Goal: Task Accomplishment & Management: Manage account settings

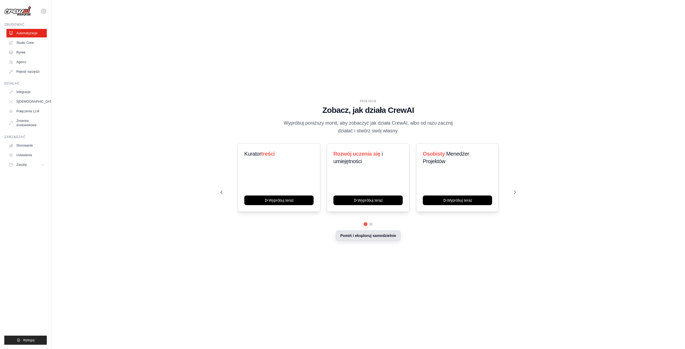
click at [369, 236] on font "Pomiń i eksploruj samodzielnie" at bounding box center [368, 236] width 56 height 4
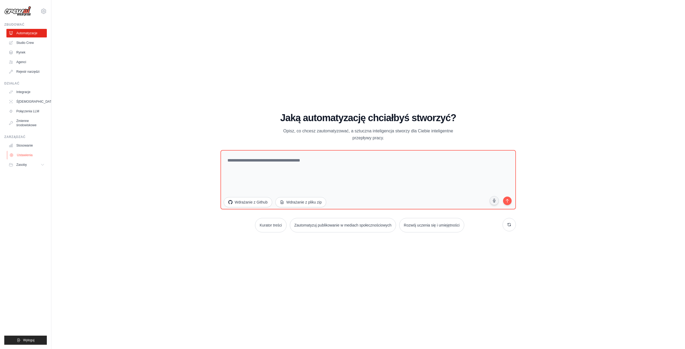
click at [25, 158] on link "Ustawienia" at bounding box center [27, 155] width 40 height 9
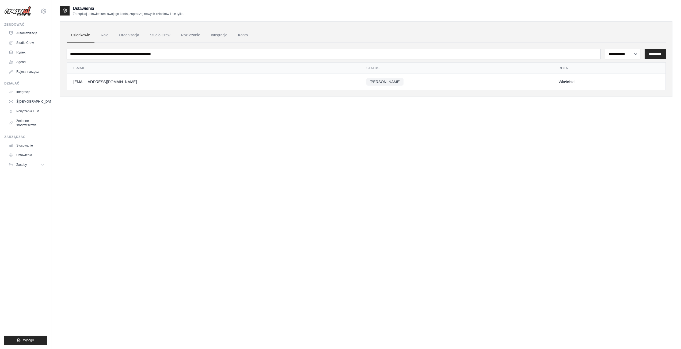
click at [113, 30] on ul "Członkowie Role Organizacja Studio Crew Rozliczanie Integracje Konto" at bounding box center [366, 35] width 599 height 14
click at [103, 34] on font "Role" at bounding box center [105, 35] width 8 height 4
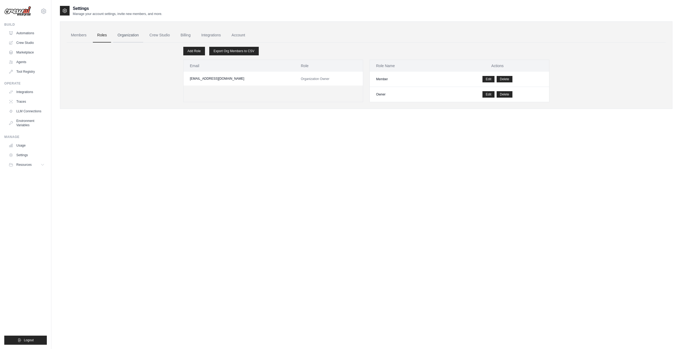
click at [135, 36] on link "Organization" at bounding box center [128, 35] width 30 height 14
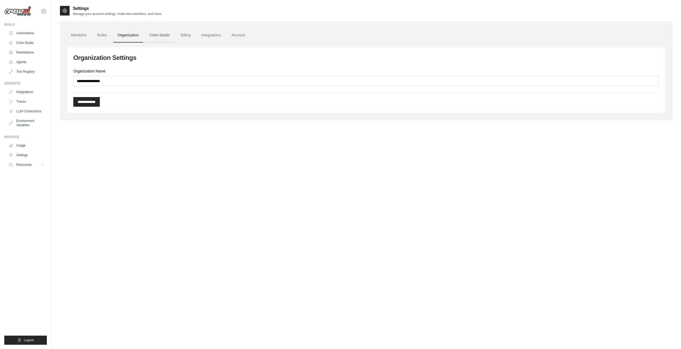
click at [158, 36] on link "Crew Studio" at bounding box center [159, 35] width 29 height 14
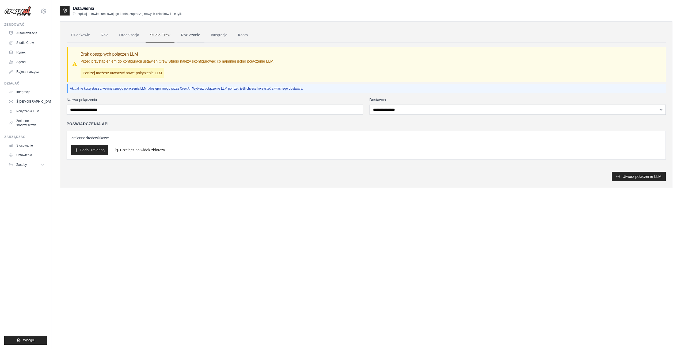
click at [193, 35] on font "Rozliczanie" at bounding box center [190, 35] width 19 height 4
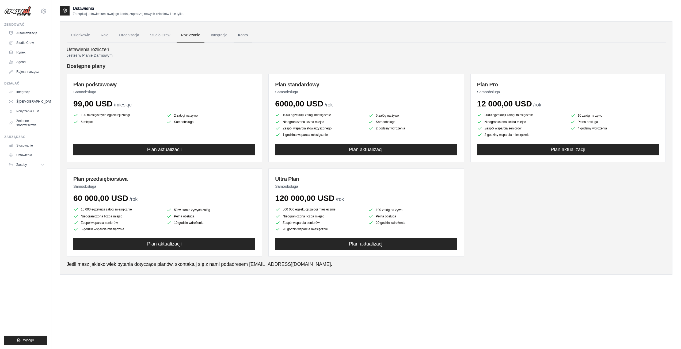
click at [246, 33] on font "Konto" at bounding box center [243, 35] width 10 height 4
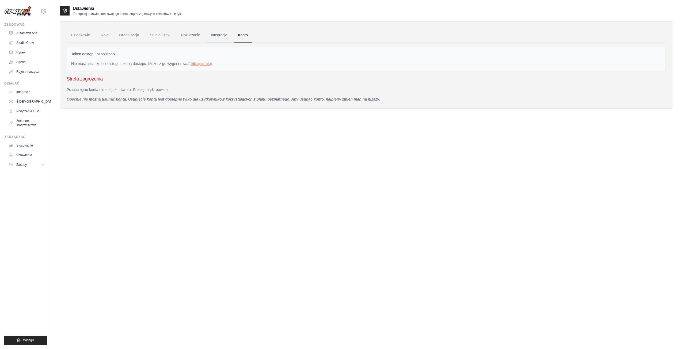
click at [219, 37] on link "Integracje" at bounding box center [219, 35] width 25 height 14
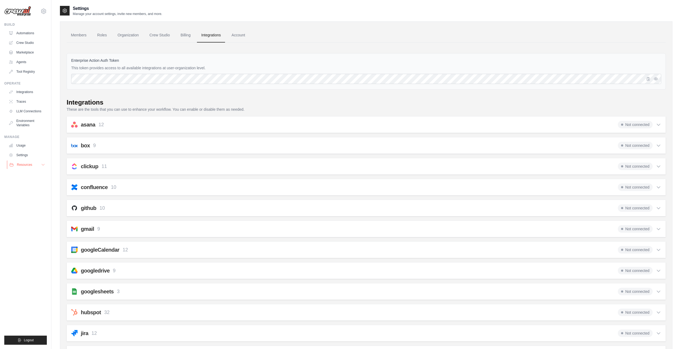
click at [18, 165] on span "Resources" at bounding box center [24, 165] width 15 height 4
click at [22, 144] on link "Usage" at bounding box center [27, 145] width 40 height 9
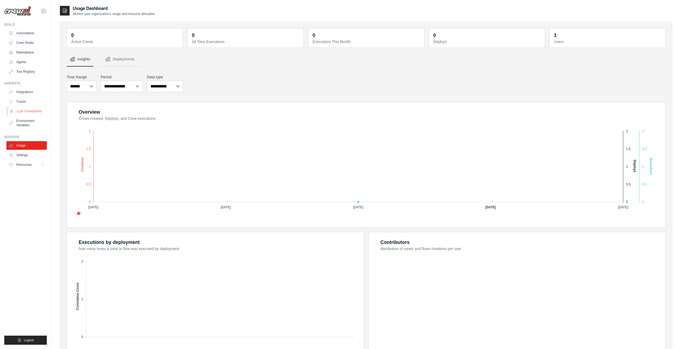
click at [21, 112] on link "LLM Connections" at bounding box center [27, 111] width 40 height 9
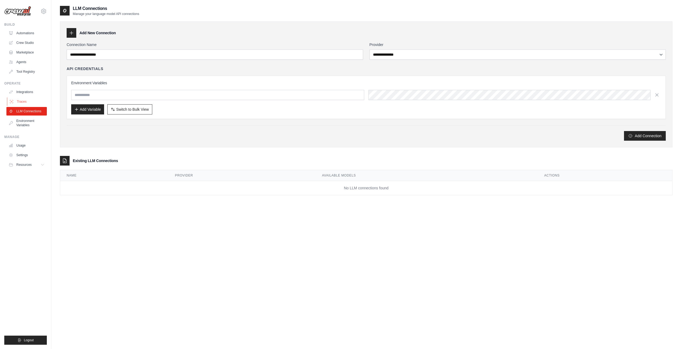
click at [21, 102] on link "Traces" at bounding box center [27, 101] width 40 height 9
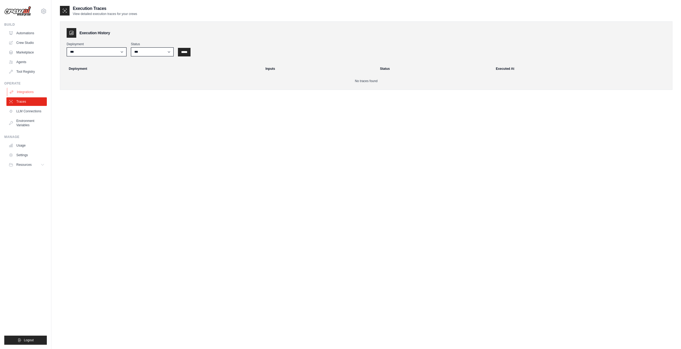
click at [25, 93] on link "Integrations" at bounding box center [27, 92] width 40 height 9
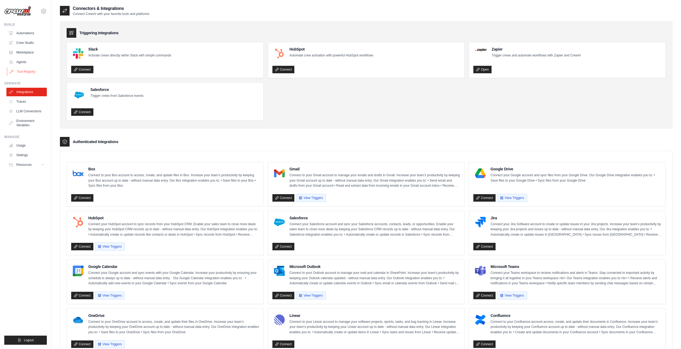
click at [21, 68] on link "Tool Registry" at bounding box center [27, 71] width 40 height 9
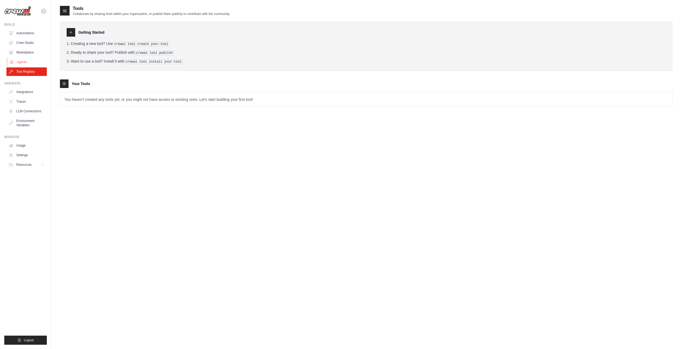
click at [21, 62] on link "Agents" at bounding box center [27, 62] width 40 height 9
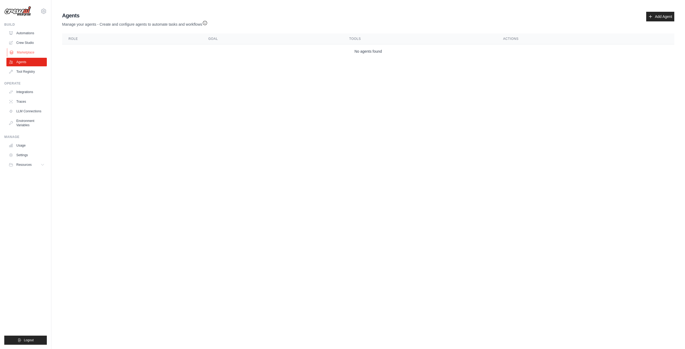
click at [25, 52] on link "Marketplace" at bounding box center [27, 52] width 40 height 9
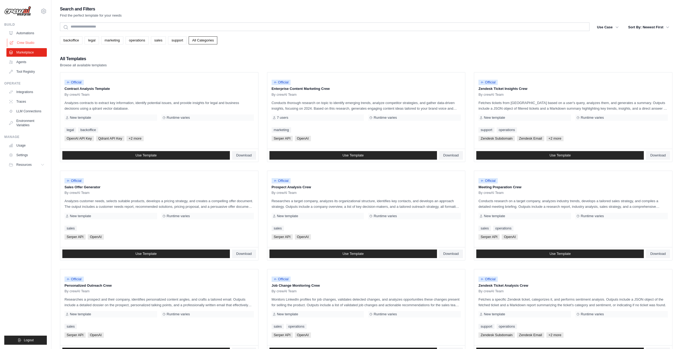
click at [25, 40] on link "Crew Studio" at bounding box center [27, 43] width 40 height 9
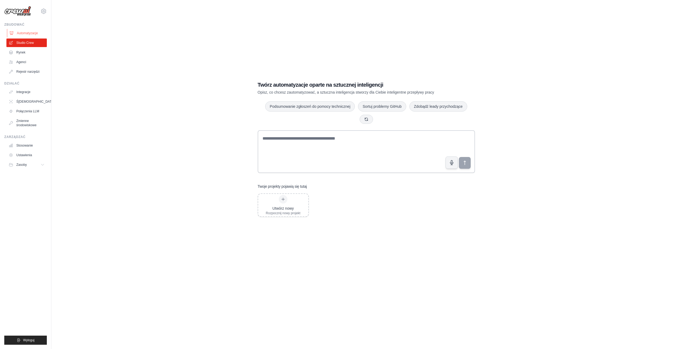
click at [24, 33] on font "Automatyzacje" at bounding box center [27, 33] width 21 height 4
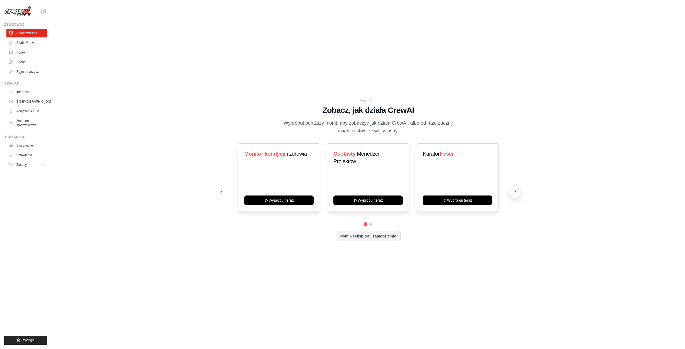
click at [514, 193] on icon at bounding box center [515, 192] width 5 height 5
click at [261, 158] on h3 "Rozwój uczenia się i umiejętności" at bounding box center [278, 157] width 69 height 15
click at [272, 153] on font "Rozwój uczenia się" at bounding box center [267, 154] width 47 height 6
click at [27, 92] on font "Integracje" at bounding box center [24, 92] width 14 height 4
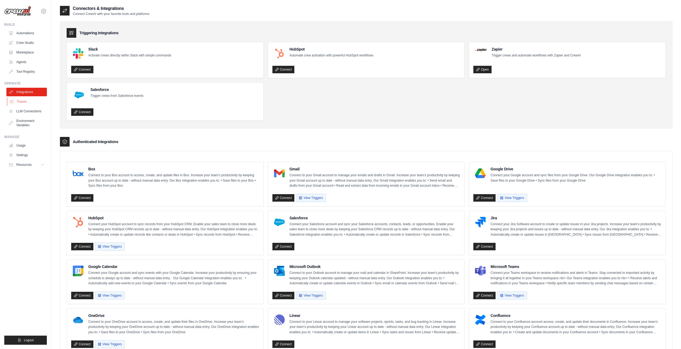
click at [25, 100] on link "Traces" at bounding box center [27, 101] width 40 height 9
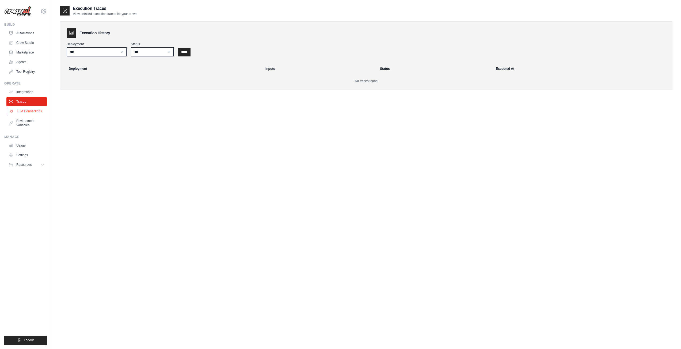
click at [28, 110] on link "LLM Connections" at bounding box center [27, 111] width 40 height 9
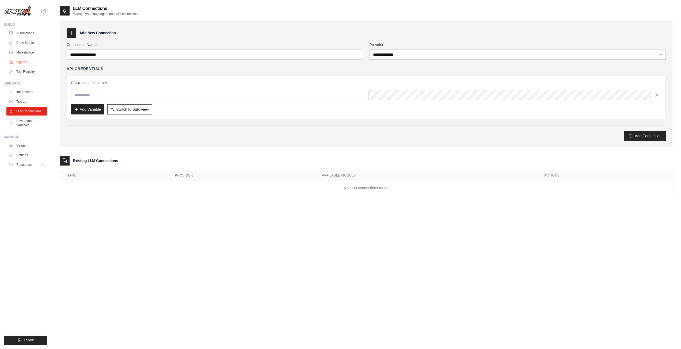
click at [24, 60] on link "Agents" at bounding box center [27, 62] width 40 height 9
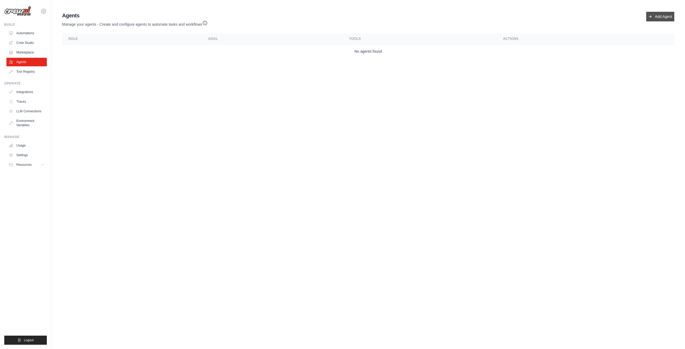
click at [658, 16] on link "Add Agent" at bounding box center [660, 17] width 28 height 10
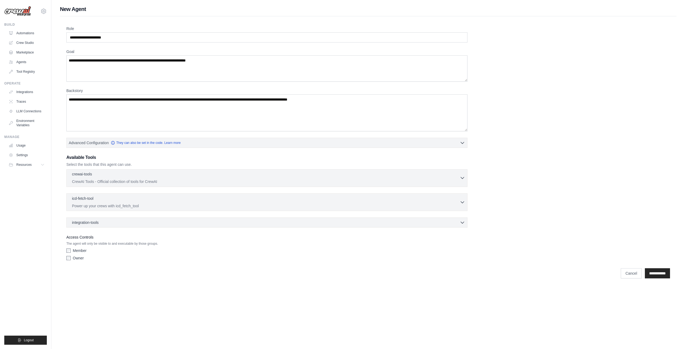
click at [87, 178] on div "crewai-tools 0 selected CrewAI Tools - Official collection of tools for CrewAI" at bounding box center [266, 177] width 388 height 13
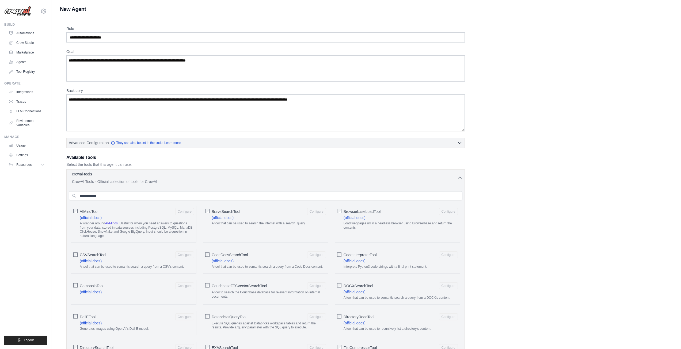
click at [87, 178] on div "crewai-tools 0 selected CrewAI Tools - Official collection of tools for CrewAI" at bounding box center [264, 177] width 385 height 13
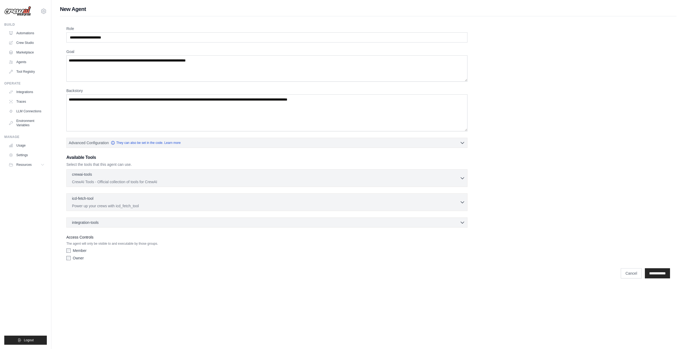
click at [124, 226] on div "integration-tools 0 selected Box Save files to Box Gmail" at bounding box center [266, 223] width 401 height 10
click at [128, 222] on div "integration-tools 0 selected" at bounding box center [268, 222] width 393 height 5
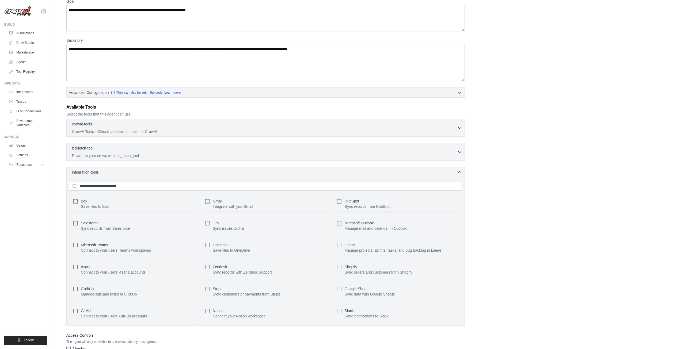
scroll to position [86, 0]
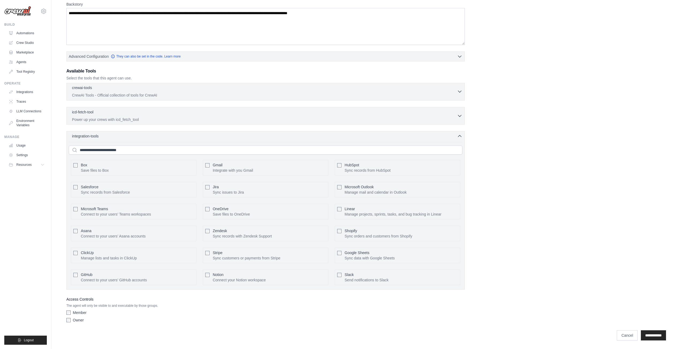
click at [75, 96] on p "CrewAI Tools - Official collection of tools for CrewAI" at bounding box center [264, 95] width 385 height 5
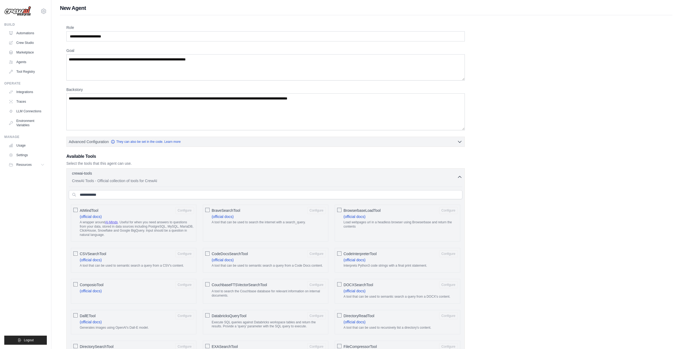
scroll to position [0, 0]
click at [462, 179] on icon "button" at bounding box center [459, 177] width 5 height 5
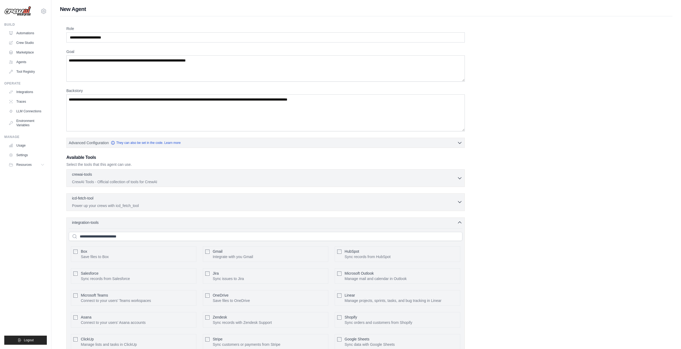
click at [321, 203] on p "Power up your crews with icd_fetch_tool" at bounding box center [264, 205] width 385 height 5
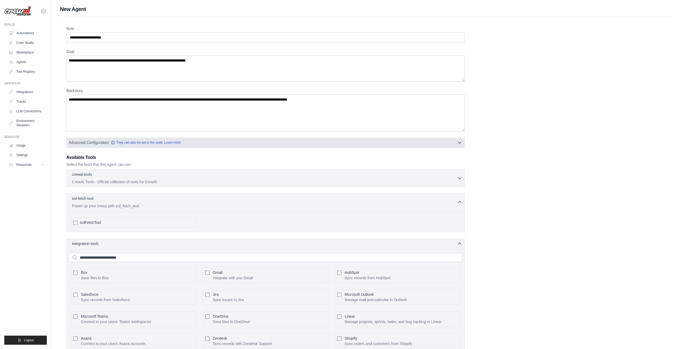
click at [88, 141] on span "Advanced Configuration" at bounding box center [89, 142] width 40 height 5
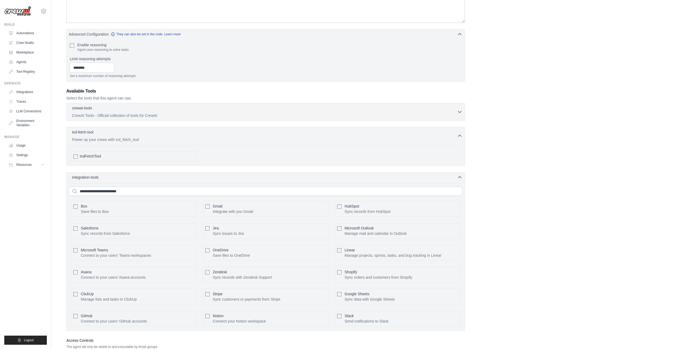
scroll to position [150, 0]
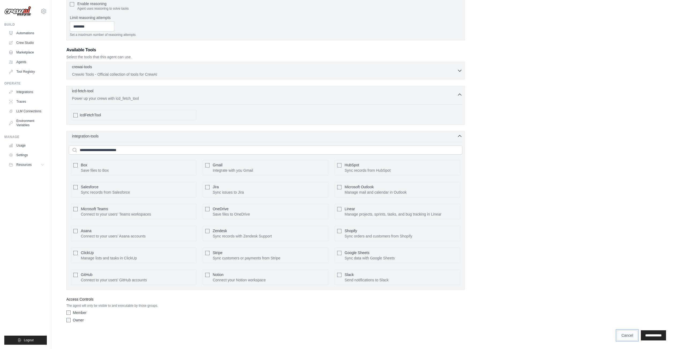
click at [624, 333] on link "Cancel" at bounding box center [627, 335] width 21 height 10
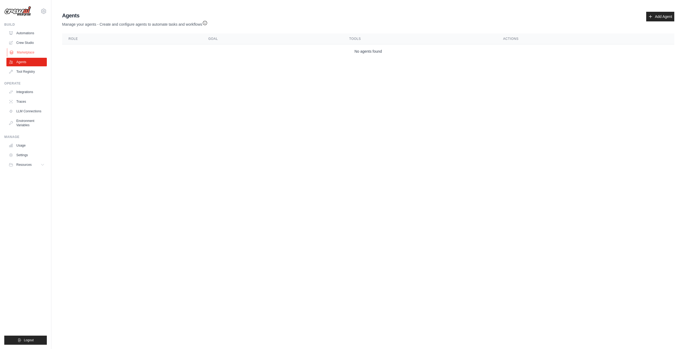
click at [31, 54] on link "Marketplace" at bounding box center [27, 52] width 40 height 9
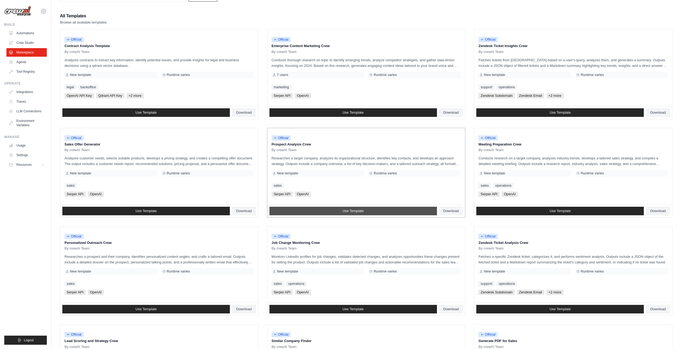
scroll to position [147, 0]
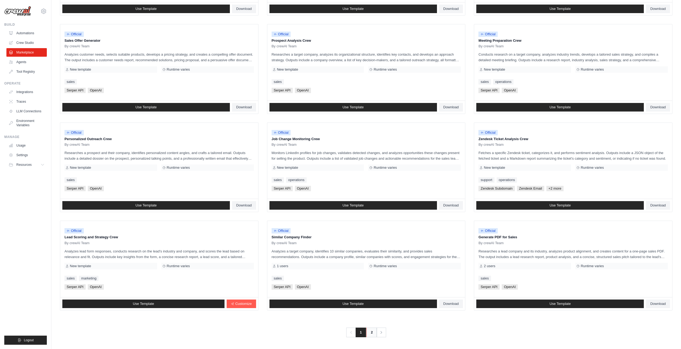
click at [376, 334] on nav "Previous 1 2 Next" at bounding box center [366, 333] width 40 height 10
click at [373, 333] on link "2" at bounding box center [371, 333] width 11 height 10
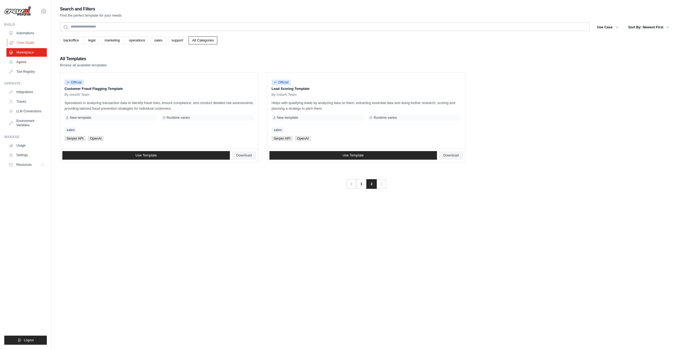
click at [27, 42] on link "Crew Studio" at bounding box center [27, 43] width 40 height 9
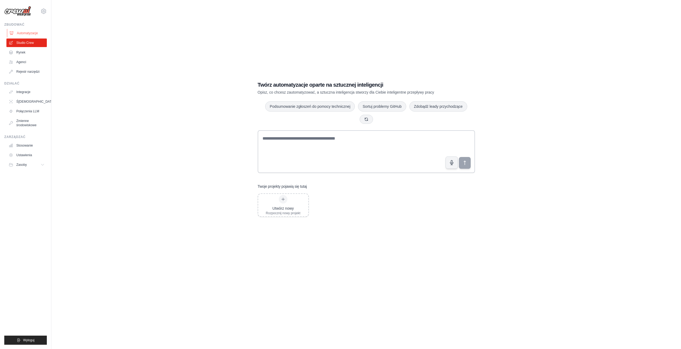
click at [13, 29] on link "Automatyzacje" at bounding box center [27, 33] width 40 height 9
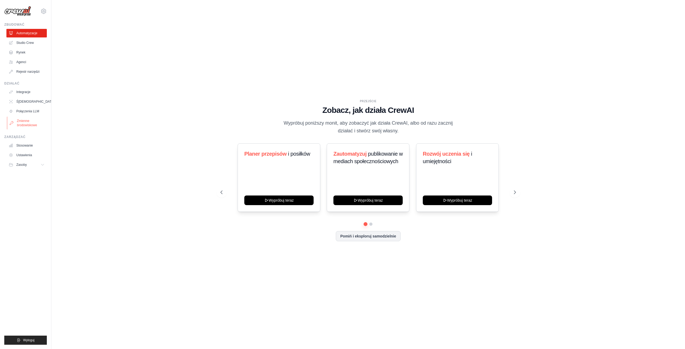
click at [28, 124] on font "Zmienne środowiskowe" at bounding box center [27, 123] width 20 height 8
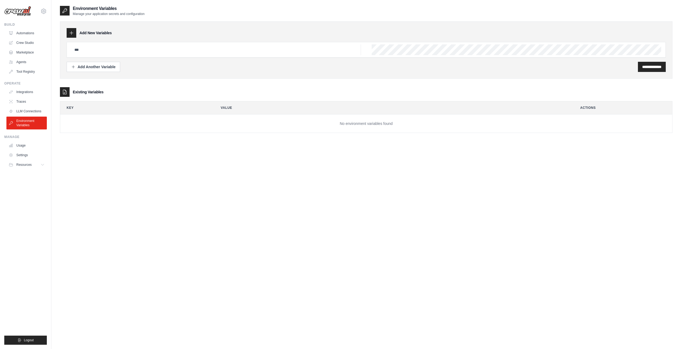
click at [26, 86] on div "Operate Integrations Traces LLM Connections Environment Variables" at bounding box center [25, 105] width 43 height 48
click at [32, 97] on ul "Integrations Traces LLM Connections Environment Variables" at bounding box center [26, 109] width 40 height 42
click at [28, 93] on link "Integrations" at bounding box center [27, 92] width 40 height 9
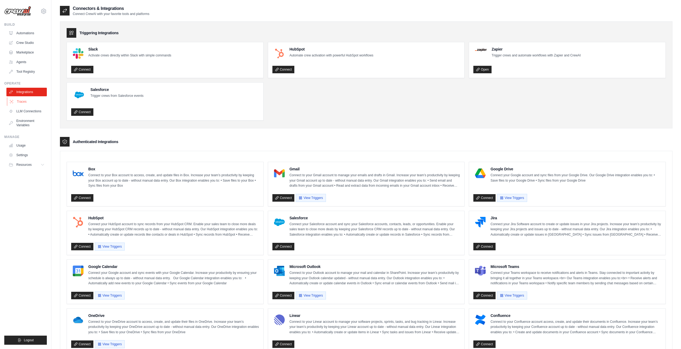
click at [26, 104] on link "Traces" at bounding box center [27, 101] width 40 height 9
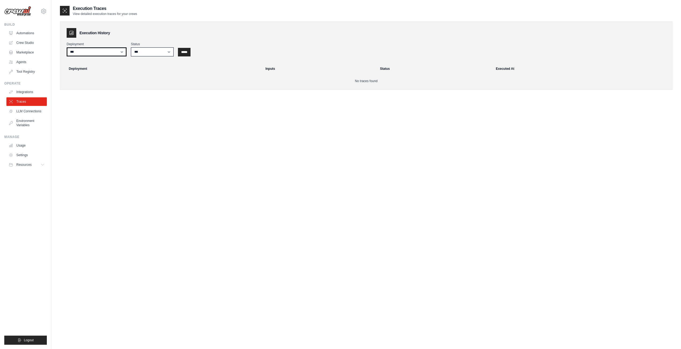
click at [124, 50] on select "***" at bounding box center [97, 51] width 60 height 9
click at [25, 103] on link "Traces" at bounding box center [27, 101] width 40 height 9
drag, startPoint x: 38, startPoint y: 113, endPoint x: 38, endPoint y: 110, distance: 3.2
click at [38, 112] on link "LLM Connections" at bounding box center [27, 111] width 40 height 9
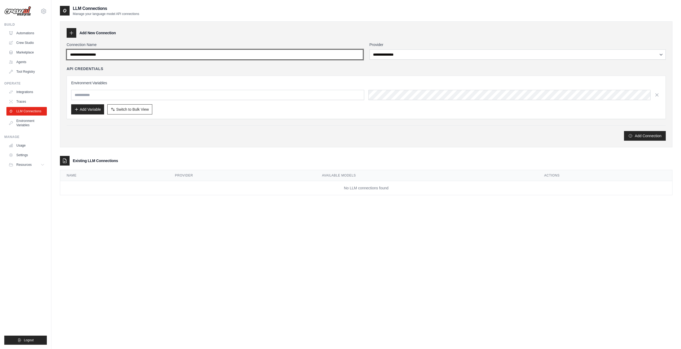
click at [96, 53] on input "Connection Name" at bounding box center [215, 54] width 296 height 10
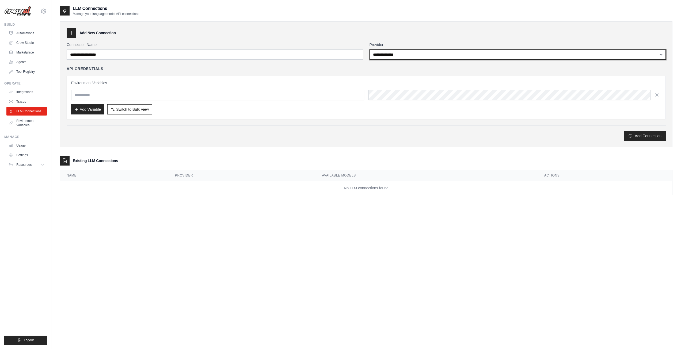
click at [376, 52] on select "**********" at bounding box center [517, 54] width 296 height 10
select select "******"
click at [369, 49] on select "**********" at bounding box center [517, 54] width 296 height 10
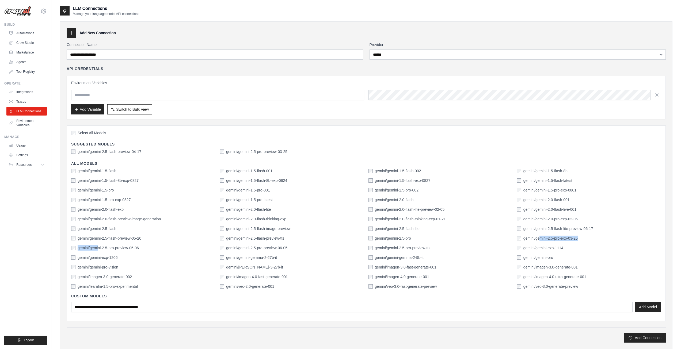
drag, startPoint x: 98, startPoint y: 247, endPoint x: 539, endPoint y: 241, distance: 440.7
click at [539, 241] on div "gemini/gemini-1.5-flash gemini/gemini-1.5-flash-001 gemini/gemini-1.5-flash-002…" at bounding box center [366, 228] width 590 height 121
click at [382, 237] on label "gemini/gemini-2.5-pro" at bounding box center [393, 238] width 36 height 5
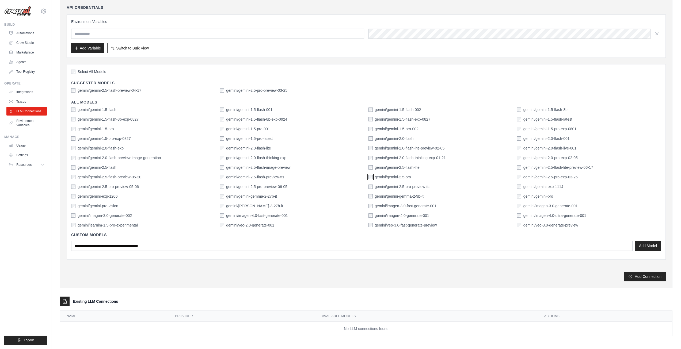
scroll to position [62, 0]
click at [647, 273] on button "Add Connection" at bounding box center [645, 276] width 42 height 10
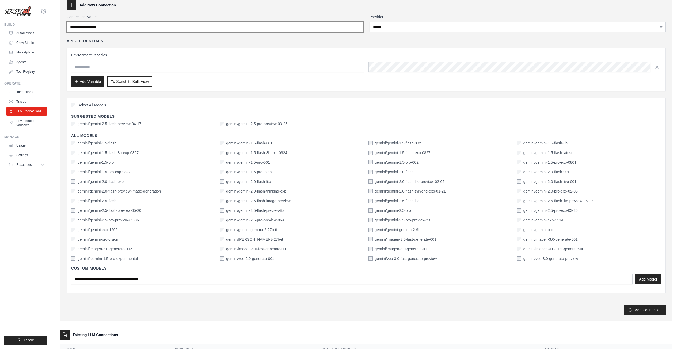
scroll to position [0, 0]
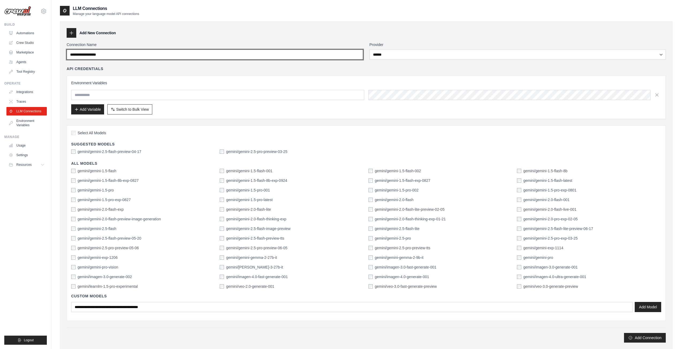
click at [124, 57] on input "Connection Name" at bounding box center [215, 54] width 296 height 10
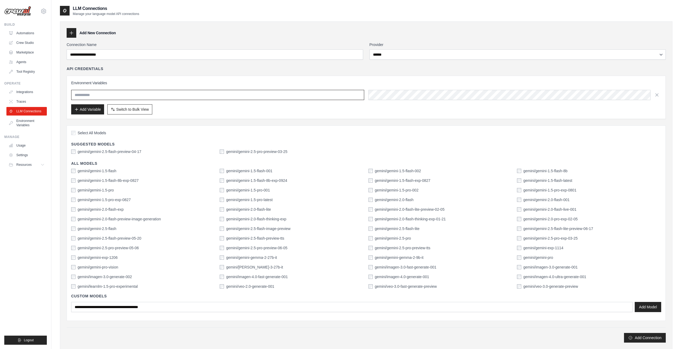
click at [115, 98] on input "text" at bounding box center [217, 95] width 293 height 10
click at [348, 93] on input "text" at bounding box center [217, 95] width 293 height 10
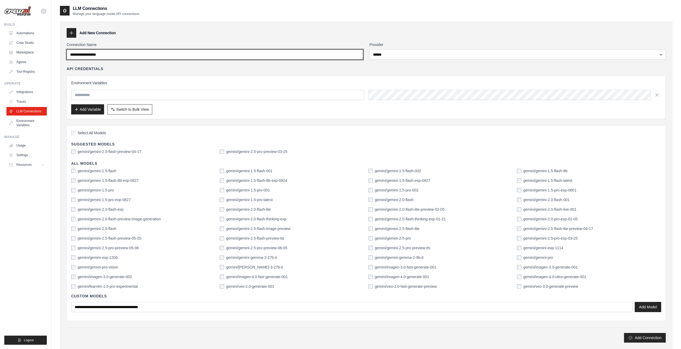
click at [319, 54] on input "Connection Name" at bounding box center [215, 54] width 296 height 10
click at [319, 55] on input "Connection Name" at bounding box center [215, 54] width 296 height 10
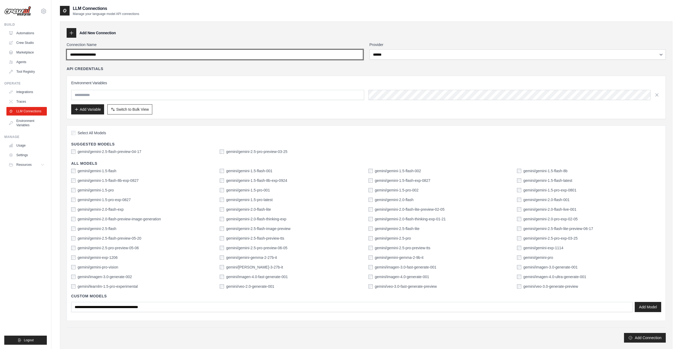
drag, startPoint x: 123, startPoint y: 55, endPoint x: 0, endPoint y: 58, distance: 123.4
click at [0, 65] on div "barttt180@gmail.com Settings Build Automations Crew Studio" at bounding box center [340, 205] width 681 height 411
type input "***"
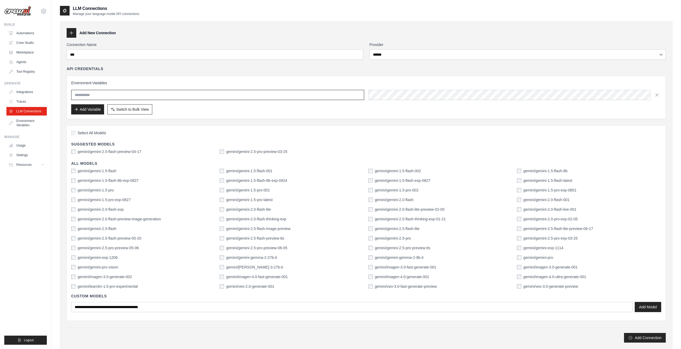
click at [106, 96] on input "text" at bounding box center [217, 95] width 293 height 10
drag, startPoint x: 169, startPoint y: 98, endPoint x: 169, endPoint y: 95, distance: 3.2
click at [169, 96] on input "text" at bounding box center [217, 95] width 293 height 10
type input "**"
click at [85, 107] on button "Add Variable" at bounding box center [87, 109] width 33 height 10
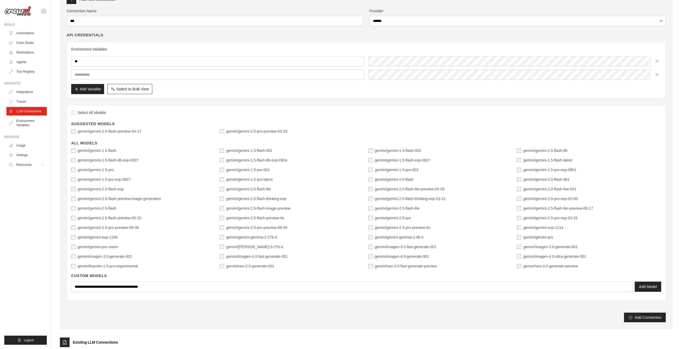
scroll to position [75, 0]
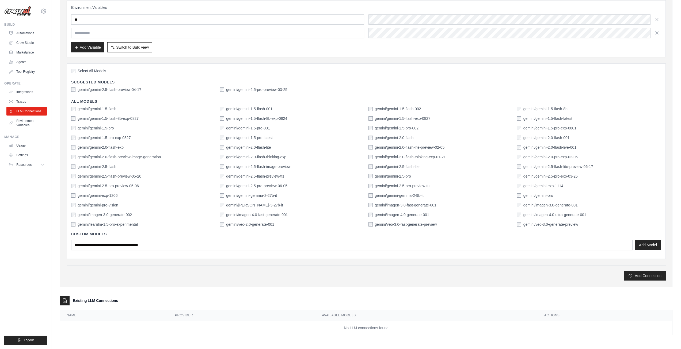
click at [79, 295] on div "**********" at bounding box center [366, 138] width 612 height 395
click at [640, 273] on button "Add Connection" at bounding box center [645, 276] width 42 height 10
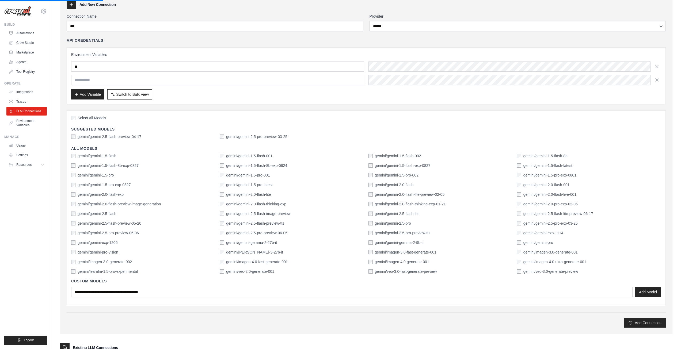
scroll to position [0, 0]
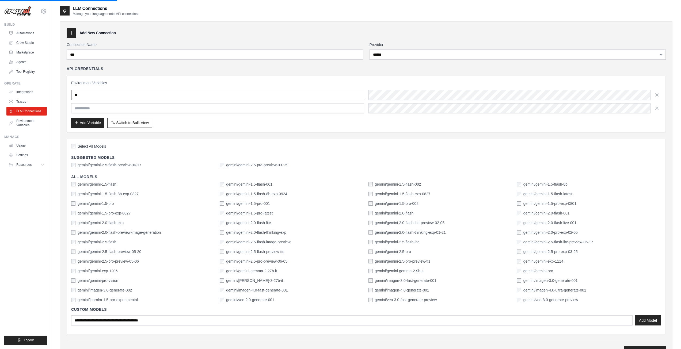
click at [157, 94] on input "**" at bounding box center [217, 95] width 293 height 10
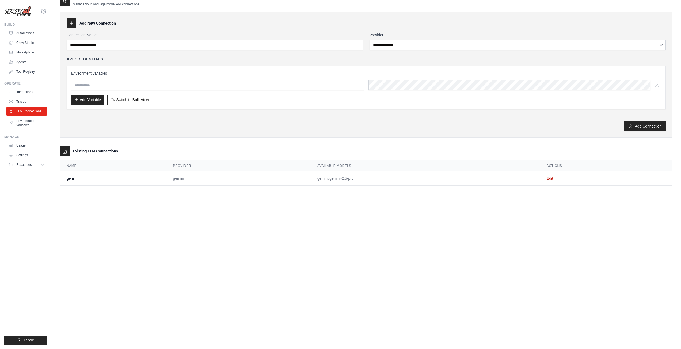
scroll to position [29, 0]
click at [362, 190] on div "**********" at bounding box center [366, 94] width 612 height 199
click at [551, 175] on td "Edit" at bounding box center [606, 177] width 132 height 14
click at [550, 175] on td "Edit" at bounding box center [606, 177] width 132 height 14
click at [550, 177] on link "Edit" at bounding box center [550, 177] width 6 height 4
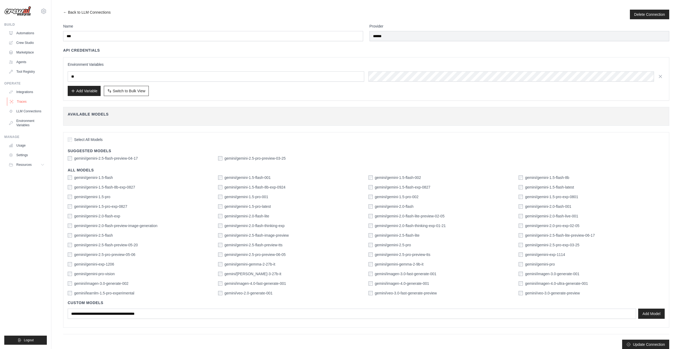
click at [22, 101] on link "Traces" at bounding box center [27, 101] width 40 height 9
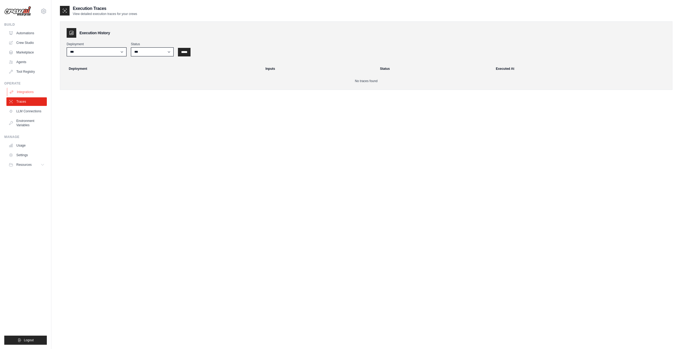
click at [27, 90] on link "Integrations" at bounding box center [27, 92] width 40 height 9
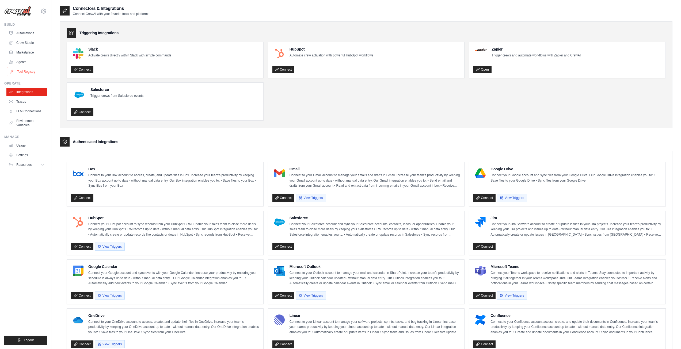
click at [28, 70] on link "Tool Registry" at bounding box center [27, 71] width 40 height 9
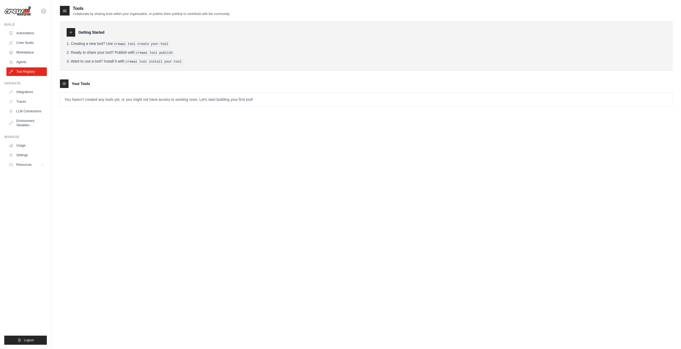
click at [64, 79] on div at bounding box center [64, 83] width 9 height 9
drag, startPoint x: 101, startPoint y: 83, endPoint x: 95, endPoint y: 82, distance: 5.9
click at [97, 83] on div "Your Tools" at bounding box center [366, 83] width 612 height 9
click at [74, 35] on div at bounding box center [71, 32] width 9 height 9
drag, startPoint x: 108, startPoint y: 32, endPoint x: 110, endPoint y: 35, distance: 4.0
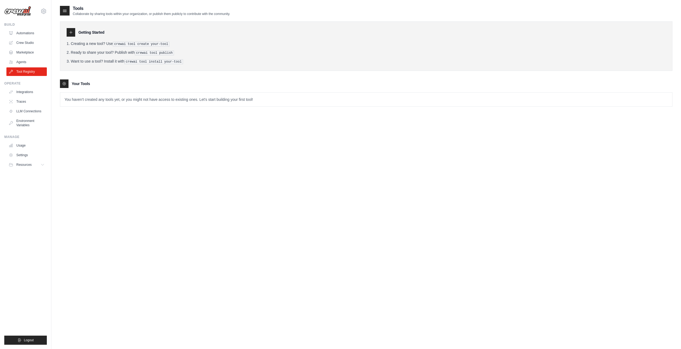
click at [110, 35] on div "Getting Started" at bounding box center [366, 32] width 599 height 9
click at [152, 47] on ol "Creating a new tool? Use crewai tool create your-tool Ready to share your tool?…" at bounding box center [366, 52] width 599 height 23
click at [66, 12] on icon at bounding box center [64, 10] width 5 height 5
click at [26, 55] on link "Marketplace" at bounding box center [27, 52] width 40 height 9
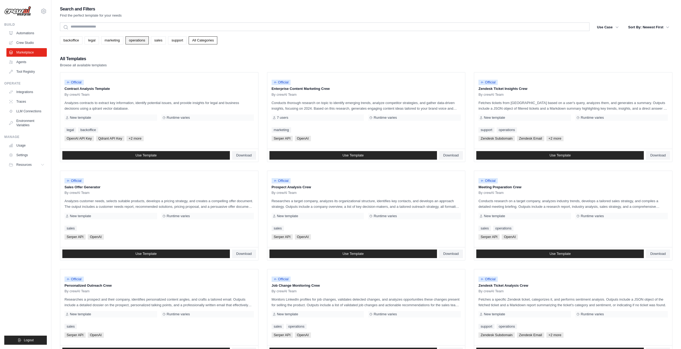
click at [133, 39] on link "operations" at bounding box center [136, 40] width 23 height 8
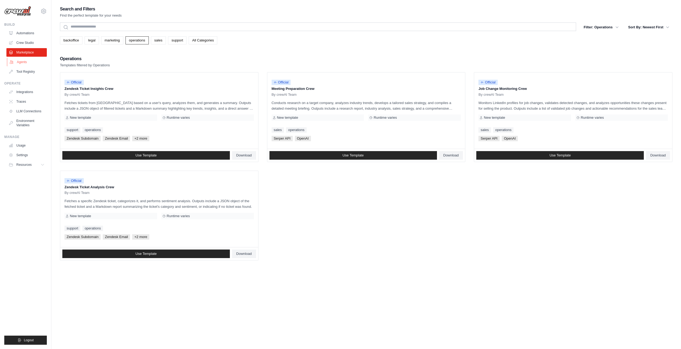
click at [32, 61] on link "Agents" at bounding box center [27, 62] width 40 height 9
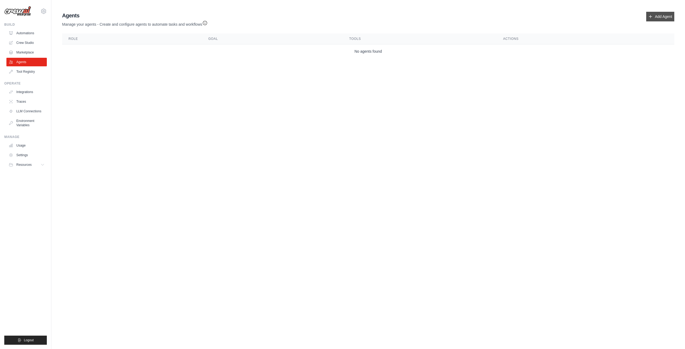
click at [653, 17] on link "Add Agent" at bounding box center [660, 17] width 28 height 10
click at [667, 17] on link "Add Agent" at bounding box center [660, 17] width 28 height 10
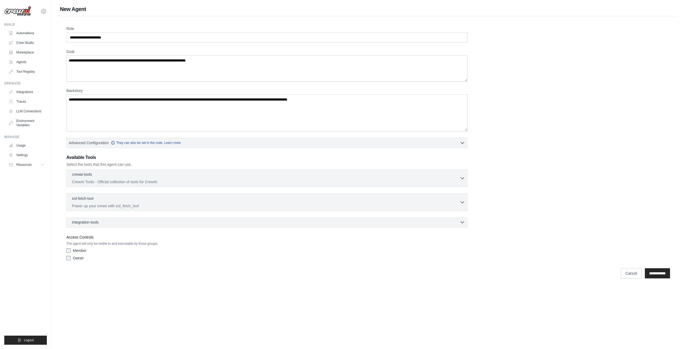
click at [92, 221] on span "integration-tools" at bounding box center [85, 222] width 27 height 5
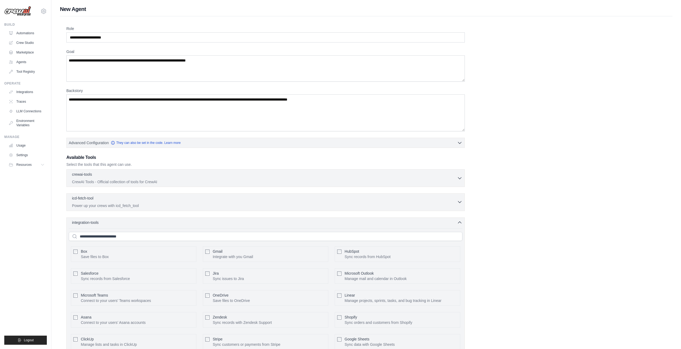
drag, startPoint x: 462, startPoint y: 201, endPoint x: 459, endPoint y: 201, distance: 3.0
click at [460, 201] on icon "button" at bounding box center [459, 201] width 5 height 5
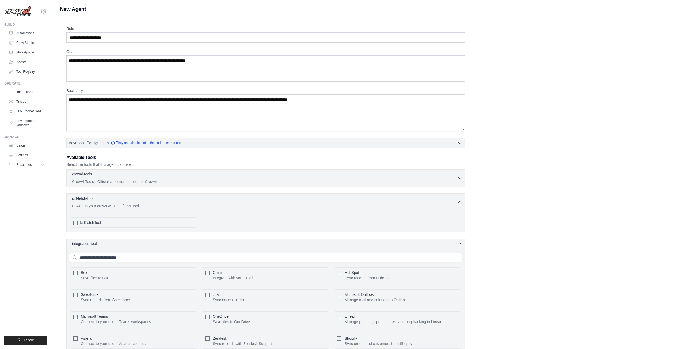
click at [453, 176] on div "crewai-tools 0 selected" at bounding box center [264, 174] width 385 height 6
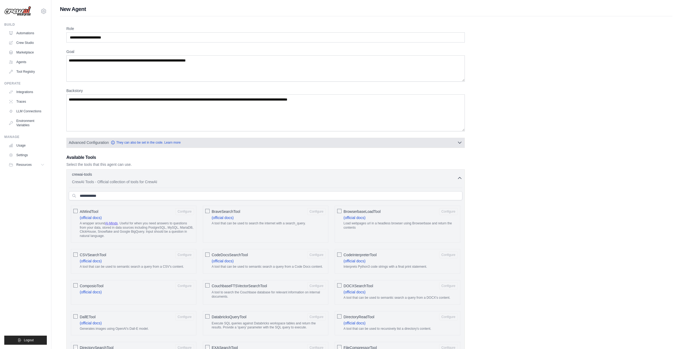
click at [460, 143] on icon "button" at bounding box center [459, 142] width 5 height 5
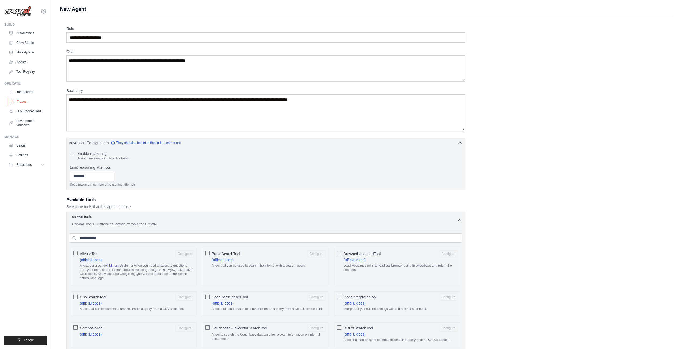
click at [45, 99] on link "Traces" at bounding box center [27, 101] width 40 height 9
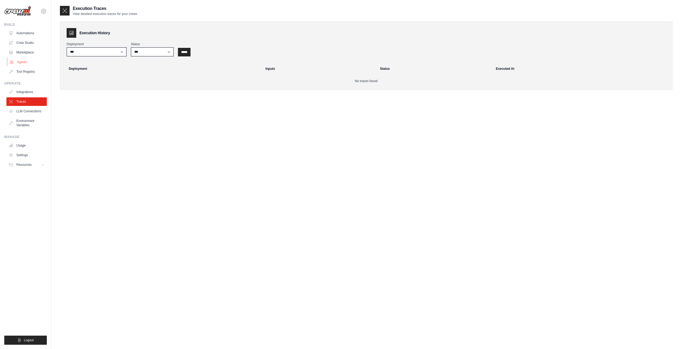
click at [22, 63] on link "Agents" at bounding box center [27, 62] width 40 height 9
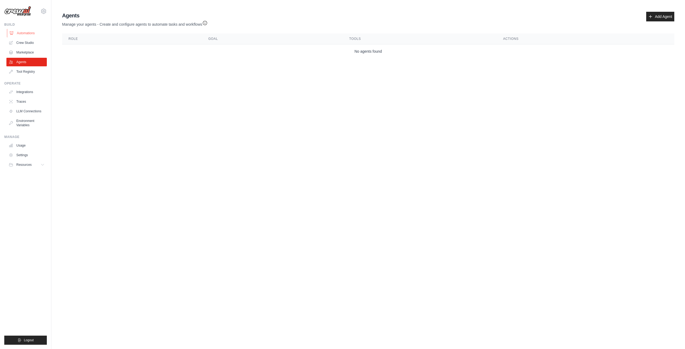
click at [32, 34] on link "Automations" at bounding box center [27, 33] width 40 height 9
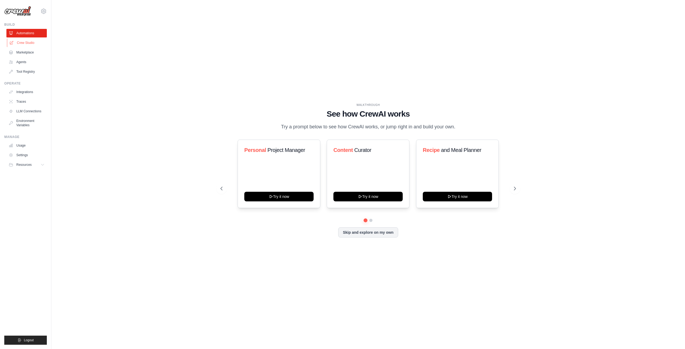
click at [23, 41] on link "Crew Studio" at bounding box center [27, 43] width 40 height 9
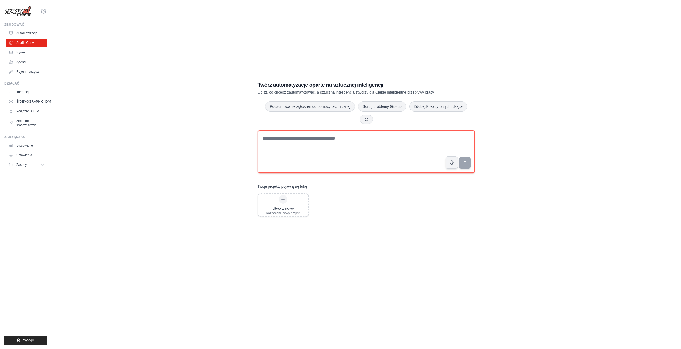
click at [334, 160] on textarea at bounding box center [366, 151] width 217 height 43
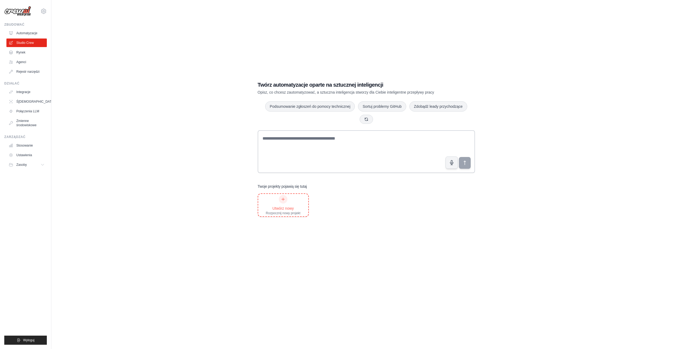
click at [277, 201] on div "Utwórz nowy Rozpocznij nowy projekt" at bounding box center [283, 205] width 35 height 20
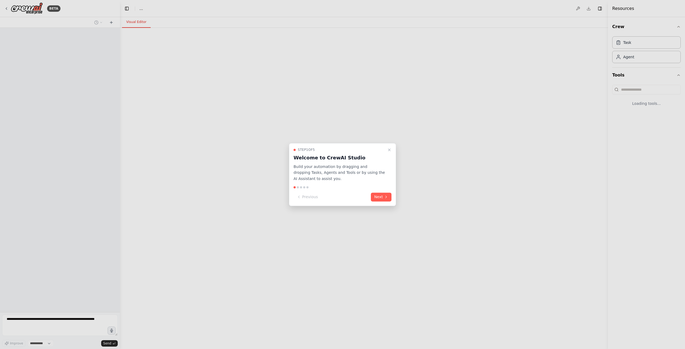
select select "****"
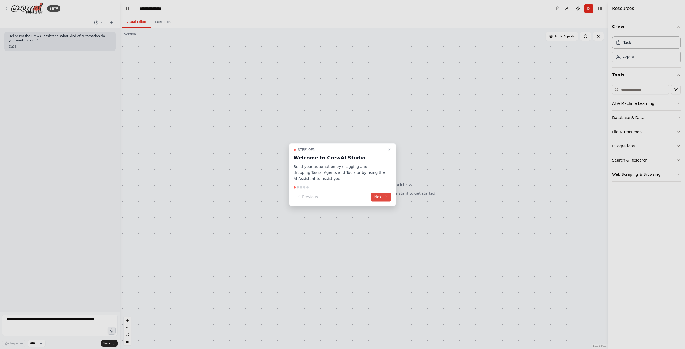
click at [390, 196] on button "Next" at bounding box center [381, 197] width 21 height 9
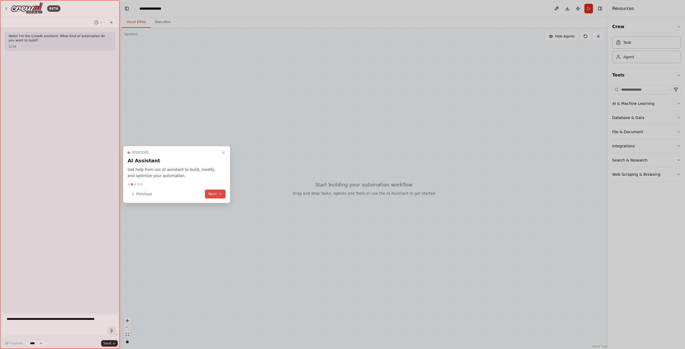
click at [217, 196] on button "Next" at bounding box center [215, 194] width 21 height 9
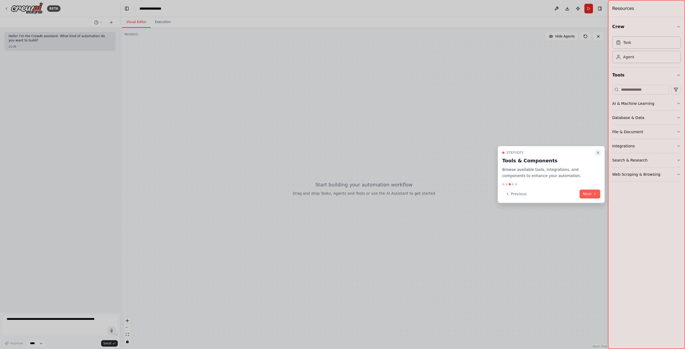
click at [600, 154] on button "Close walkthrough" at bounding box center [598, 153] width 6 height 6
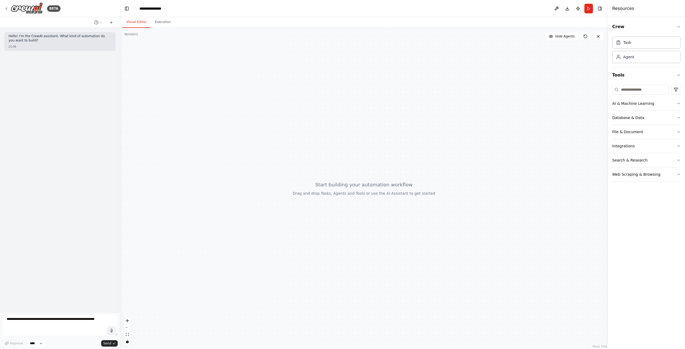
click at [644, 35] on div "Crew Task Agent" at bounding box center [646, 43] width 68 height 48
click at [645, 45] on div "Task" at bounding box center [646, 42] width 68 height 12
click at [631, 58] on div "Agent" at bounding box center [628, 56] width 11 height 5
click at [272, 88] on span "gpt-4o-mini" at bounding box center [273, 88] width 19 height 4
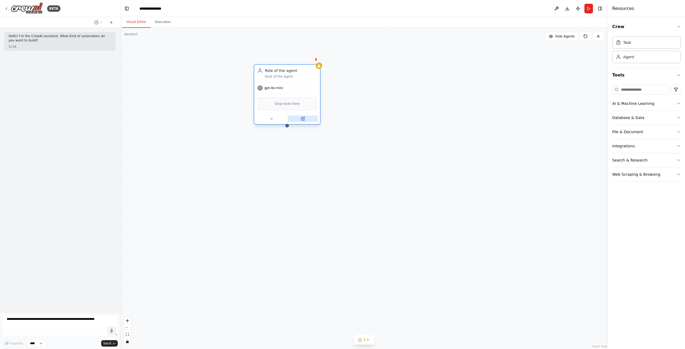
click at [304, 120] on icon at bounding box center [302, 118] width 3 height 3
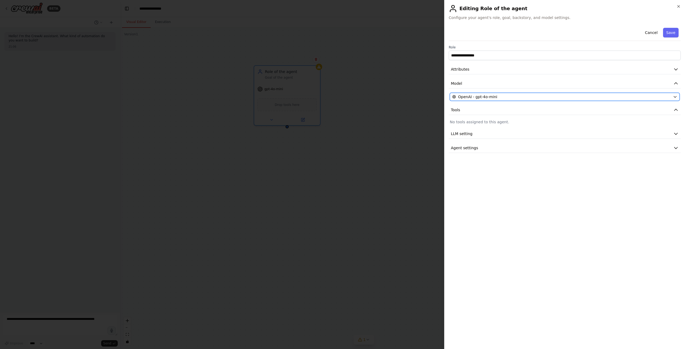
click at [462, 98] on span "OpenAI - gpt-4o-mini" at bounding box center [477, 96] width 39 height 5
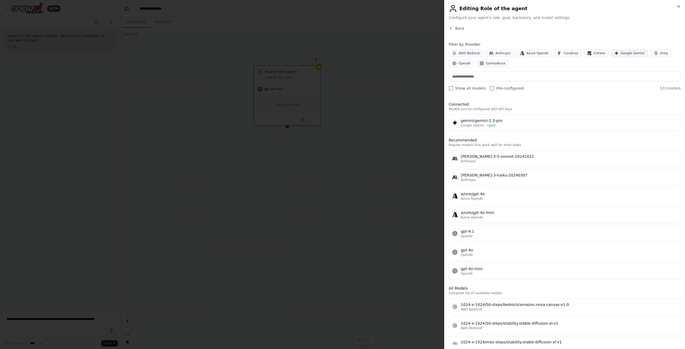
click at [621, 54] on span "Google Gemini" at bounding box center [633, 53] width 24 height 4
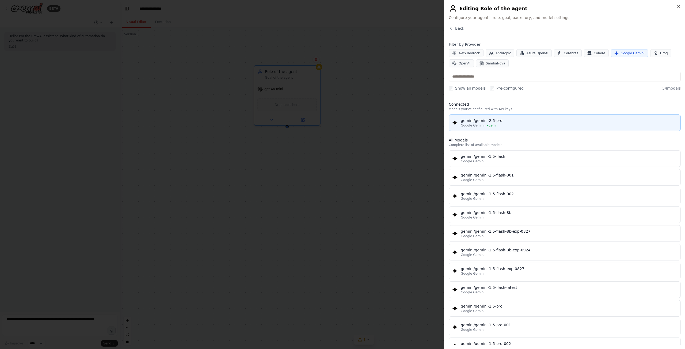
click at [479, 121] on div "gemini/gemini-2.5-pro" at bounding box center [569, 120] width 216 height 5
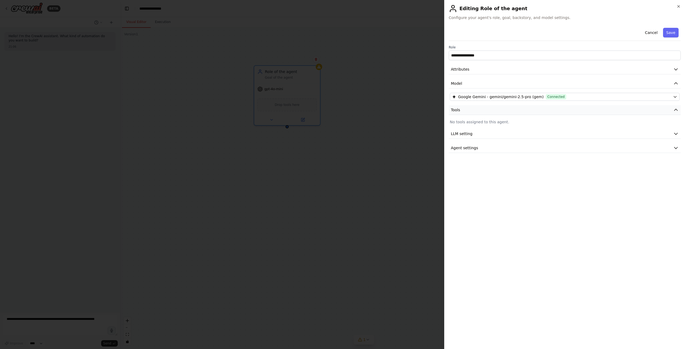
click at [459, 108] on span "Tools" at bounding box center [455, 109] width 9 height 5
click at [458, 108] on span "Tools" at bounding box center [455, 109] width 9 height 5
click at [469, 133] on span "LLM setting" at bounding box center [462, 133] width 22 height 5
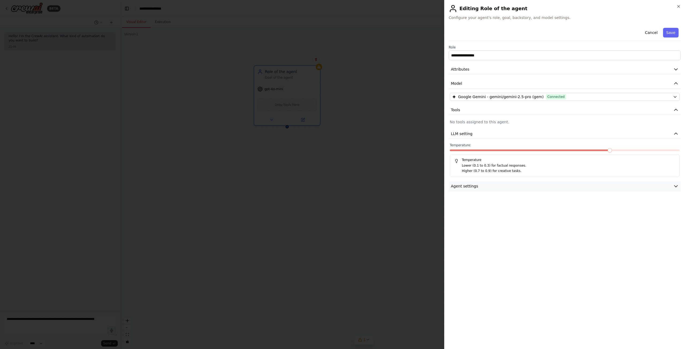
click at [470, 185] on span "Agent settings" at bounding box center [464, 186] width 27 height 5
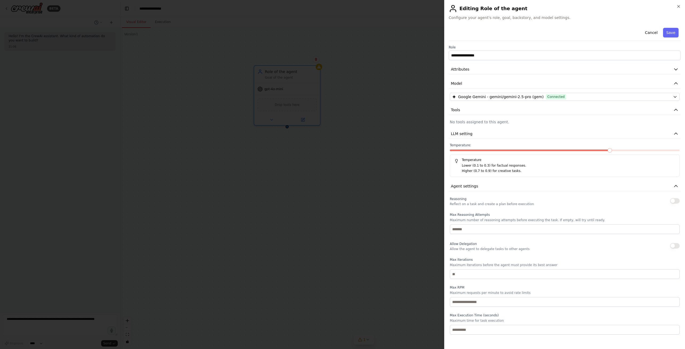
click at [672, 31] on button "Save" at bounding box center [671, 33] width 16 height 10
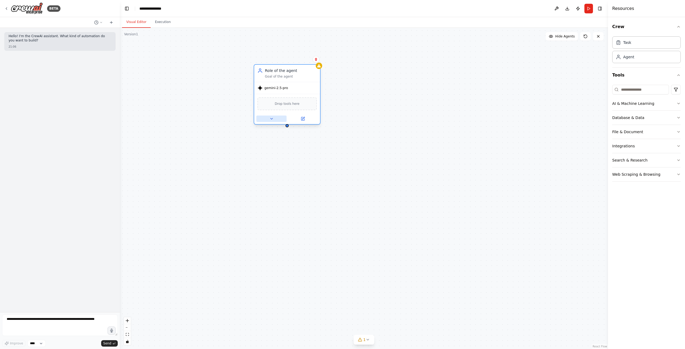
click at [268, 119] on button at bounding box center [271, 119] width 30 height 6
click at [277, 231] on span "Agent settings" at bounding box center [274, 229] width 27 height 5
click at [646, 203] on div "Crew Task Agent Tools AI & Machine Learning Database & Data File & Document Int…" at bounding box center [646, 183] width 77 height 332
click at [639, 103] on div "AI & Machine Learning" at bounding box center [633, 103] width 42 height 5
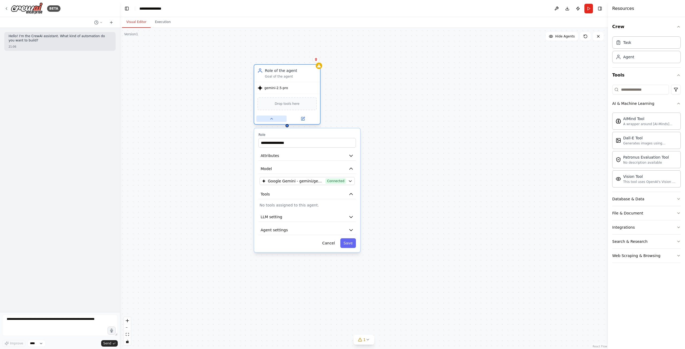
click at [271, 120] on icon at bounding box center [271, 119] width 4 height 4
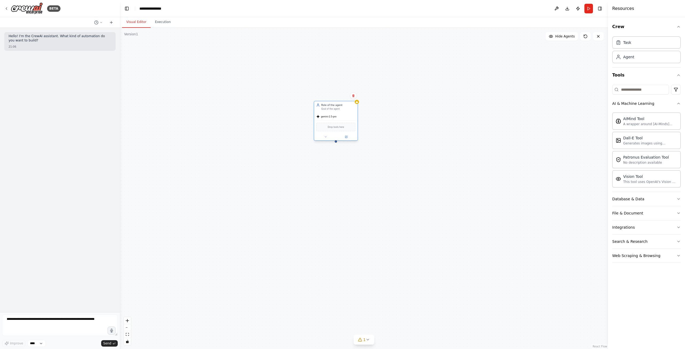
click at [338, 117] on div "gemini-2.5-pro" at bounding box center [335, 117] width 43 height 8
click at [224, 94] on div "Role of the agent Goal of the agent gemini-2.5-pro Drop tools here" at bounding box center [364, 188] width 488 height 321
click at [358, 104] on div at bounding box center [358, 102] width 4 height 4
click at [337, 143] on div at bounding box center [337, 142] width 2 height 2
click at [337, 116] on div "gemini-2.5-pro" at bounding box center [336, 117] width 43 height 8
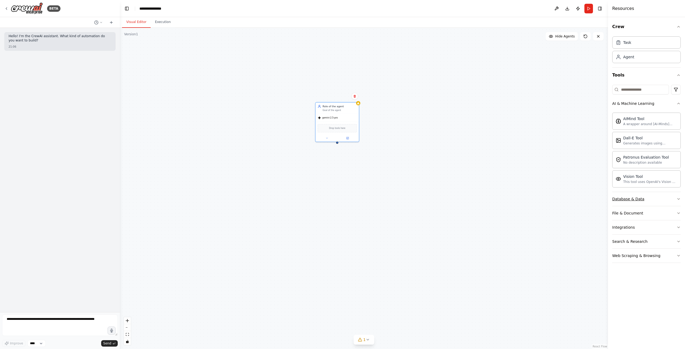
click at [629, 200] on div "Database & Data" at bounding box center [628, 198] width 32 height 5
click at [636, 305] on div "Search & Research" at bounding box center [629, 303] width 35 height 5
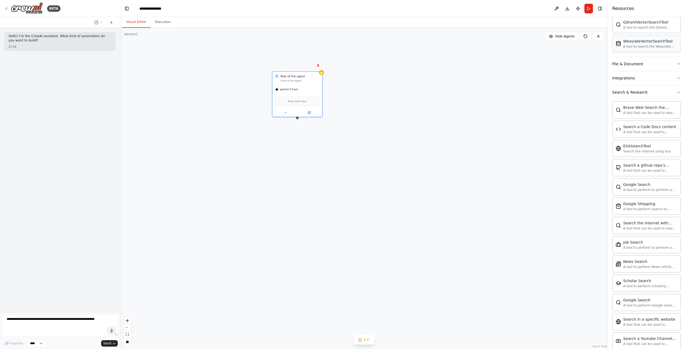
scroll to position [134, 0]
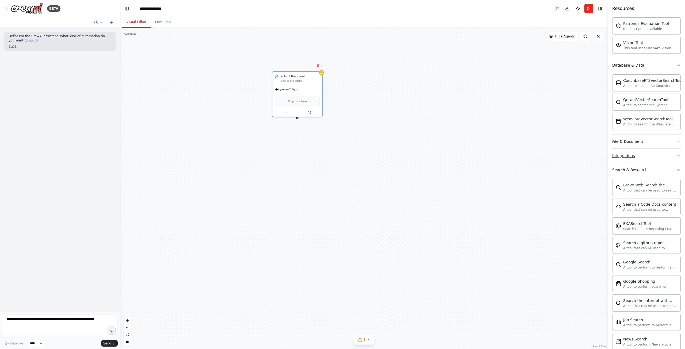
click at [634, 156] on button "Integrations" at bounding box center [646, 156] width 68 height 14
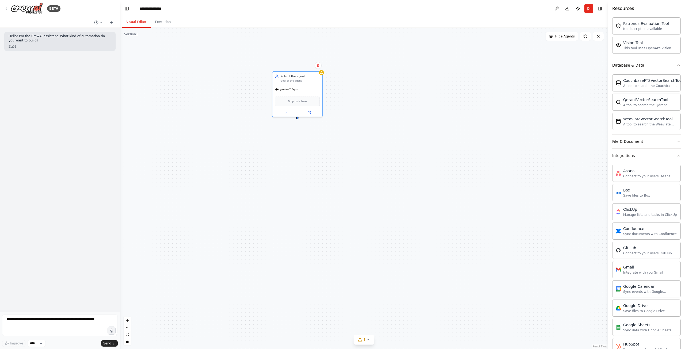
click at [632, 141] on div "File & Document" at bounding box center [627, 141] width 31 height 5
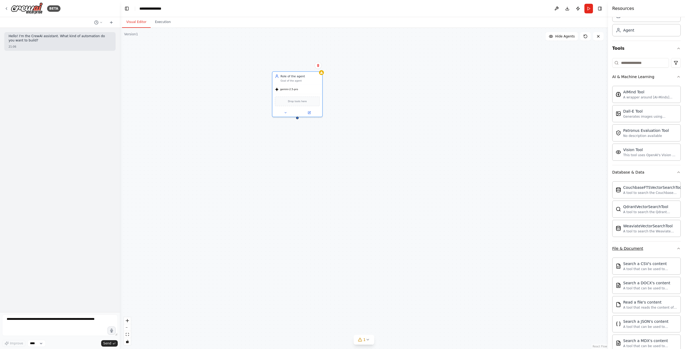
scroll to position [0, 0]
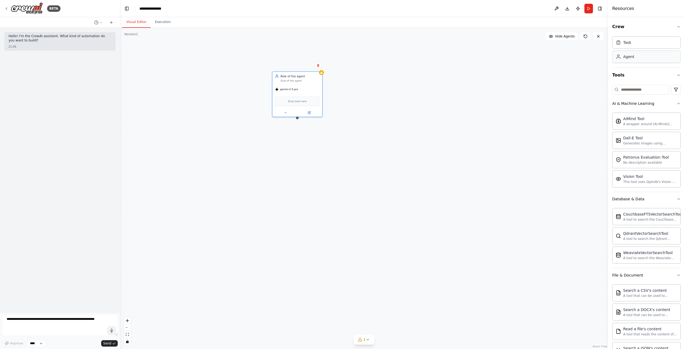
click at [630, 58] on div "Agent" at bounding box center [628, 56] width 11 height 5
click at [412, 116] on div "Role of the agent Goal of the agent" at bounding box center [423, 110] width 50 height 13
click at [408, 119] on span "gpt-4o-mini" at bounding box center [413, 120] width 14 height 3
click at [433, 144] on button at bounding box center [435, 144] width 23 height 5
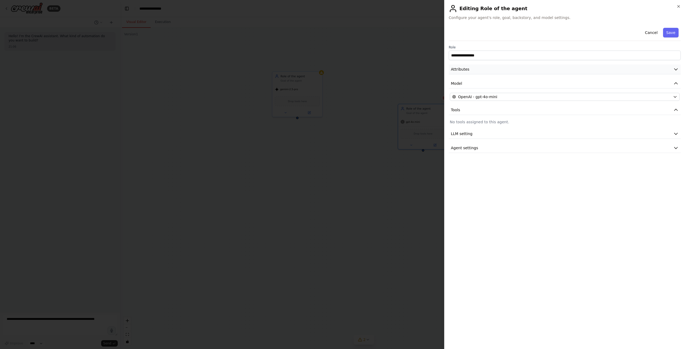
click at [467, 65] on button "Attributes" at bounding box center [565, 69] width 232 height 10
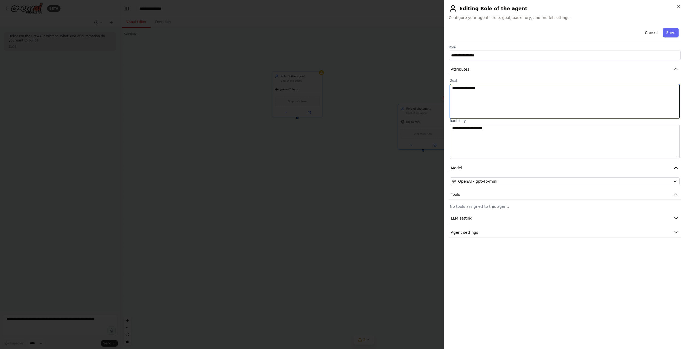
click at [462, 88] on textarea "**********" at bounding box center [565, 101] width 230 height 35
click at [469, 129] on textarea "**********" at bounding box center [565, 141] width 230 height 35
click at [460, 182] on span "OpenAI - gpt-4o-mini" at bounding box center [477, 181] width 39 height 5
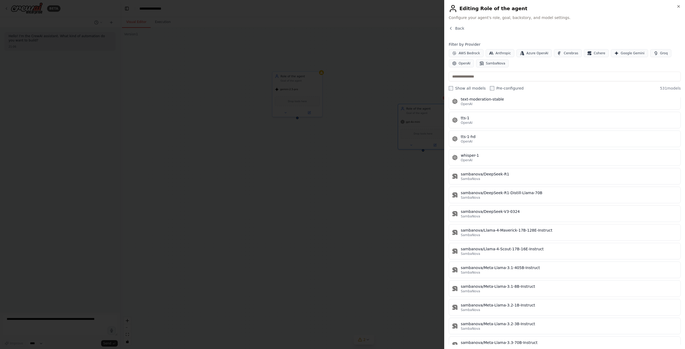
scroll to position [9751, 0]
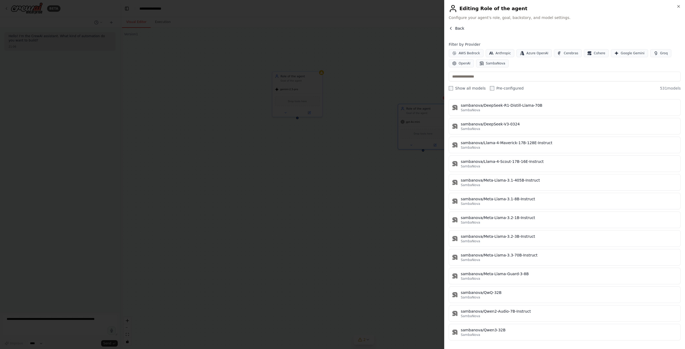
click at [452, 28] on icon "button" at bounding box center [451, 28] width 4 height 4
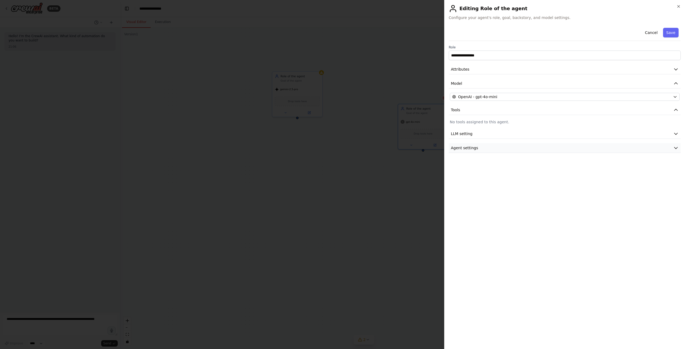
click at [465, 147] on span "Agent settings" at bounding box center [464, 147] width 27 height 5
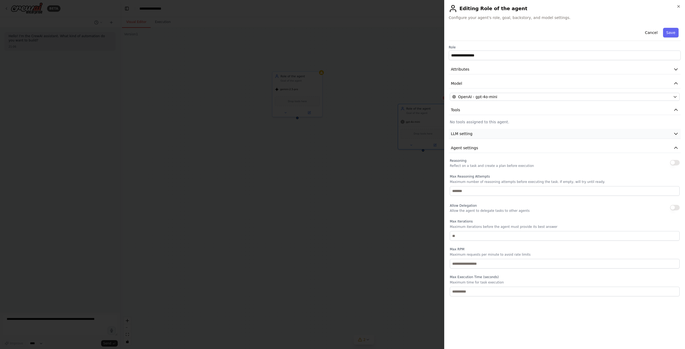
click at [468, 137] on button "LLM setting" at bounding box center [565, 134] width 232 height 10
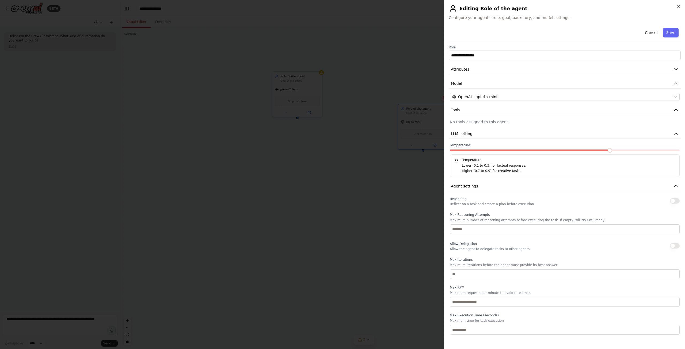
click at [637, 30] on div "Cancel Save" at bounding box center [565, 33] width 232 height 15
click at [655, 31] on button "Cancel" at bounding box center [651, 33] width 19 height 10
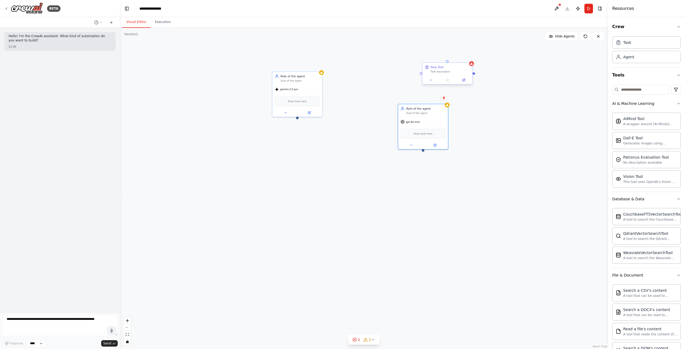
click at [453, 71] on div "Task description" at bounding box center [449, 71] width 39 height 3
click at [464, 81] on icon at bounding box center [464, 80] width 2 height 2
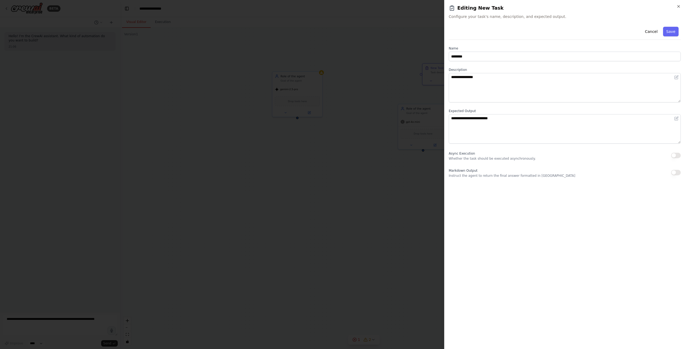
click at [672, 33] on button "Save" at bounding box center [671, 32] width 16 height 10
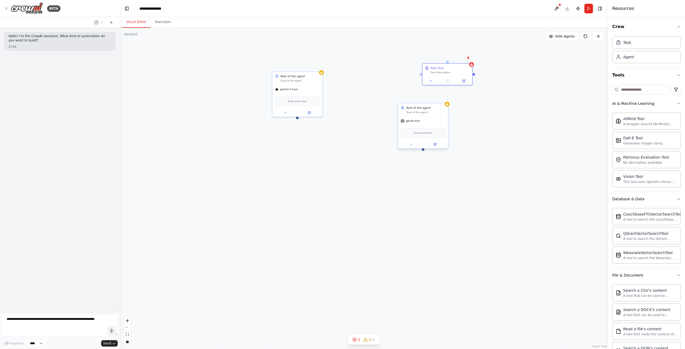
click at [430, 109] on div "Role of the agent" at bounding box center [425, 108] width 39 height 4
click at [445, 98] on icon at bounding box center [443, 97] width 3 height 3
click at [558, 8] on button at bounding box center [556, 9] width 9 height 10
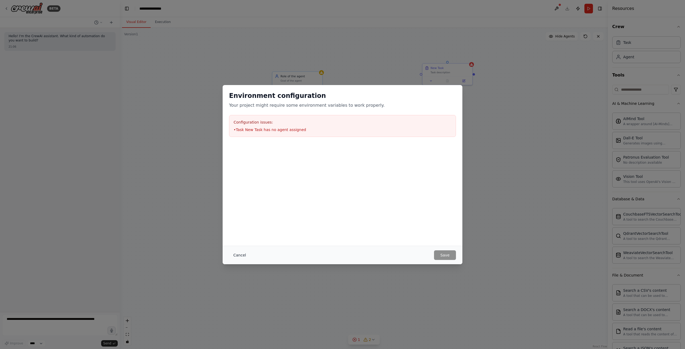
click at [237, 254] on button "Cancel" at bounding box center [239, 255] width 21 height 10
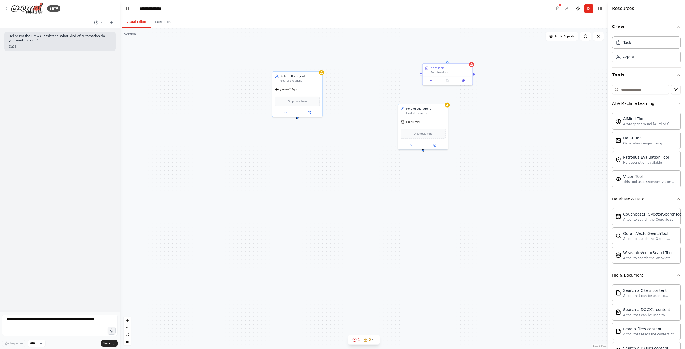
click at [44, 75] on div "Hello! I'm the CrewAI assistant. What kind of automation do you want to build? …" at bounding box center [60, 170] width 120 height 284
click at [619, 70] on button "Tools" at bounding box center [646, 75] width 68 height 15
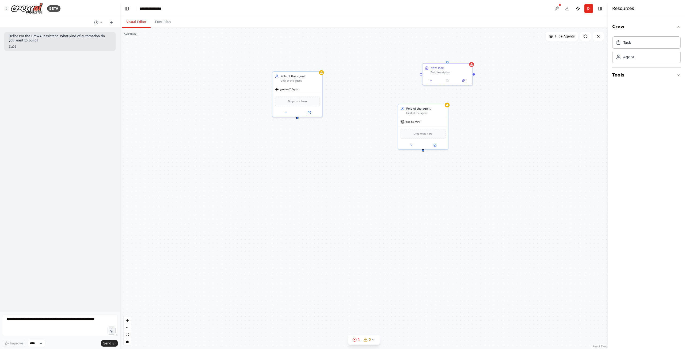
click at [612, 77] on div "Crew Task Agent Tools" at bounding box center [646, 183] width 77 height 332
click at [615, 75] on button "Tools" at bounding box center [646, 75] width 68 height 15
click at [672, 101] on button "AI & Machine Learning" at bounding box center [646, 104] width 68 height 14
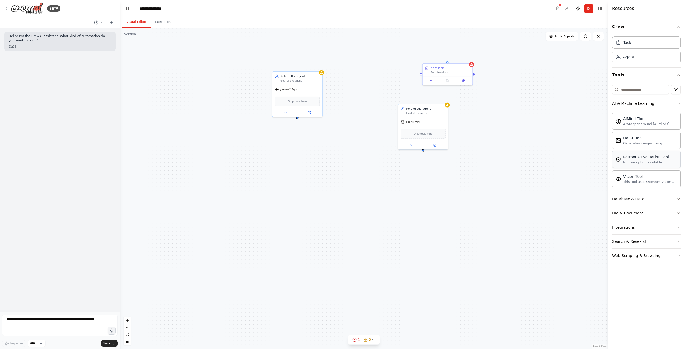
click at [660, 158] on div "Patronus Evaluation Tool" at bounding box center [646, 156] width 46 height 5
click at [636, 204] on button "Database & Data" at bounding box center [646, 199] width 68 height 14
click at [626, 275] on div "File & Document" at bounding box center [627, 275] width 31 height 5
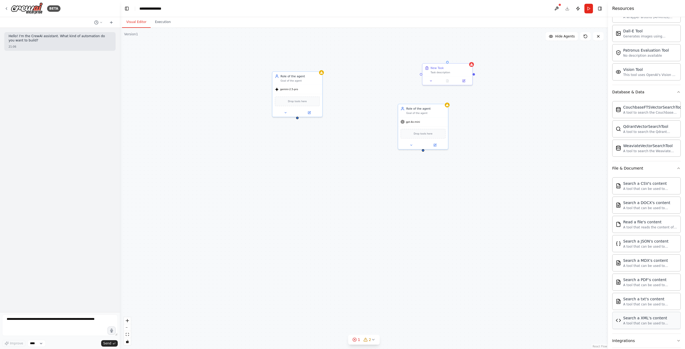
scroll to position [143, 0]
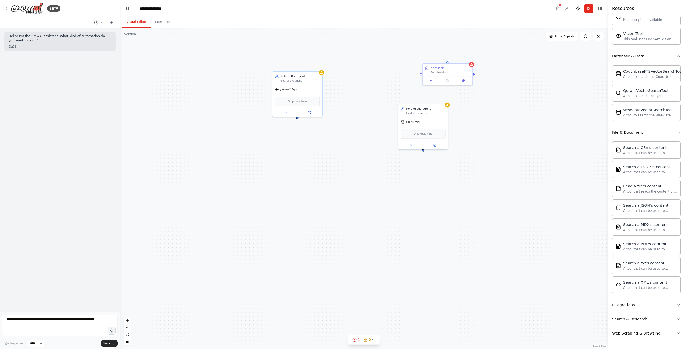
click at [639, 321] on div "Search & Research" at bounding box center [629, 319] width 35 height 5
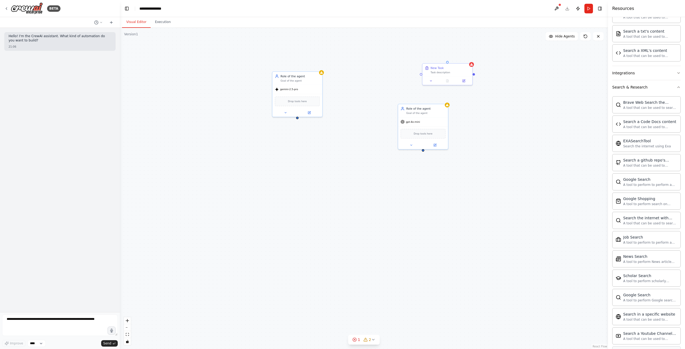
scroll to position [417, 0]
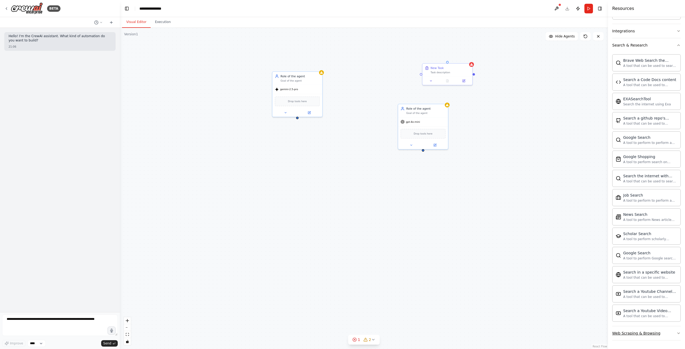
click at [643, 336] on div "Web Scraping & Browsing" at bounding box center [636, 333] width 48 height 5
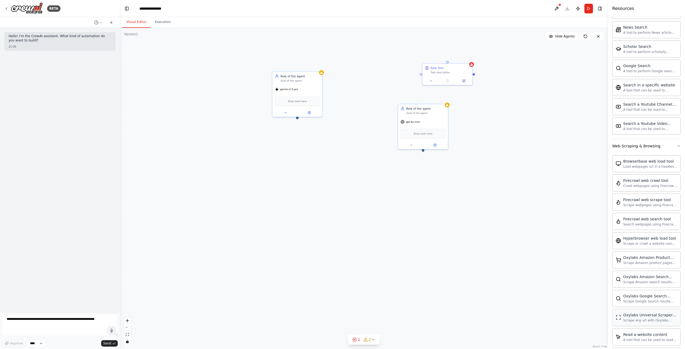
scroll to position [710, 0]
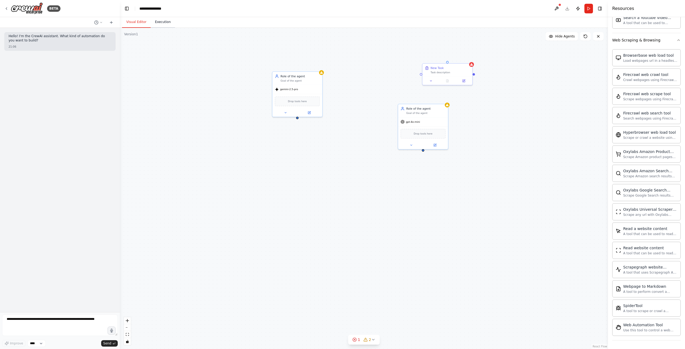
click at [167, 21] on button "Execution" at bounding box center [163, 22] width 24 height 11
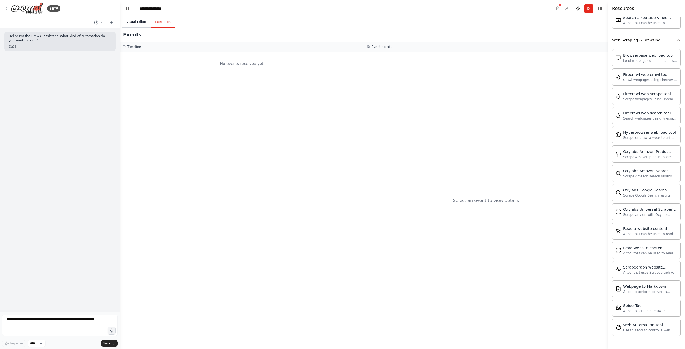
click at [137, 22] on button "Visual Editor" at bounding box center [136, 22] width 29 height 11
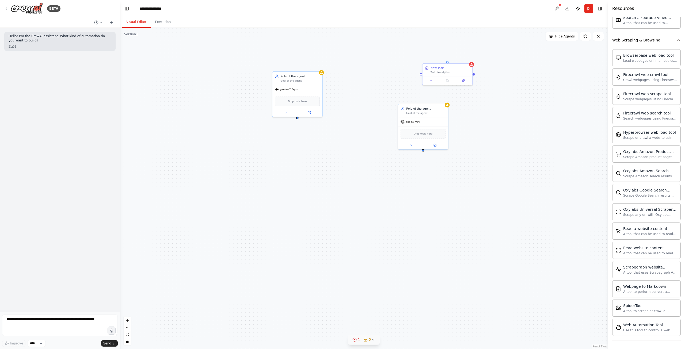
click at [372, 337] on button "1 2" at bounding box center [364, 340] width 32 height 10
click at [401, 311] on div at bounding box center [402, 309] width 3 height 3
click at [394, 311] on button at bounding box center [398, 312] width 9 height 6
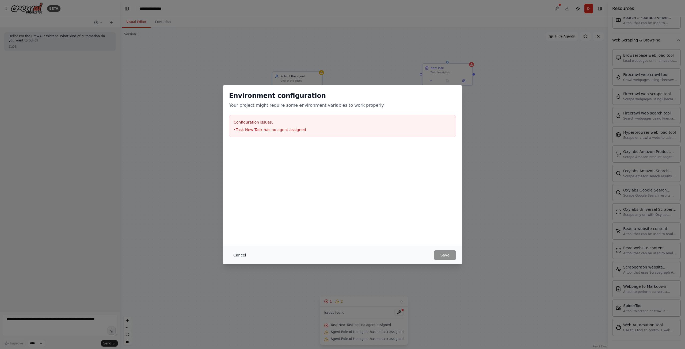
click at [234, 255] on button "Cancel" at bounding box center [239, 255] width 21 height 10
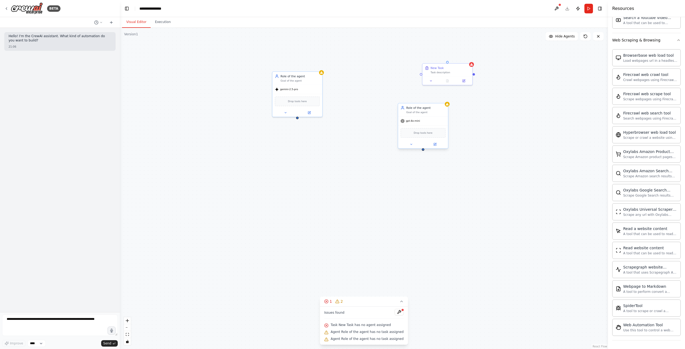
click at [419, 115] on div "Role of the agent Goal of the agent" at bounding box center [423, 110] width 50 height 13
click at [442, 97] on icon at bounding box center [443, 97] width 3 height 3
click at [428, 98] on button "Confirm" at bounding box center [428, 98] width 19 height 6
drag, startPoint x: 443, startPoint y: 73, endPoint x: 298, endPoint y: 154, distance: 165.6
click at [298, 154] on div "Task description" at bounding box center [303, 152] width 39 height 3
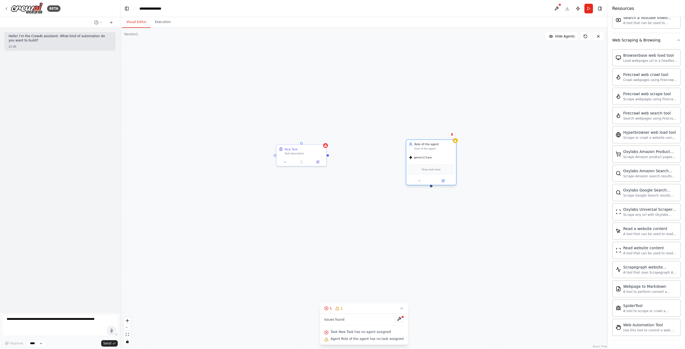
drag, startPoint x: 329, startPoint y: 90, endPoint x: 430, endPoint y: 160, distance: 123.4
click at [430, 160] on div "gemini-2.5-pro" at bounding box center [431, 157] width 50 height 9
click at [288, 150] on div "New Task" at bounding box center [290, 148] width 13 height 4
click at [282, 161] on button at bounding box center [285, 161] width 14 height 5
click at [313, 225] on textarea "**********" at bounding box center [317, 222] width 74 height 14
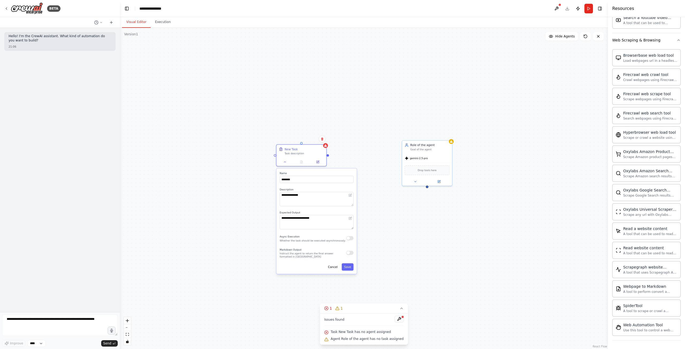
click at [346, 241] on div "Async Execution Whether the task should be executed asynchronously." at bounding box center [317, 238] width 74 height 8
click at [351, 241] on div "Async Execution Whether the task should be executed asynchronously." at bounding box center [317, 238] width 74 height 8
click at [350, 238] on button "button" at bounding box center [349, 238] width 7 height 4
click at [347, 263] on div "**********" at bounding box center [316, 221] width 80 height 105
click at [349, 266] on button "Save" at bounding box center [348, 266] width 12 height 7
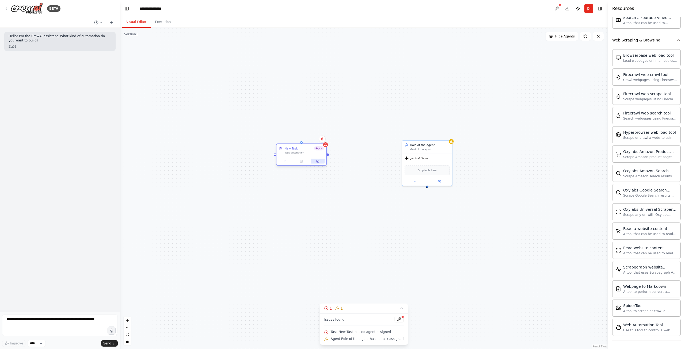
click at [318, 159] on icon at bounding box center [317, 160] width 3 height 3
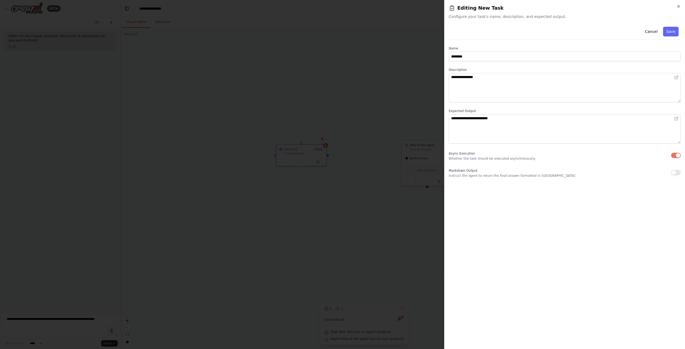
click at [321, 160] on div at bounding box center [342, 174] width 685 height 349
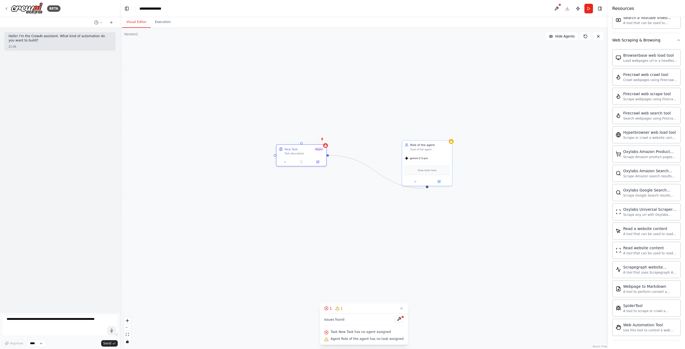
drag, startPoint x: 327, startPoint y: 155, endPoint x: 423, endPoint y: 189, distance: 100.9
click at [423, 189] on div "Role of the agent Goal of the agent gemini-2.5-pro Drop tools here New Task Asy…" at bounding box center [364, 188] width 488 height 321
click at [432, 172] on div "Drop tools here" at bounding box center [427, 170] width 45 height 10
drag, startPoint x: 299, startPoint y: 152, endPoint x: 422, endPoint y: 176, distance: 125.6
click at [422, 176] on div "Task description" at bounding box center [425, 177] width 39 height 3
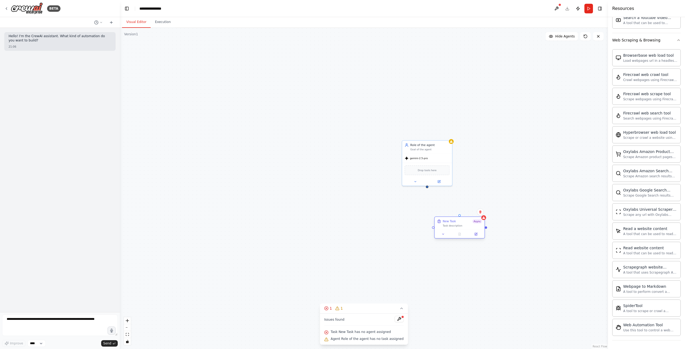
drag, startPoint x: 422, startPoint y: 176, endPoint x: 454, endPoint y: 226, distance: 60.0
click at [454, 226] on div "Task description" at bounding box center [462, 225] width 39 height 3
click at [44, 324] on textarea at bounding box center [60, 325] width 116 height 21
click at [36, 344] on select "****" at bounding box center [37, 343] width 18 height 7
click at [87, 347] on form "Improve **** Send" at bounding box center [60, 330] width 120 height 37
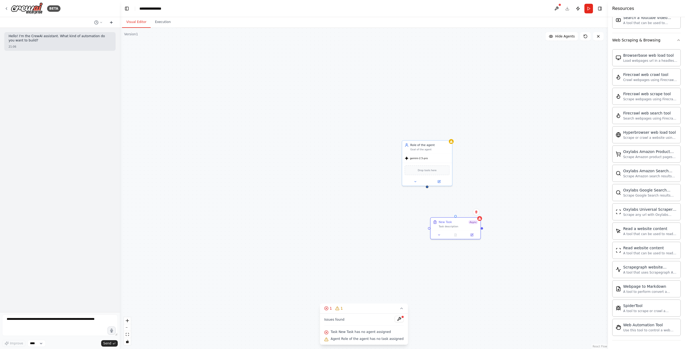
click at [111, 21] on icon at bounding box center [111, 22] width 4 height 4
click at [425, 171] on span "Drop tools here" at bounding box center [427, 169] width 19 height 4
drag, startPoint x: 425, startPoint y: 171, endPoint x: 418, endPoint y: 168, distance: 7.2
click at [418, 168] on div "Drop tools here" at bounding box center [427, 170] width 45 height 10
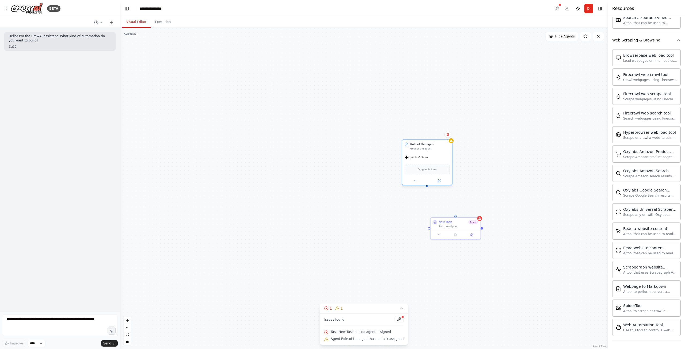
click at [418, 168] on div "Drop tools here" at bounding box center [427, 170] width 45 height 10
click at [417, 182] on icon at bounding box center [415, 180] width 3 height 3
click at [420, 199] on input "**********" at bounding box center [442, 199] width 74 height 7
click at [417, 209] on span "Attributes" at bounding box center [414, 209] width 14 height 4
click at [424, 299] on div "**********" at bounding box center [442, 254] width 80 height 133
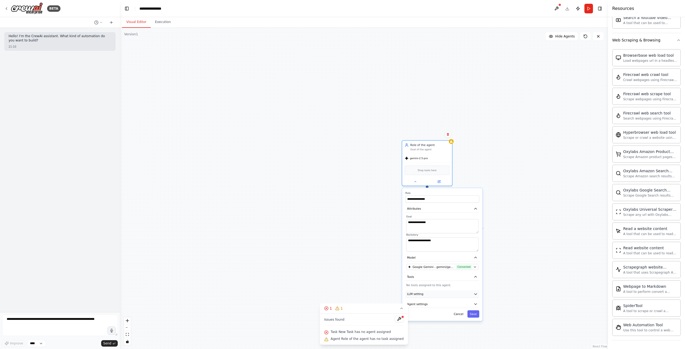
click at [426, 294] on button "LLM setting" at bounding box center [442, 294] width 74 height 7
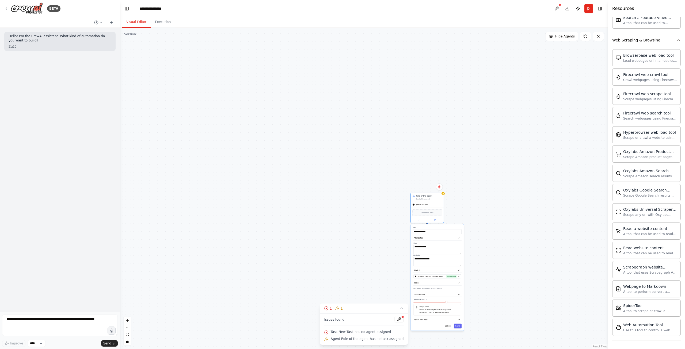
click at [425, 314] on div "Temperature Lower (0.1 to 0.3) for factual responses. Higher (0.7 to 0.9) for c…" at bounding box center [437, 310] width 48 height 12
click at [416, 323] on div "**********" at bounding box center [437, 277] width 53 height 106
click at [434, 316] on div "**********" at bounding box center [437, 277] width 53 height 106
click at [428, 320] on button "Agent settings" at bounding box center [437, 319] width 49 height 5
click at [413, 319] on div "**********" at bounding box center [437, 277] width 53 height 106
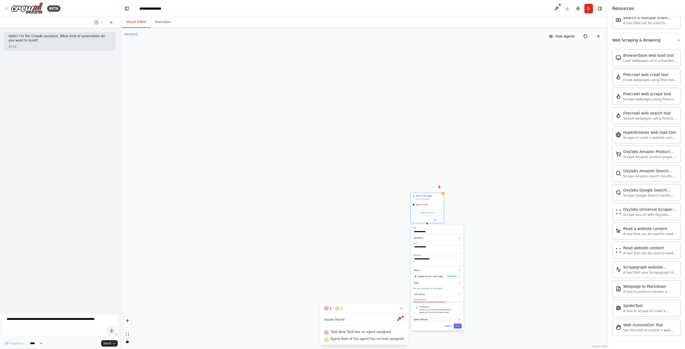
click at [457, 319] on button "Agent settings" at bounding box center [437, 319] width 49 height 5
drag, startPoint x: 478, startPoint y: 214, endPoint x: 381, endPoint y: 64, distance: 178.9
click at [381, 64] on div "gemini-2.5-pro" at bounding box center [382, 66] width 33 height 6
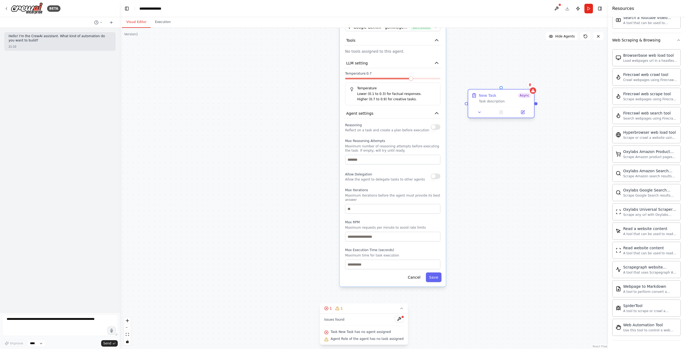
drag, startPoint x: 593, startPoint y: 272, endPoint x: 489, endPoint y: 102, distance: 199.5
click at [489, 102] on div "Task description" at bounding box center [505, 101] width 52 height 4
click at [430, 276] on button "Save" at bounding box center [434, 278] width 16 height 10
click at [433, 274] on button "Save" at bounding box center [434, 278] width 16 height 10
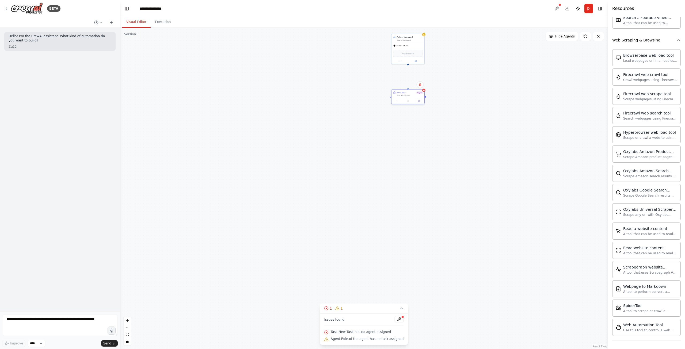
drag, startPoint x: 473, startPoint y: 154, endPoint x: 408, endPoint y: 94, distance: 88.0
click at [408, 95] on div "Task description" at bounding box center [410, 96] width 26 height 2
drag, startPoint x: 408, startPoint y: 89, endPoint x: 407, endPoint y: 63, distance: 25.7
click at [407, 120] on div "Role of the agent Goal of the agent gemini-2.5-pro Drop tools here New Task Asy…" at bounding box center [457, 200] width 244 height 161
click at [430, 130] on div ".deletable-edge-delete-btn { width: 20px; height: 20px; border: 0px solid #ffff…" at bounding box center [364, 188] width 488 height 321
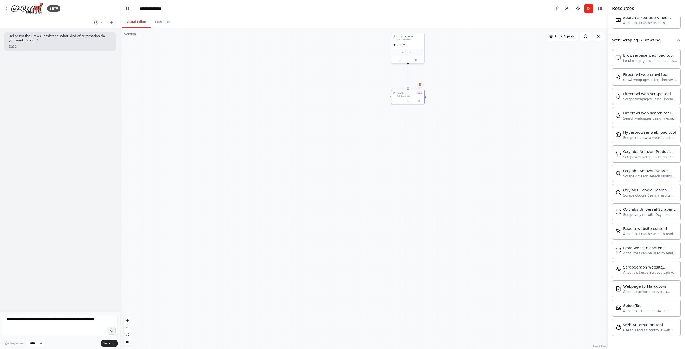
click at [410, 45] on div "gemini-2.5-pro" at bounding box center [407, 45] width 33 height 6
click at [411, 52] on span "Drop tools here" at bounding box center [408, 53] width 12 height 3
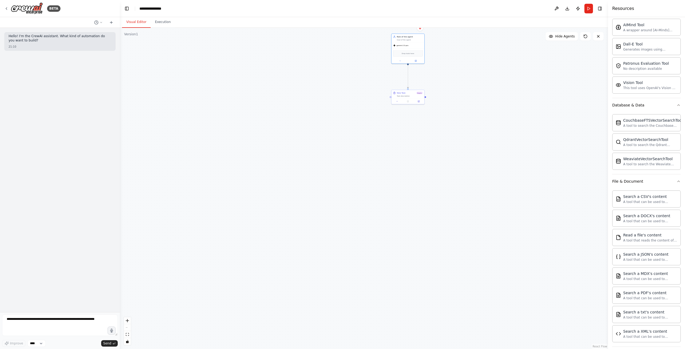
scroll to position [0, 0]
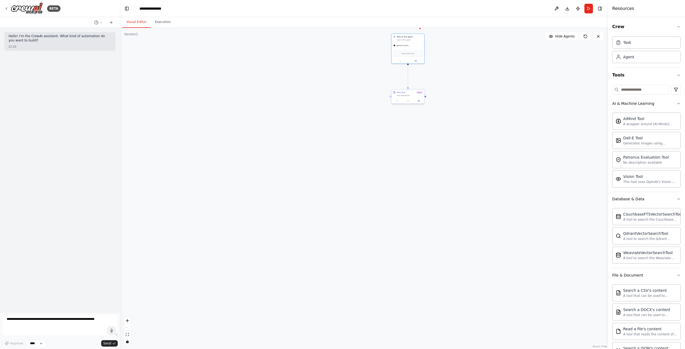
click at [402, 96] on div "Task description" at bounding box center [410, 95] width 26 height 2
drag, startPoint x: 485, startPoint y: 106, endPoint x: 436, endPoint y: 101, distance: 49.8
click at [469, 102] on div ".deletable-edge-delete-btn { width: 20px; height: 20px; border: 0px solid #ffff…" at bounding box center [364, 188] width 488 height 321
click at [555, 7] on button at bounding box center [556, 9] width 9 height 10
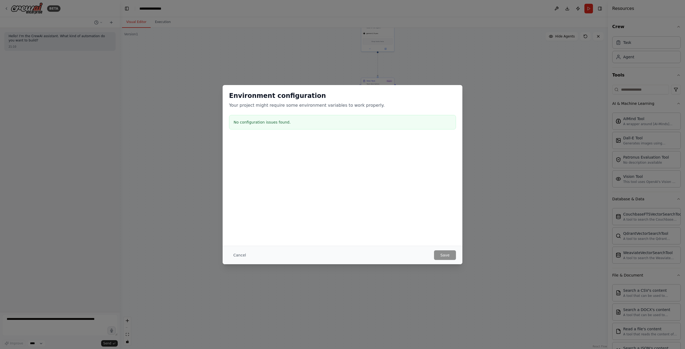
click at [241, 257] on button "Cancel" at bounding box center [239, 255] width 21 height 10
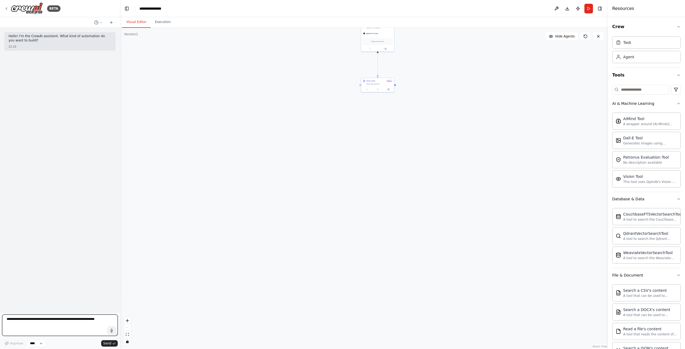
click at [31, 321] on textarea at bounding box center [60, 325] width 116 height 21
type textarea "*"
click at [111, 340] on button "Send" at bounding box center [109, 343] width 17 height 6
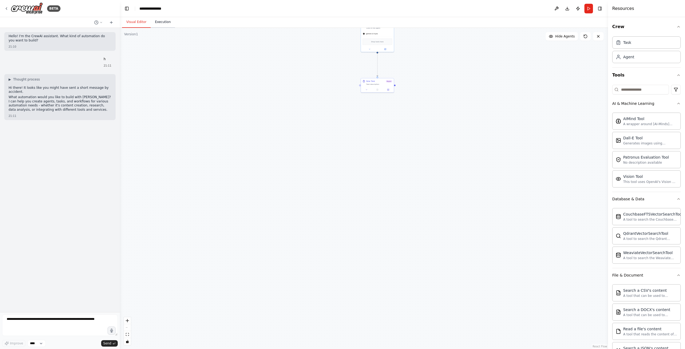
click at [153, 20] on button "Execution" at bounding box center [163, 22] width 24 height 11
click at [134, 20] on button "Visual Editor" at bounding box center [136, 22] width 29 height 11
click at [70, 95] on p "What automation would you like to build with CrewAI? I can help you create agen…" at bounding box center [60, 103] width 103 height 17
click at [48, 87] on p "Hi there! It looks like you might have sent a short message by accident." at bounding box center [60, 90] width 103 height 8
click at [124, 3] on header "**********" at bounding box center [364, 8] width 488 height 17
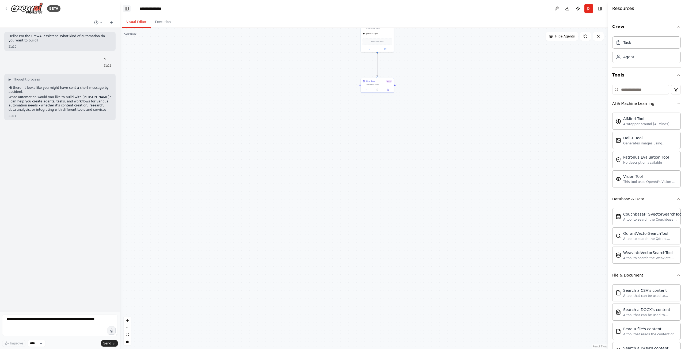
click at [129, 8] on button "Toggle Left Sidebar" at bounding box center [126, 8] width 7 height 7
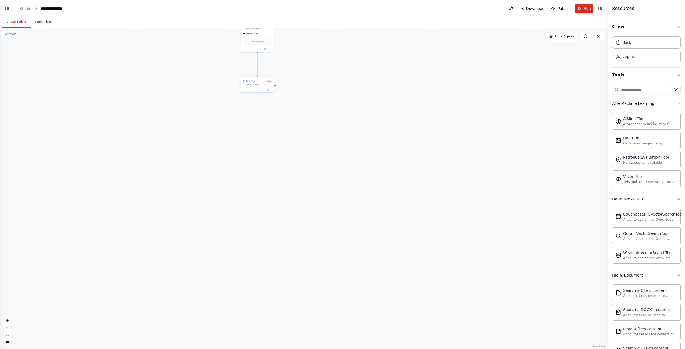
drag, startPoint x: 256, startPoint y: 128, endPoint x: 180, endPoint y: 127, distance: 76.0
click at [180, 127] on div ".deletable-edge-delete-btn { width: 20px; height: 20px; border: 0px solid #ffff…" at bounding box center [304, 188] width 608 height 321
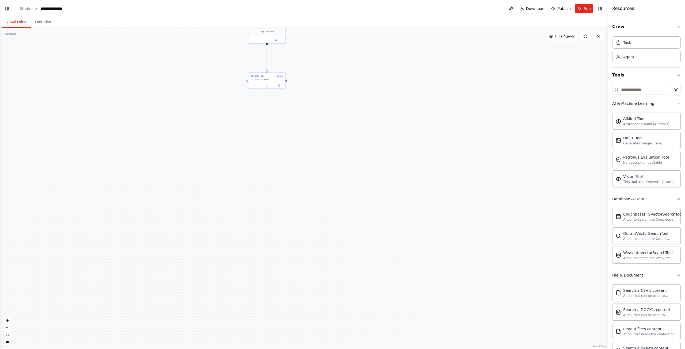
click at [31, 7] on ol "**********" at bounding box center [44, 8] width 48 height 5
click at [24, 7] on link "Studio" at bounding box center [26, 8] width 12 height 4
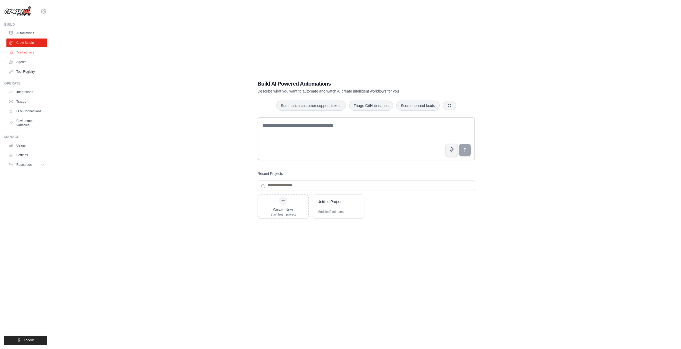
click at [20, 52] on link "Marketplace" at bounding box center [27, 52] width 40 height 9
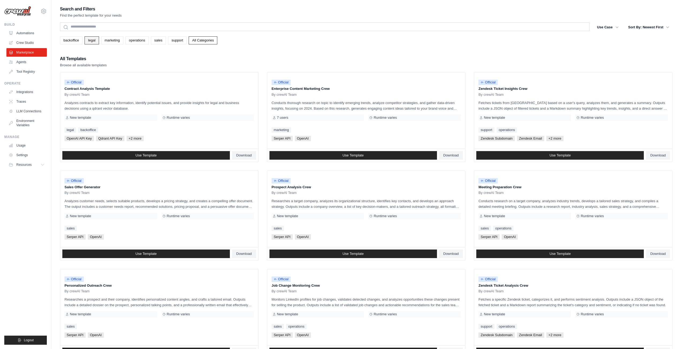
click at [86, 38] on link "legal" at bounding box center [92, 40] width 14 height 8
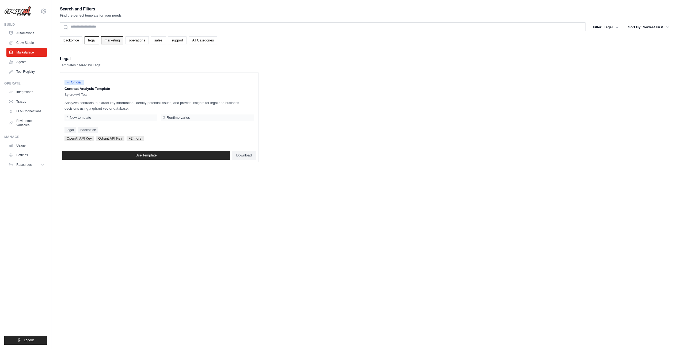
click at [110, 39] on link "marketing" at bounding box center [112, 40] width 22 height 8
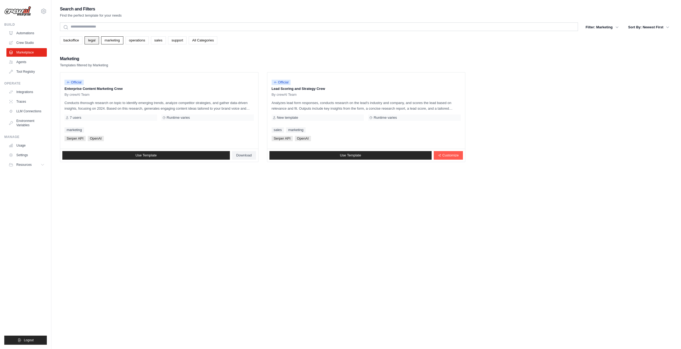
click at [94, 43] on link "legal" at bounding box center [92, 40] width 14 height 8
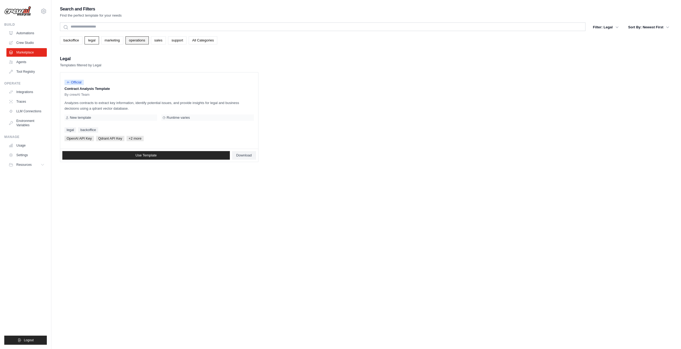
click at [138, 41] on link "operations" at bounding box center [136, 40] width 23 height 8
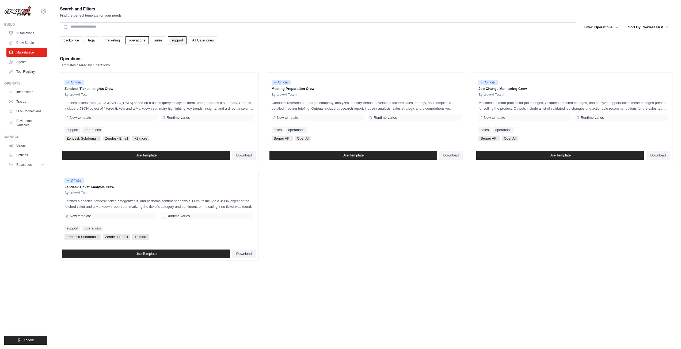
click at [171, 40] on link "support" at bounding box center [177, 40] width 18 height 8
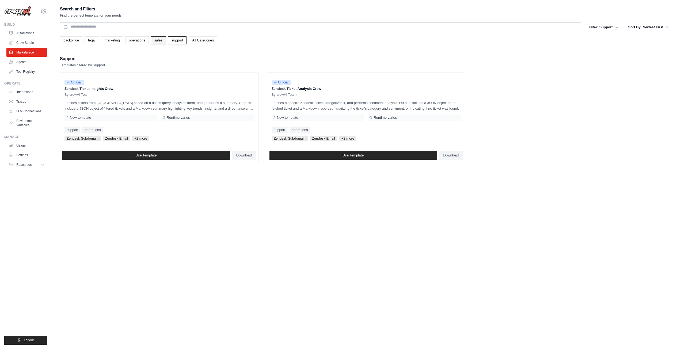
click at [164, 37] on link "sales" at bounding box center [158, 40] width 15 height 8
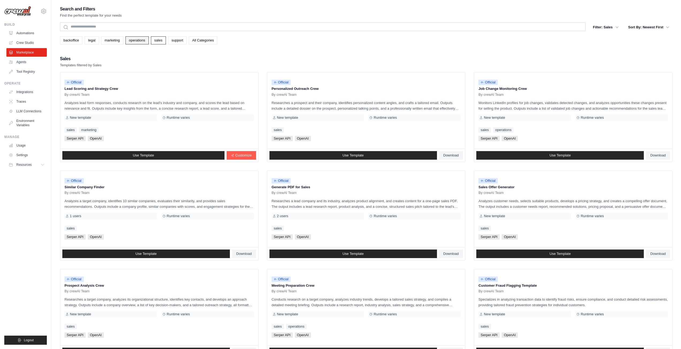
drag, startPoint x: 134, startPoint y: 37, endPoint x: 135, endPoint y: 41, distance: 3.7
click at [135, 41] on div "backoffice legal marketing operations sales support All Categories" at bounding box center [366, 38] width 612 height 12
click at [139, 44] on link "operations" at bounding box center [136, 40] width 23 height 8
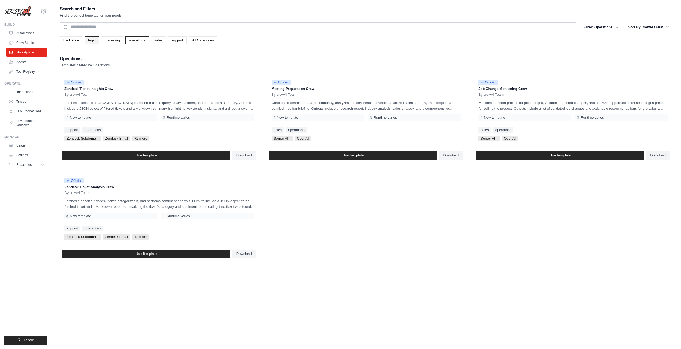
click at [86, 39] on link "legal" at bounding box center [92, 40] width 14 height 8
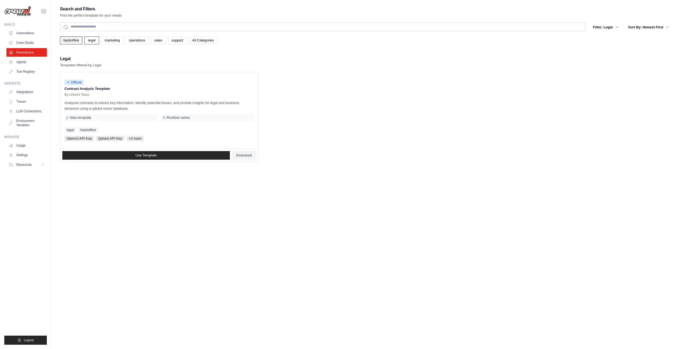
click at [71, 43] on link "backoffice" at bounding box center [71, 40] width 22 height 8
click at [30, 63] on link "Agents" at bounding box center [27, 62] width 40 height 9
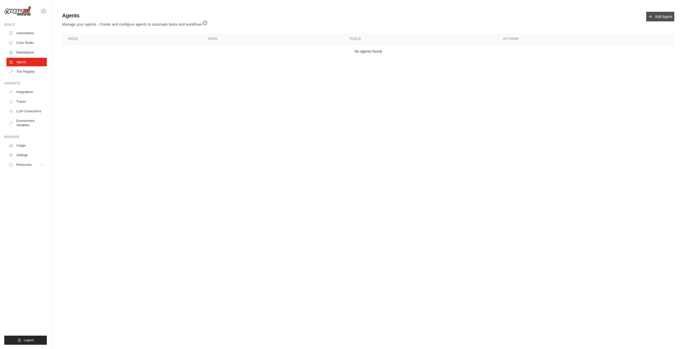
click at [662, 20] on link "Add Agent" at bounding box center [660, 17] width 28 height 10
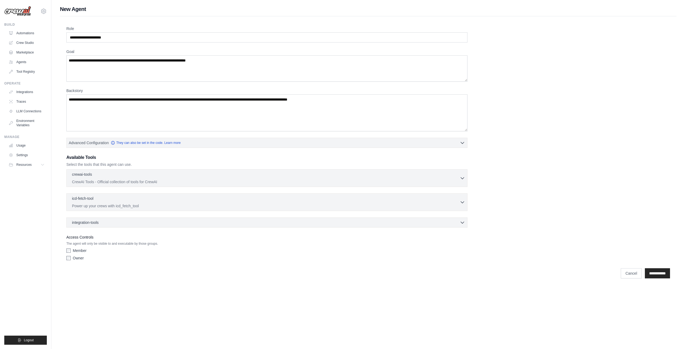
click at [655, 20] on div "Role Goal Backstory Advanced Configuration They can also be set in the code. Le…" at bounding box center [368, 148] width 616 height 265
click at [632, 277] on link "Cancel" at bounding box center [631, 273] width 21 height 10
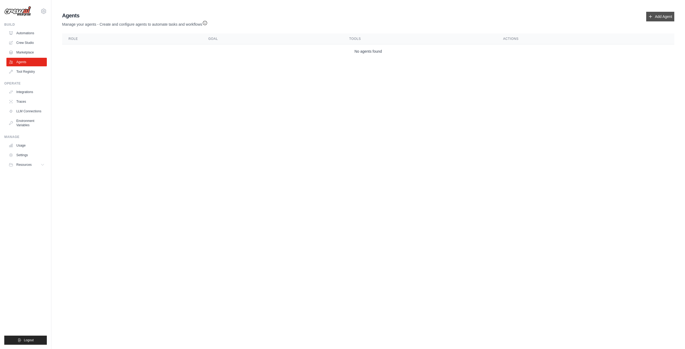
click at [654, 14] on link "Add Agent" at bounding box center [660, 17] width 28 height 10
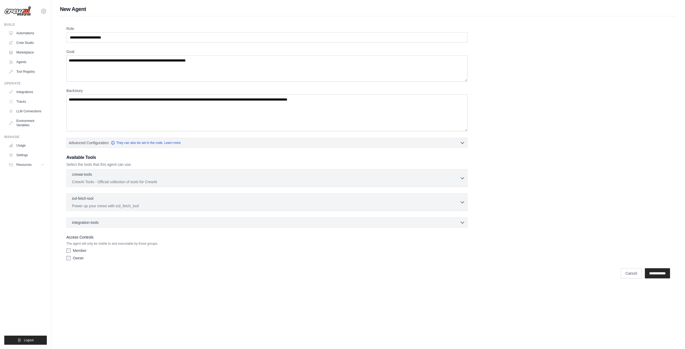
click at [84, 209] on div "icd-fetch-tool 0 selected Power up your crews with icd_fetch_tool IcdFetchTool" at bounding box center [266, 202] width 401 height 18
click at [661, 277] on input "**********" at bounding box center [657, 273] width 25 height 10
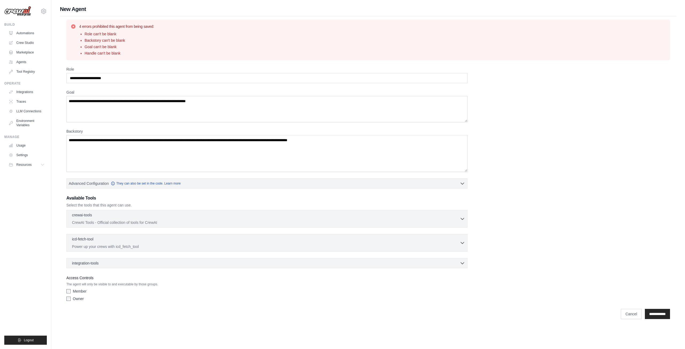
click at [83, 34] on ul "Role can't be blank Backstory can't be blank Goal can't be blank Handle can't b…" at bounding box center [116, 43] width 75 height 25
click at [112, 130] on label "Backstory" at bounding box center [266, 131] width 401 height 5
click at [112, 135] on textarea "Backstory" at bounding box center [266, 153] width 401 height 37
click at [105, 213] on div "crewai-tools 0 selected" at bounding box center [266, 215] width 388 height 6
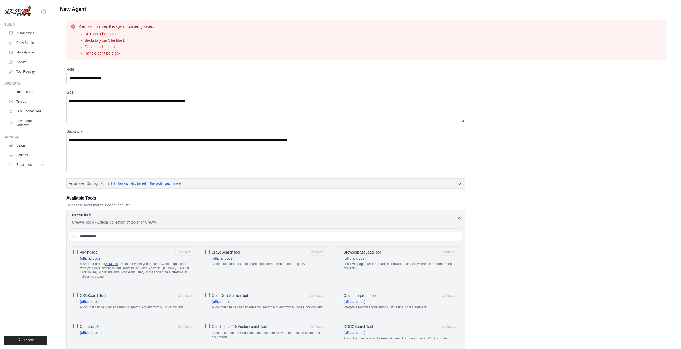
click at [105, 213] on div "crewai-tools 0 selected" at bounding box center [264, 215] width 385 height 6
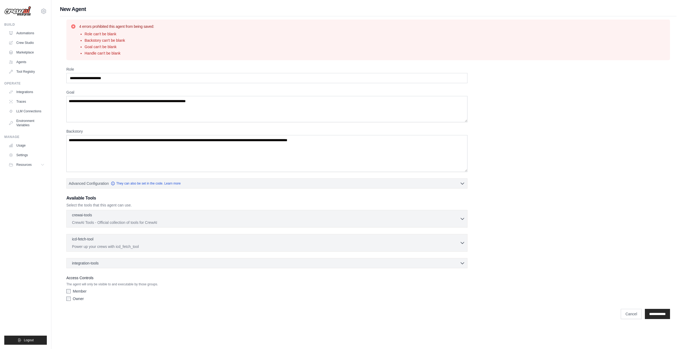
click at [98, 123] on div "Role Goal Backstory Advanced Configuration They can also be set in the code. Le…" at bounding box center [368, 185] width 604 height 237
click at [110, 78] on input "Role" at bounding box center [266, 78] width 401 height 10
click at [91, 79] on input "Role" at bounding box center [266, 78] width 401 height 10
type input "*****"
click at [660, 313] on input "**********" at bounding box center [657, 314] width 25 height 10
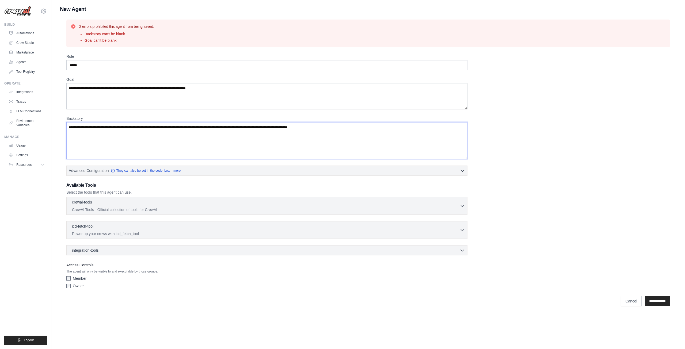
click at [84, 137] on textarea "Backstory" at bounding box center [266, 140] width 401 height 37
type textarea "****"
click at [92, 81] on label "Goal" at bounding box center [266, 79] width 401 height 5
click at [92, 83] on textarea "Goal" at bounding box center [266, 96] width 401 height 26
click at [90, 94] on textarea "Goal" at bounding box center [266, 96] width 401 height 26
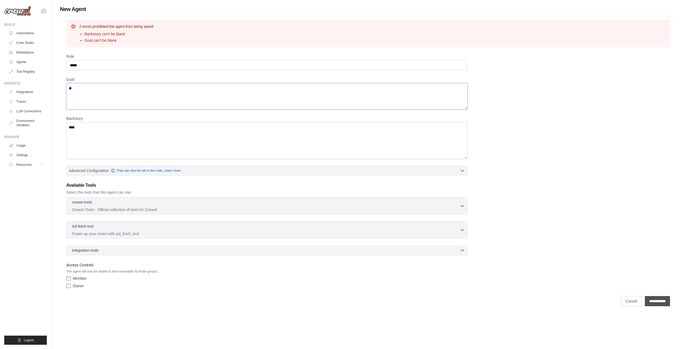
type textarea "**"
click at [655, 302] on input "**********" at bounding box center [657, 301] width 25 height 10
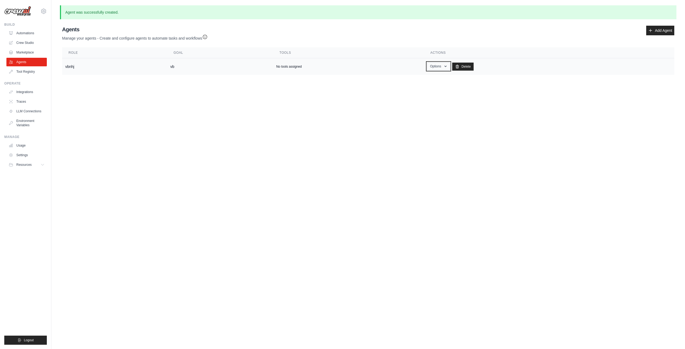
click at [437, 66] on button "Options" at bounding box center [438, 66] width 23 height 8
click at [427, 75] on link "Show" at bounding box center [430, 79] width 39 height 10
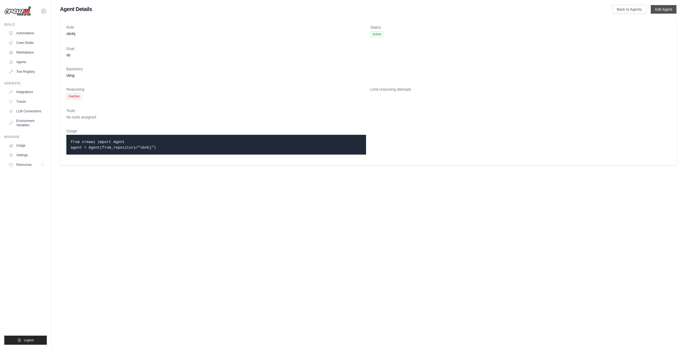
click at [668, 10] on link "Edit Agent" at bounding box center [664, 9] width 26 height 9
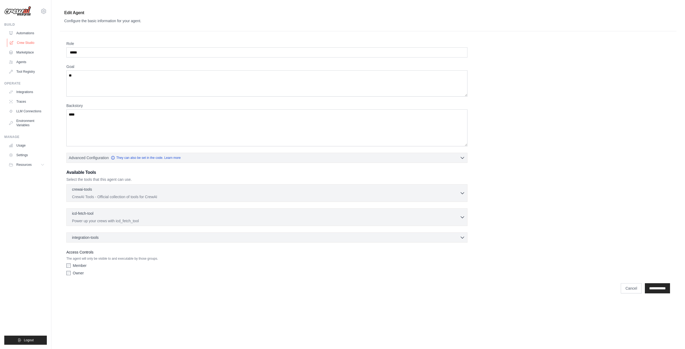
click at [18, 43] on link "Crew Studio" at bounding box center [27, 43] width 40 height 9
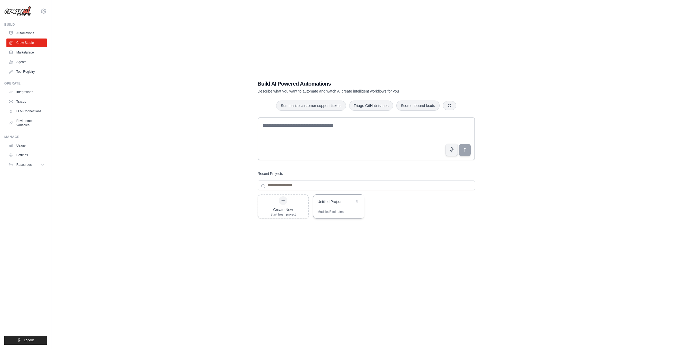
click at [348, 211] on div "Modified 3 minutes" at bounding box center [338, 214] width 51 height 9
click at [449, 105] on icon "button" at bounding box center [449, 105] width 4 height 4
click at [23, 29] on link "Automations" at bounding box center [27, 33] width 40 height 9
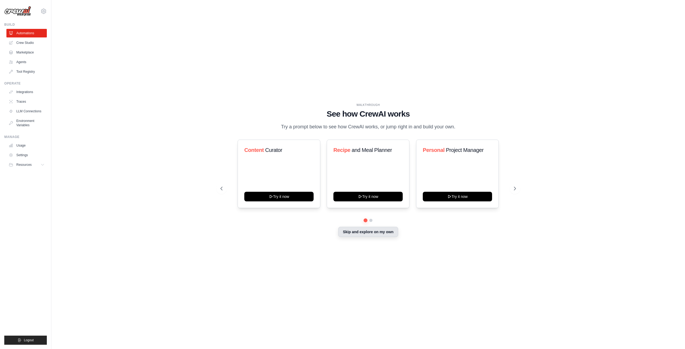
click at [365, 232] on button "Skip and explore on my own" at bounding box center [368, 232] width 60 height 10
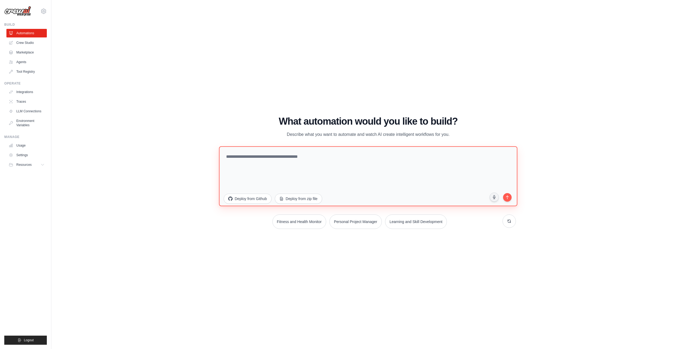
click at [258, 160] on textarea at bounding box center [368, 176] width 298 height 60
click at [352, 224] on button "Personal Project Manager" at bounding box center [356, 221] width 54 height 15
type textarea "**********"
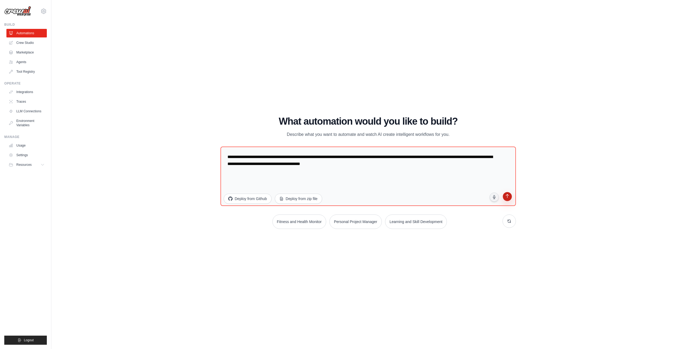
click at [508, 197] on icon "submit" at bounding box center [507, 196] width 5 height 5
click at [24, 58] on link "Agents" at bounding box center [27, 62] width 40 height 9
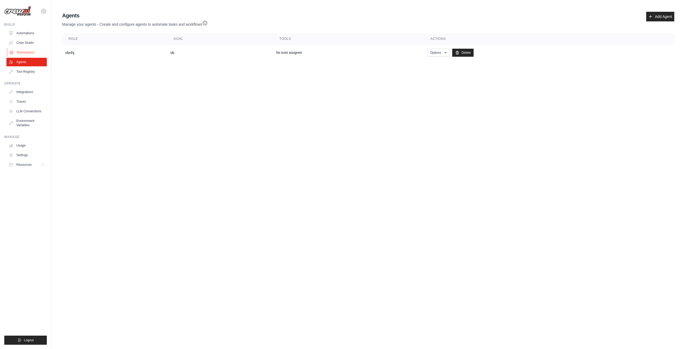
click at [29, 51] on link "Marketplace" at bounding box center [27, 52] width 40 height 9
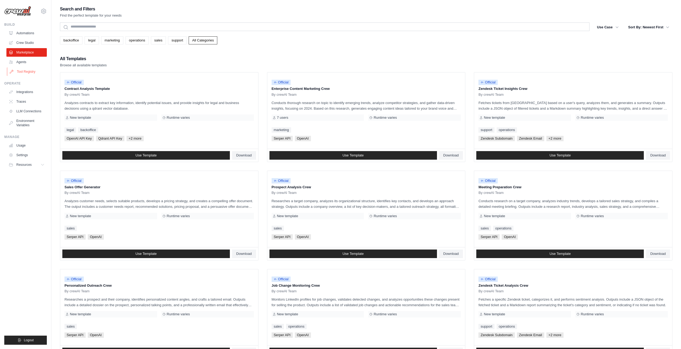
click at [27, 68] on link "Tool Registry" at bounding box center [27, 71] width 40 height 9
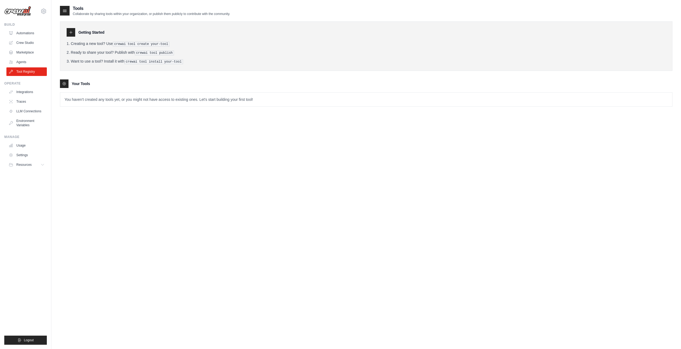
click at [100, 30] on h3 "Getting Started" at bounding box center [91, 32] width 26 height 5
drag, startPoint x: 87, startPoint y: 89, endPoint x: 92, endPoint y: 93, distance: 6.3
click at [91, 92] on tools-list\a "Your Tools You haven't created any tools yet, or you might not have access to e…" at bounding box center [366, 92] width 612 height 27
click at [125, 92] on div "You haven't created any tools yet, or you might not have access to existing one…" at bounding box center [366, 99] width 612 height 14
click at [122, 102] on p "You haven't created any tools yet, or you might not have access to existing one…" at bounding box center [366, 100] width 612 height 14
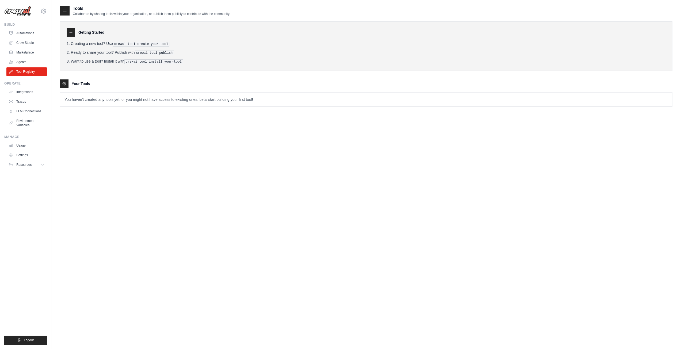
click at [89, 14] on p "Collaborate by sharing tools within your organization, or publish them publicly…" at bounding box center [151, 14] width 157 height 4
click at [25, 112] on link "LLM Connections" at bounding box center [27, 111] width 40 height 9
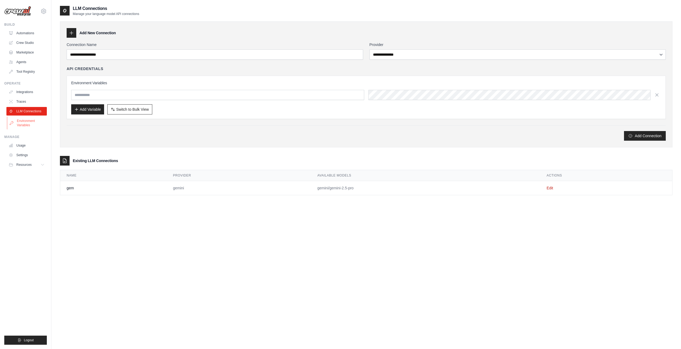
click at [31, 117] on link "Environment Variables" at bounding box center [27, 123] width 40 height 13
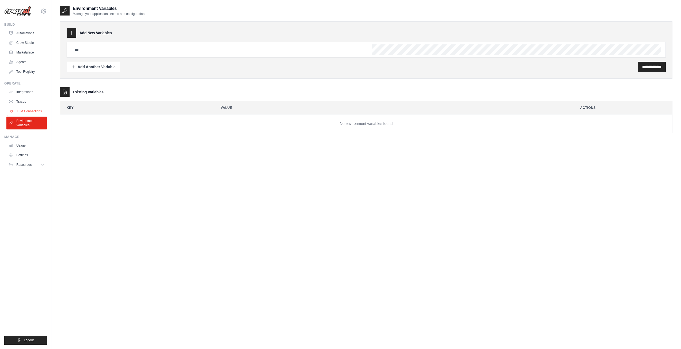
click at [17, 111] on link "LLM Connections" at bounding box center [27, 111] width 40 height 9
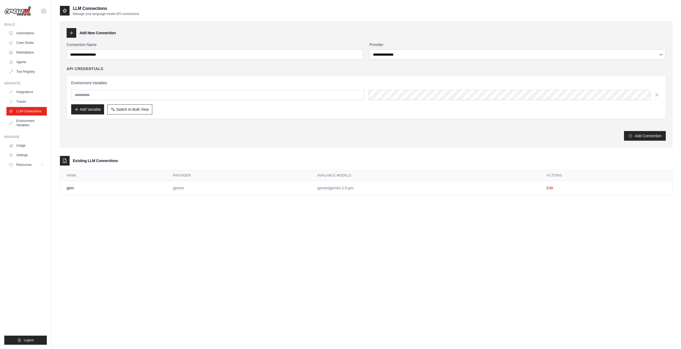
click at [103, 80] on div "Environment Variables Add Variable Switch to Bulk View Switch to Table View" at bounding box center [366, 97] width 599 height 43
click at [658, 96] on icon "button" at bounding box center [656, 94] width 3 height 3
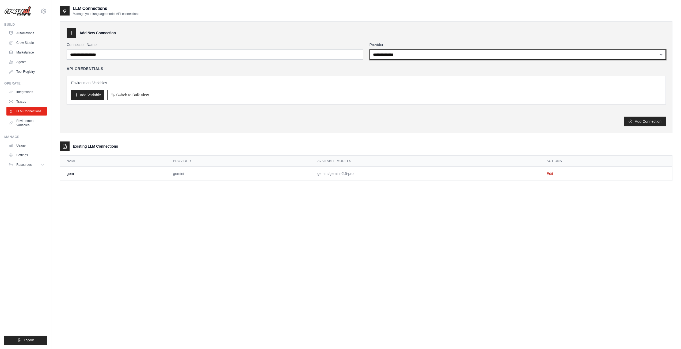
click at [655, 56] on select "**********" at bounding box center [517, 54] width 296 height 10
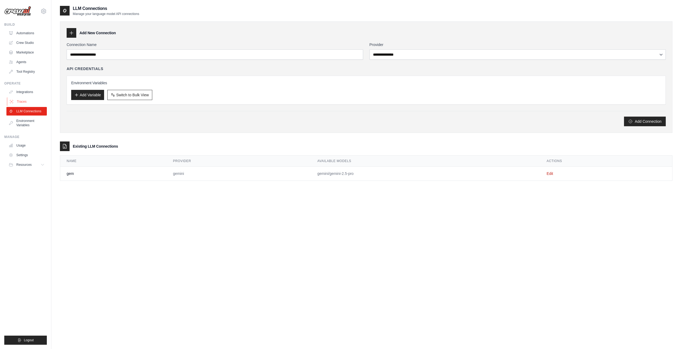
click at [22, 104] on link "Traces" at bounding box center [27, 101] width 40 height 9
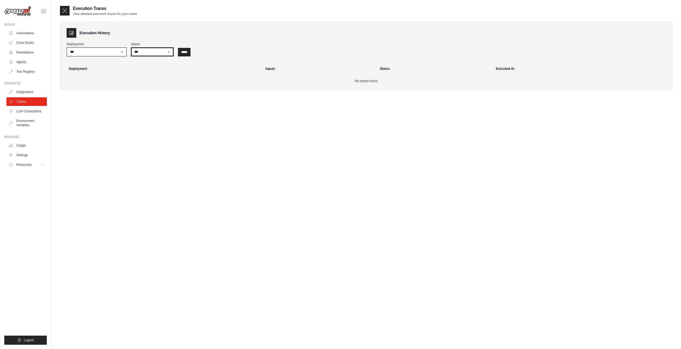
click at [161, 51] on select "*** ********* ******* *****" at bounding box center [152, 51] width 43 height 9
select select "*****"
click at [131, 47] on select "*** ********* ******* *****" at bounding box center [152, 51] width 43 height 9
click at [181, 53] on input "*****" at bounding box center [184, 52] width 13 height 9
click at [116, 56] on select "***" at bounding box center [97, 51] width 60 height 9
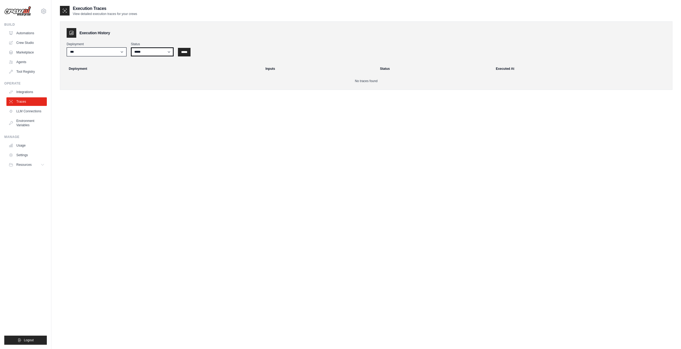
click at [143, 51] on select "*** ********* ******* *****" at bounding box center [152, 51] width 43 height 9
select select
click at [131, 47] on select "*** ********* ******* *****" at bounding box center [152, 51] width 43 height 9
click at [192, 49] on div "Deployment *** Status *** ********* ******* ***** *****" at bounding box center [366, 49] width 599 height 14
click at [29, 95] on link "Integrations" at bounding box center [27, 92] width 40 height 9
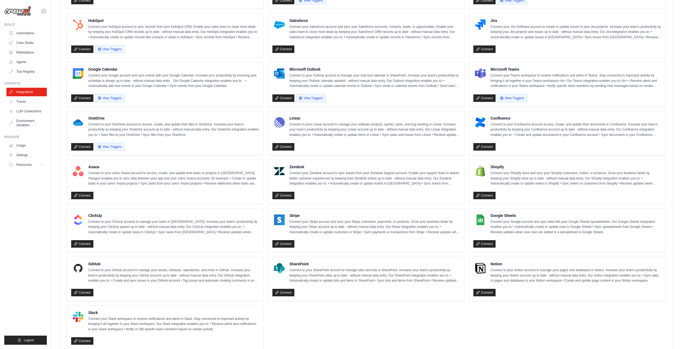
scroll to position [216, 0]
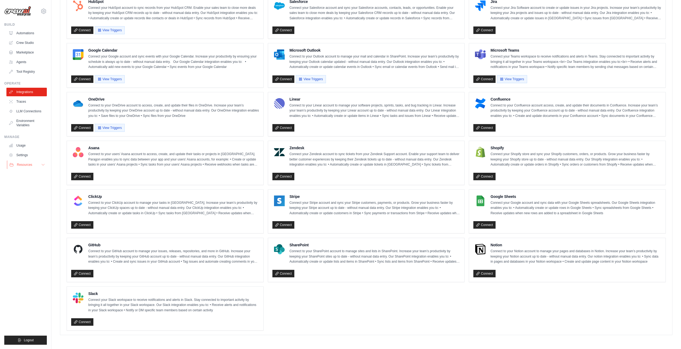
click at [33, 165] on button "Resources" at bounding box center [27, 165] width 40 height 9
click at [19, 146] on link "Usage" at bounding box center [27, 145] width 40 height 9
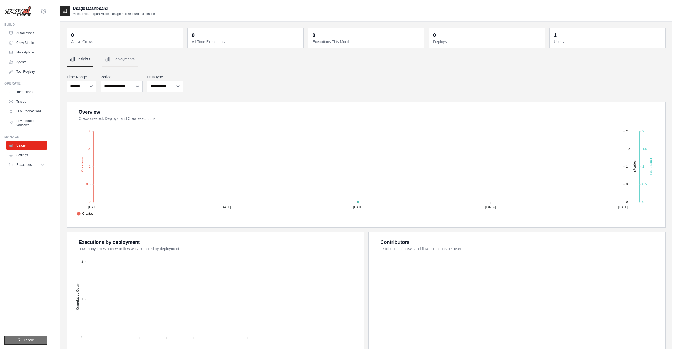
click at [20, 340] on icon "submit" at bounding box center [19, 340] width 4 height 4
click at [39, 334] on ul "Build Automations Crew Studio Marketplace Agents" at bounding box center [25, 183] width 43 height 322
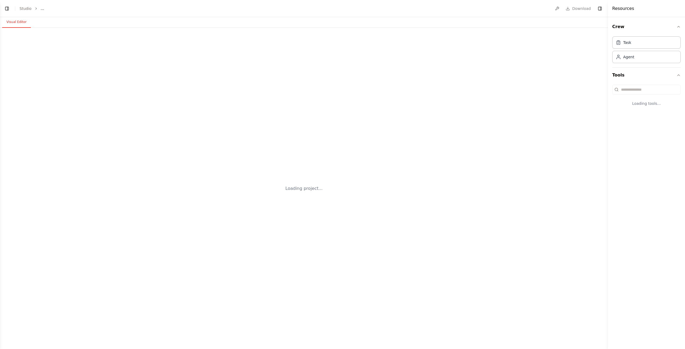
select select "****"
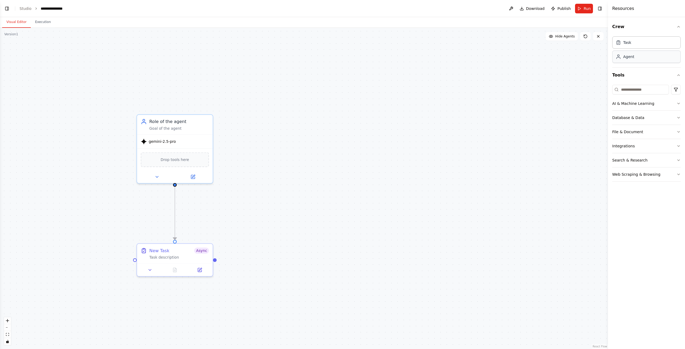
click at [636, 56] on div "Agent" at bounding box center [646, 57] width 68 height 12
click at [436, 207] on button at bounding box center [427, 206] width 35 height 7
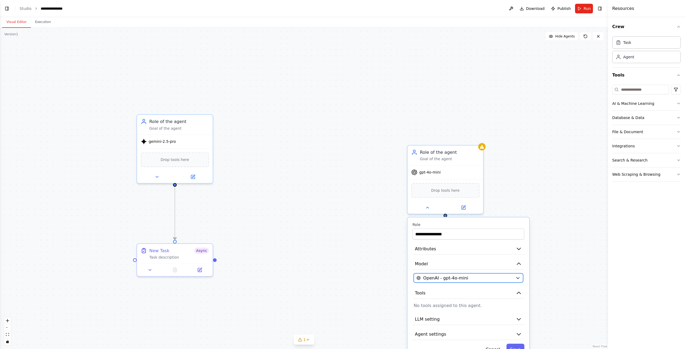
click at [471, 280] on div "OpenAI - gpt-4o-mini" at bounding box center [464, 278] width 97 height 6
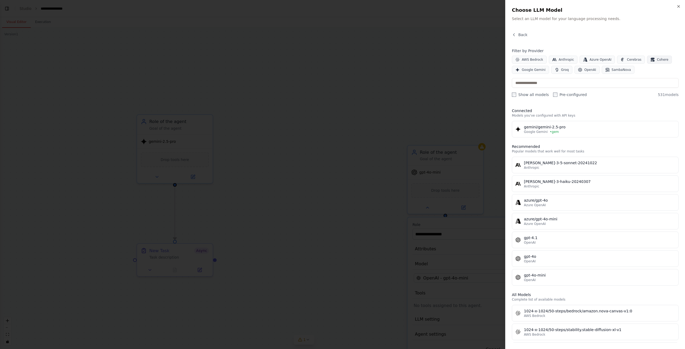
click at [648, 59] on button "Cohere" at bounding box center [659, 60] width 25 height 8
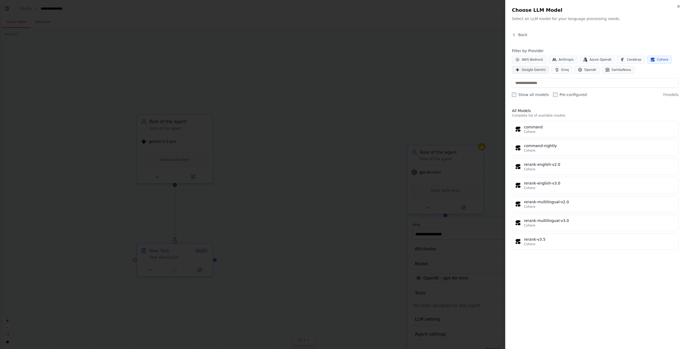
click at [539, 70] on span "Google Gemini" at bounding box center [534, 70] width 24 height 4
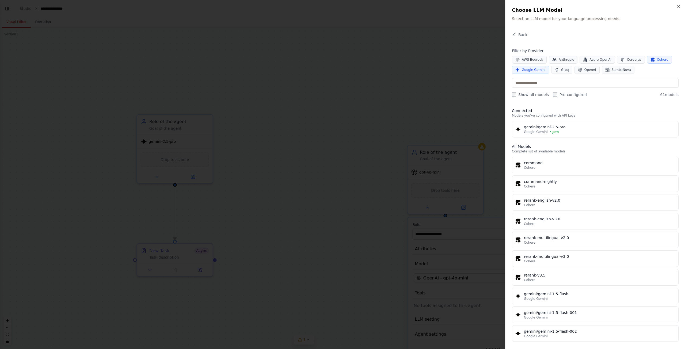
click at [523, 96] on label "Show all models" at bounding box center [530, 94] width 37 height 5
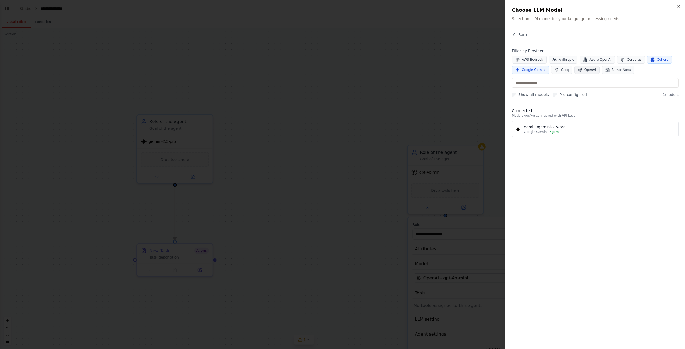
click at [585, 68] on span "OpenAI" at bounding box center [590, 70] width 12 height 4
click at [620, 69] on span "SambaNova" at bounding box center [621, 70] width 19 height 4
click at [525, 61] on span "AWS Bedrock" at bounding box center [532, 60] width 21 height 4
click at [515, 34] on icon "button" at bounding box center [514, 35] width 4 height 4
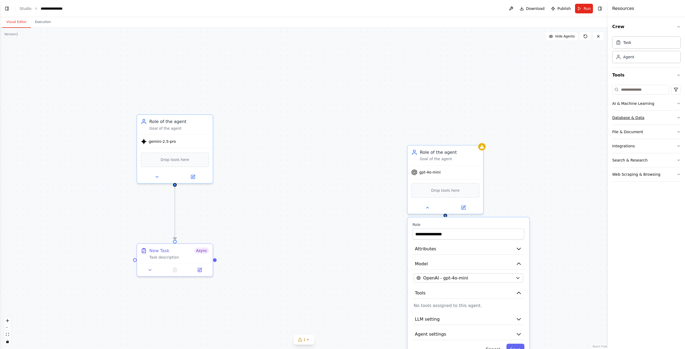
click at [629, 113] on button "Database & Data" at bounding box center [646, 118] width 68 height 14
click at [624, 100] on button "AI & Machine Learning" at bounding box center [646, 104] width 68 height 14
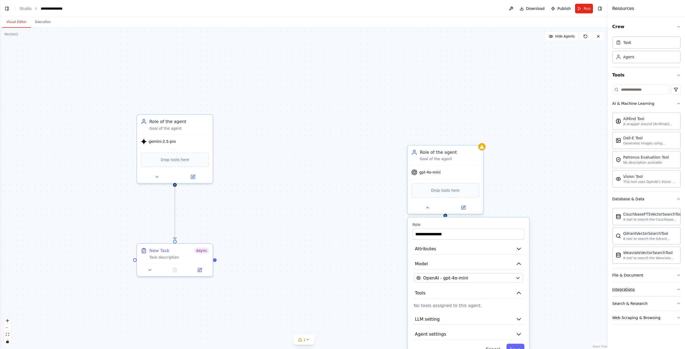
click at [619, 287] on button "Integrations" at bounding box center [646, 290] width 68 height 14
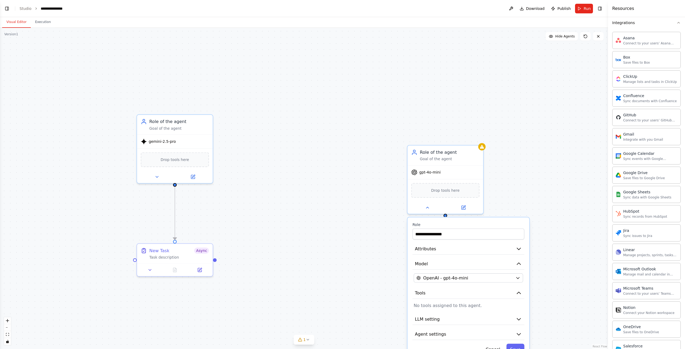
scroll to position [393, 0]
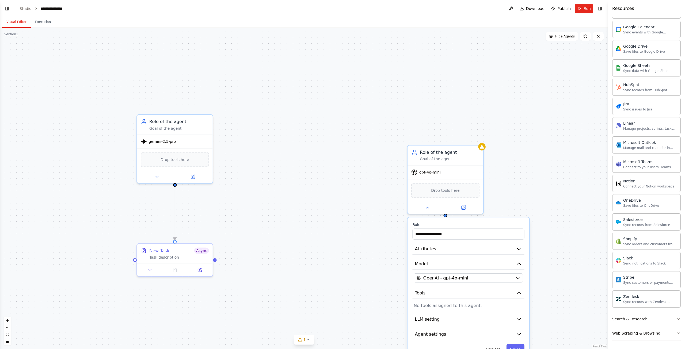
click at [625, 319] on div "Search & Research" at bounding box center [629, 319] width 35 height 5
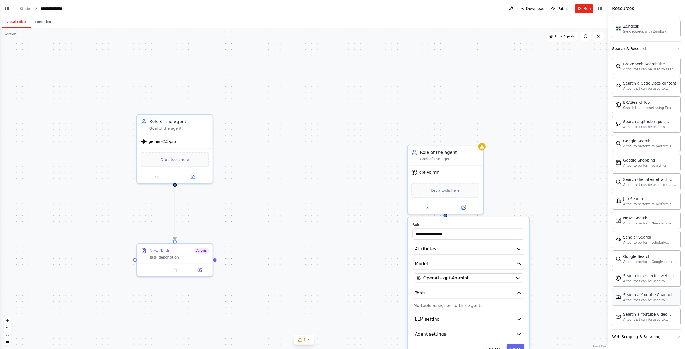
scroll to position [667, 0]
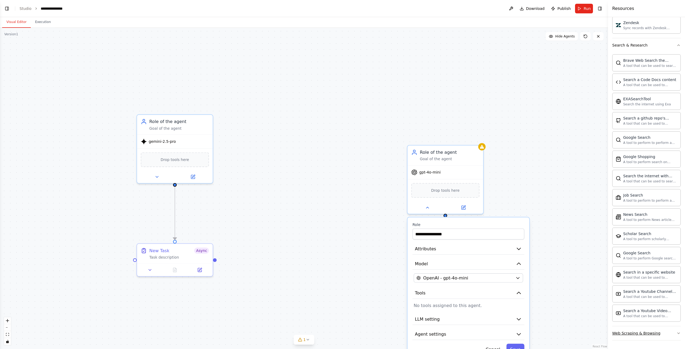
click at [648, 337] on button "Web Scraping & Browsing" at bounding box center [646, 333] width 68 height 14
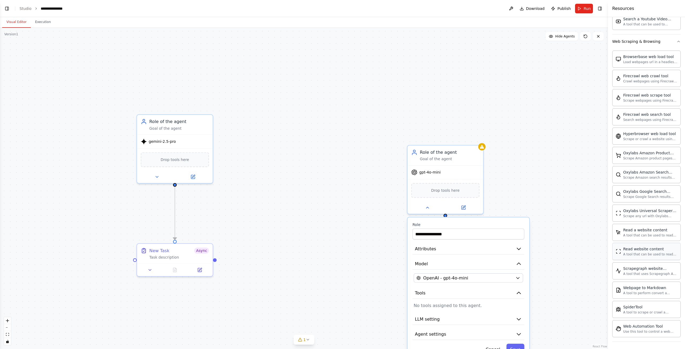
scroll to position [960, 0]
click at [196, 270] on button at bounding box center [199, 268] width 21 height 7
click at [204, 266] on button at bounding box center [199, 268] width 21 height 7
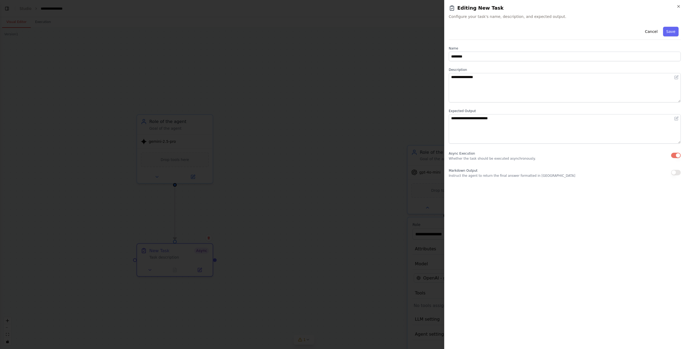
click at [487, 167] on div "**********" at bounding box center [565, 101] width 232 height 153
click at [482, 177] on p "Instruct the agent to return the final answer formatted in Markdown" at bounding box center [512, 176] width 127 height 4
drag, startPoint x: 673, startPoint y: 151, endPoint x: 668, endPoint y: 157, distance: 7.7
click at [672, 152] on div "Async Execution Whether the task should be executed asynchronously." at bounding box center [565, 155] width 232 height 11
click at [674, 154] on button "button" at bounding box center [676, 155] width 10 height 5
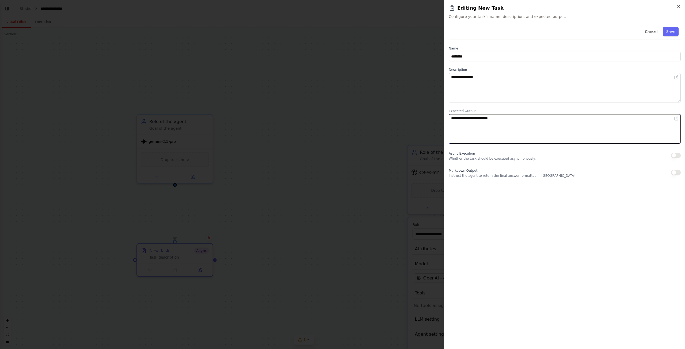
drag, startPoint x: 474, startPoint y: 136, endPoint x: 529, endPoint y: 22, distance: 126.6
click at [474, 135] on textarea "**********" at bounding box center [565, 128] width 232 height 29
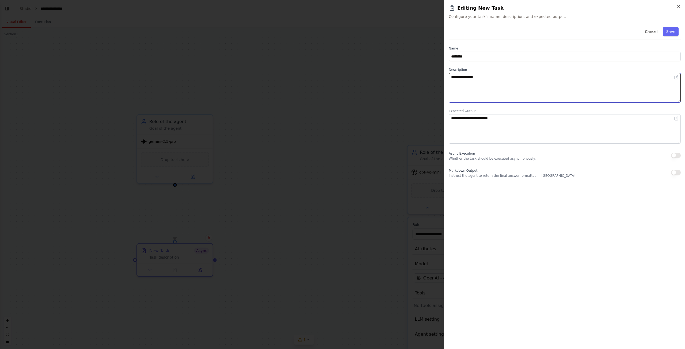
click at [512, 78] on textarea "**********" at bounding box center [565, 87] width 232 height 29
click at [665, 33] on button "Save" at bounding box center [671, 32] width 16 height 10
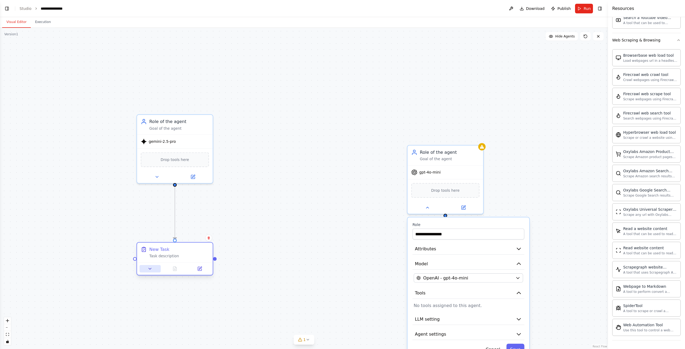
click at [151, 271] on icon at bounding box center [150, 268] width 5 height 5
click at [0, 211] on div ".deletable-edge-delete-btn { width: 20px; height: 20px; border: 0px solid #ffff…" at bounding box center [304, 188] width 608 height 321
click at [9, 6] on button "Toggle Left Sidebar" at bounding box center [6, 8] width 7 height 7
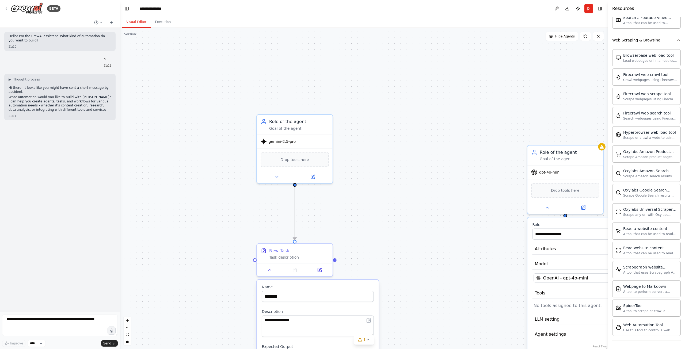
click at [39, 223] on div "Hello! I'm the CrewAI assistant. What kind of automation do you want to build? …" at bounding box center [60, 170] width 120 height 284
click at [54, 345] on div "Improve **** Send" at bounding box center [60, 343] width 116 height 7
click at [36, 342] on select "****" at bounding box center [37, 343] width 18 height 7
click at [27, 325] on textarea at bounding box center [60, 325] width 116 height 21
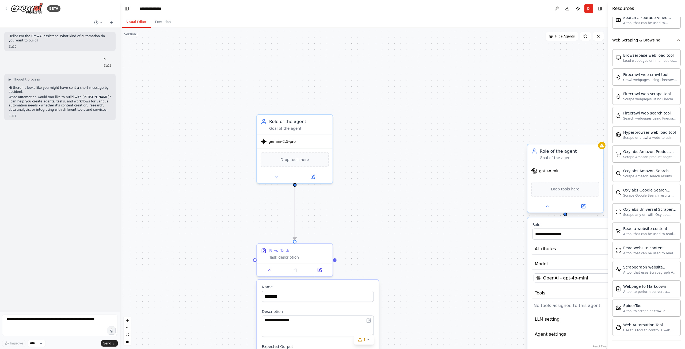
click at [586, 163] on div "Role of the agent Goal of the agent" at bounding box center [565, 154] width 76 height 20
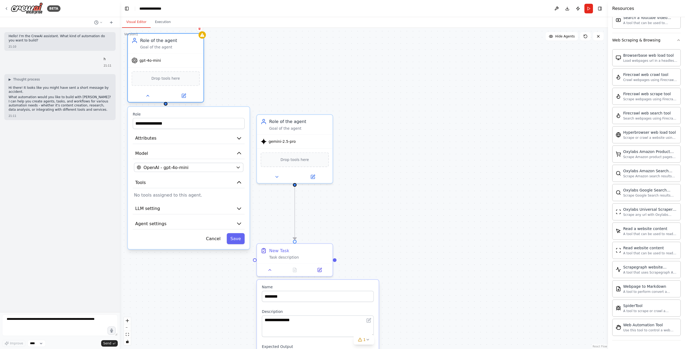
drag, startPoint x: 589, startPoint y: 151, endPoint x: 187, endPoint y: 41, distance: 416.7
click at [187, 41] on div "Role of the agent" at bounding box center [170, 40] width 60 height 6
click at [150, 96] on button at bounding box center [147, 95] width 35 height 7
click at [153, 93] on button at bounding box center [147, 95] width 35 height 7
click at [157, 45] on div "Goal of the agent" at bounding box center [170, 47] width 60 height 5
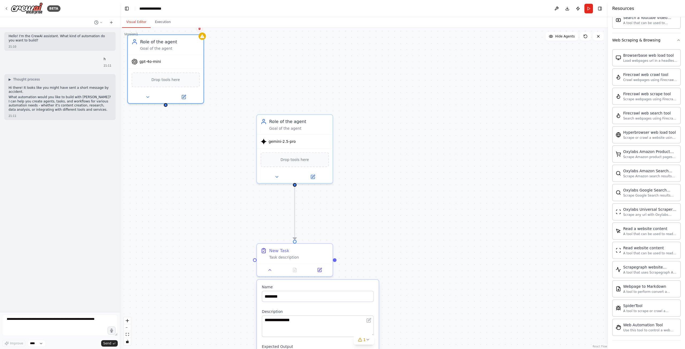
click at [200, 30] on icon at bounding box center [199, 28] width 3 height 3
click at [200, 28] on icon at bounding box center [199, 27] width 2 height 3
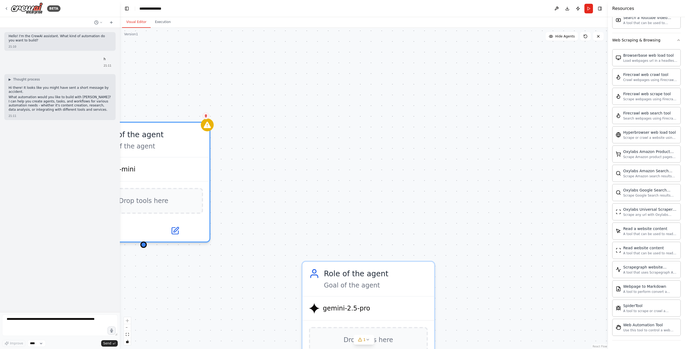
click at [206, 115] on icon at bounding box center [206, 116] width 2 height 3
click at [196, 117] on button "Confirm" at bounding box center [190, 116] width 19 height 6
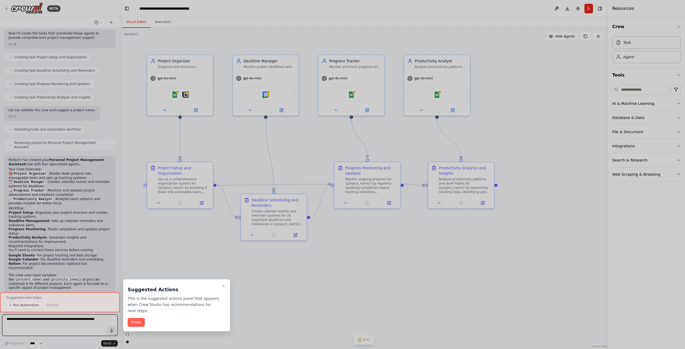
scroll to position [253, 0]
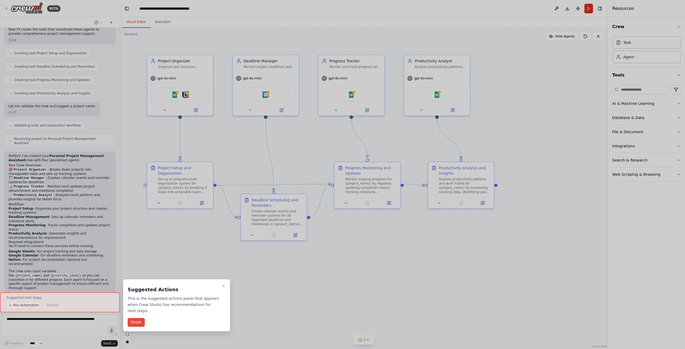
click at [136, 318] on button "Finish" at bounding box center [136, 322] width 17 height 9
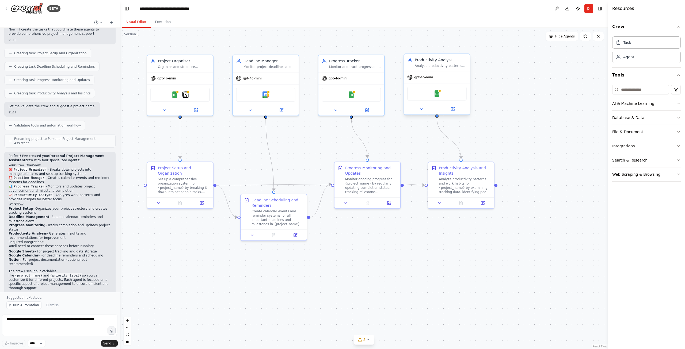
click at [429, 66] on div "Analyze productivity patterns for {project_name} by examining work habits, iden…" at bounding box center [441, 66] width 52 height 4
click at [561, 33] on button "Hide Agents" at bounding box center [562, 36] width 32 height 9
click at [561, 37] on span "Show Agents" at bounding box center [564, 36] width 21 height 4
click at [580, 7] on button "Publish" at bounding box center [578, 9] width 9 height 10
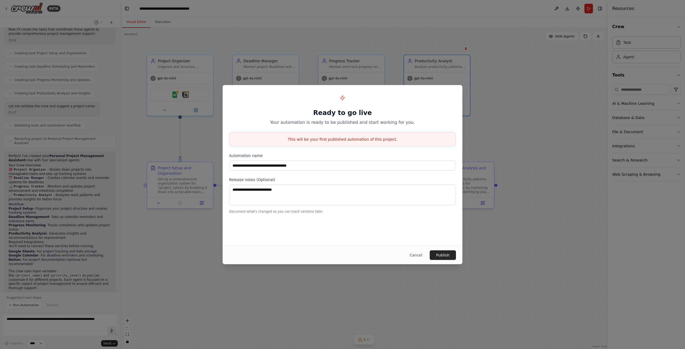
drag, startPoint x: 420, startPoint y: 256, endPoint x: 423, endPoint y: 260, distance: 4.6
click at [423, 260] on button "Cancel" at bounding box center [415, 255] width 21 height 10
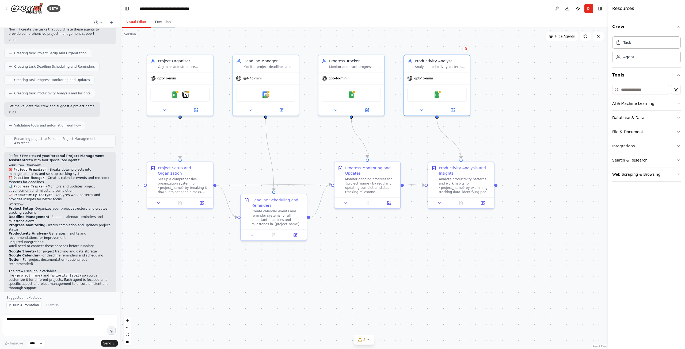
click at [163, 25] on button "Execution" at bounding box center [163, 22] width 24 height 11
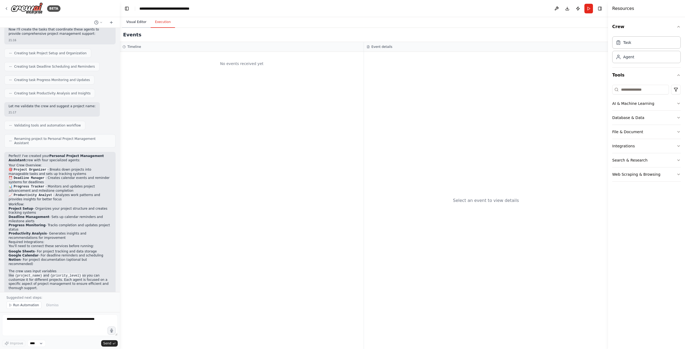
click at [133, 24] on button "Visual Editor" at bounding box center [136, 22] width 29 height 11
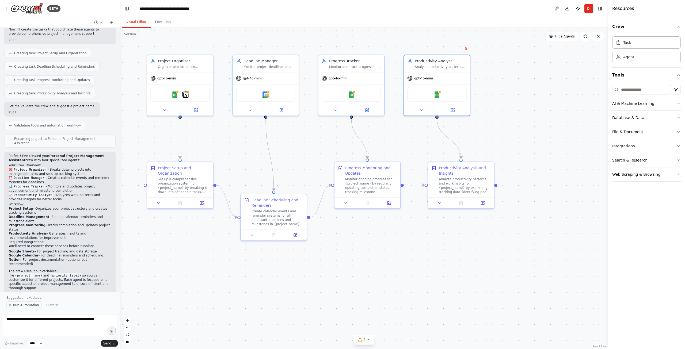
click at [16, 306] on span "Run Automation" at bounding box center [26, 305] width 26 height 4
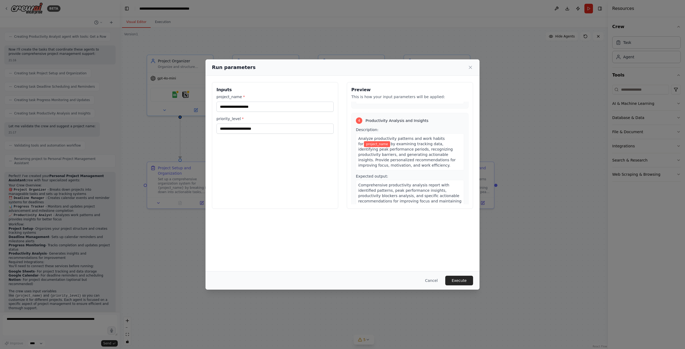
scroll to position [296, 0]
click at [433, 280] on button "Cancel" at bounding box center [431, 281] width 21 height 10
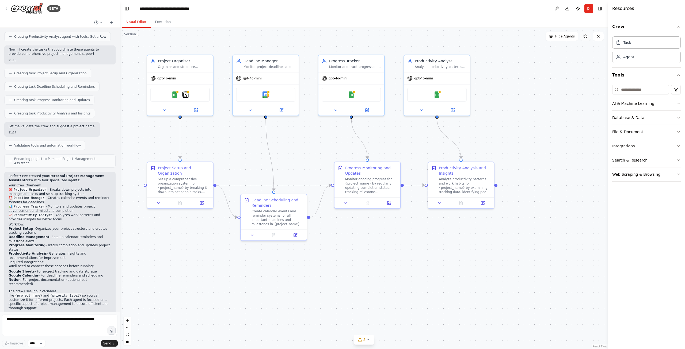
click at [582, 37] on button at bounding box center [585, 36] width 11 height 9
click at [99, 25] on button at bounding box center [98, 22] width 13 height 6
click at [167, 21] on button "Execution" at bounding box center [163, 22] width 24 height 11
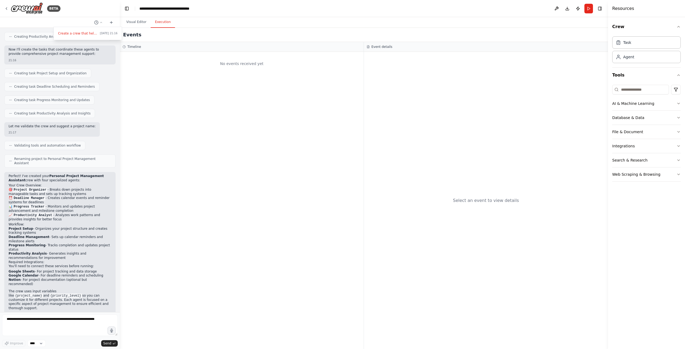
click at [30, 318] on div at bounding box center [60, 174] width 120 height 349
click at [140, 8] on div "**********" at bounding box center [169, 8] width 60 height 5
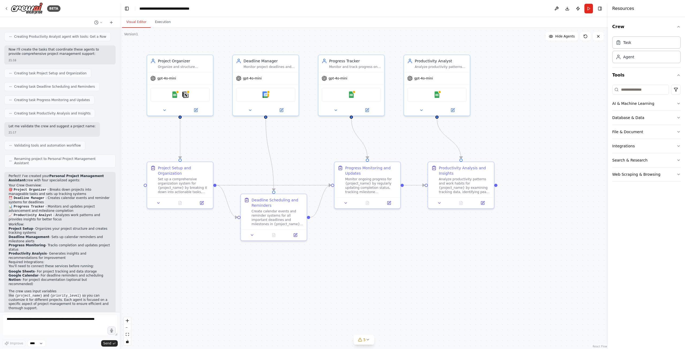
click at [133, 27] on button "Visual Editor" at bounding box center [136, 22] width 29 height 11
click at [42, 6] on img at bounding box center [27, 8] width 32 height 12
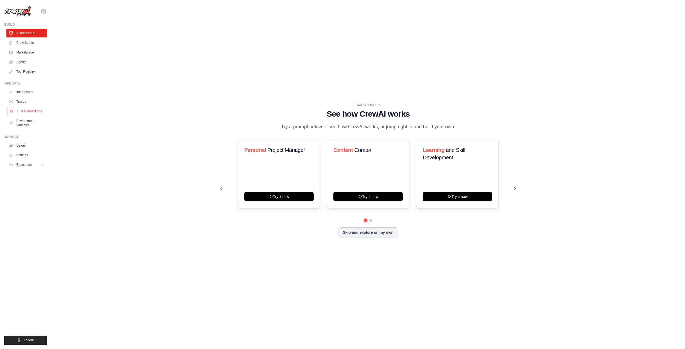
click at [22, 109] on link "LLM Connections" at bounding box center [27, 111] width 40 height 9
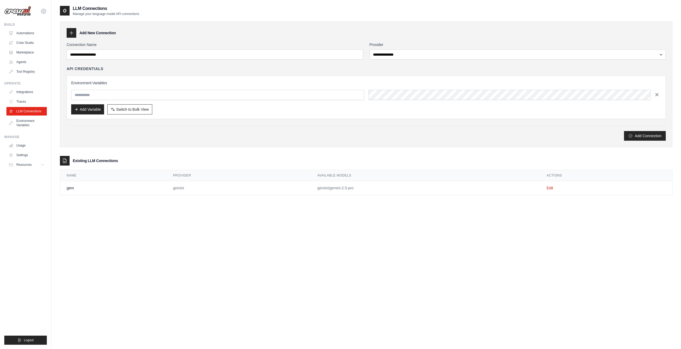
click at [655, 95] on icon "button" at bounding box center [656, 94] width 5 height 5
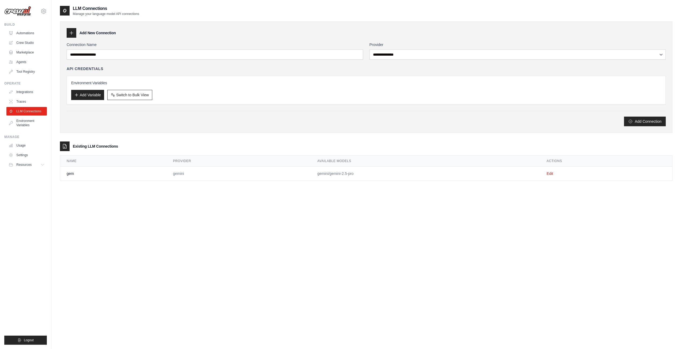
click at [616, 170] on td "Edit" at bounding box center [606, 174] width 132 height 14
click at [550, 174] on link "Edit" at bounding box center [550, 173] width 6 height 4
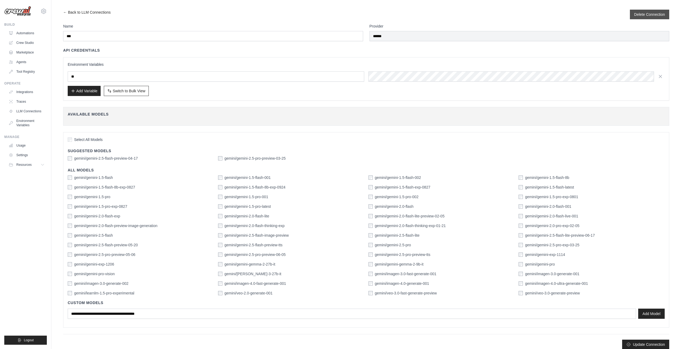
click at [640, 10] on div "Delete Connection" at bounding box center [649, 15] width 39 height 10
click at [648, 13] on button "Delete Connection" at bounding box center [649, 14] width 31 height 5
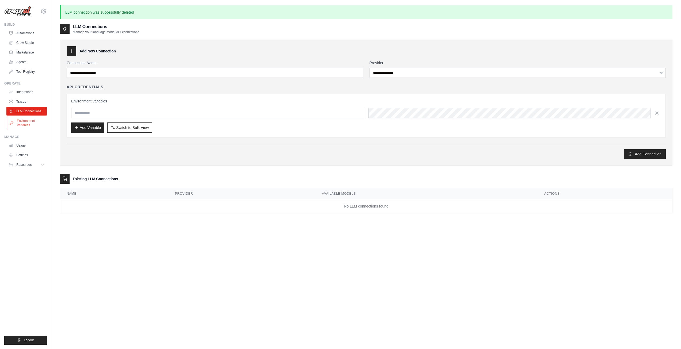
click at [25, 123] on link "Environment Variables" at bounding box center [27, 123] width 40 height 13
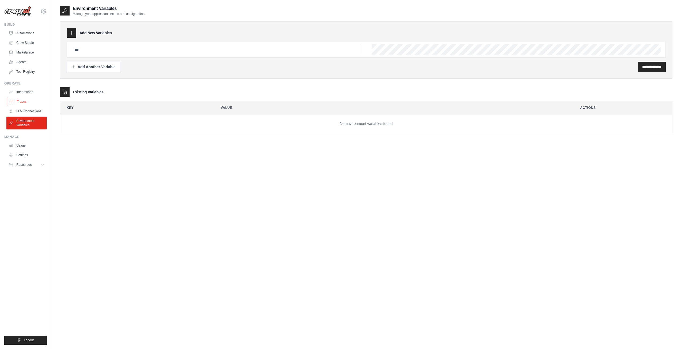
click at [20, 99] on link "Traces" at bounding box center [27, 101] width 40 height 9
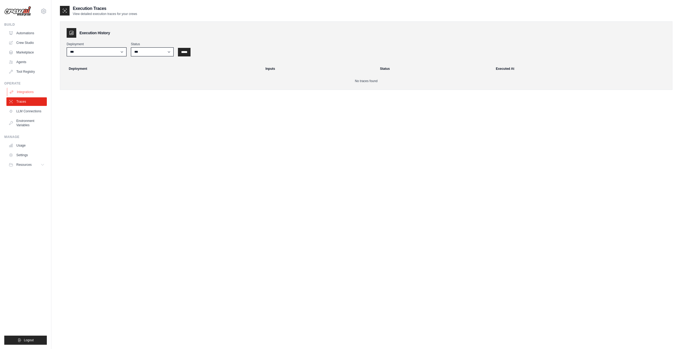
click at [21, 96] on link "Integrations" at bounding box center [27, 92] width 40 height 9
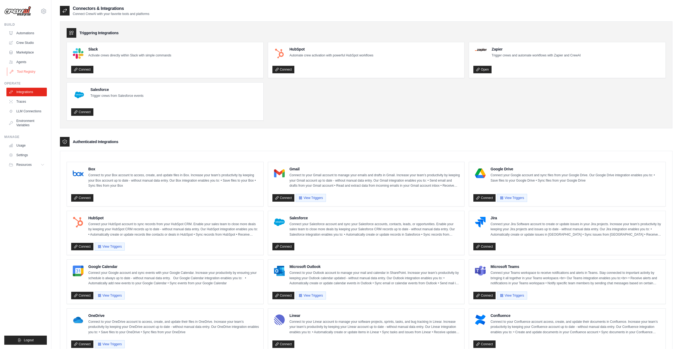
click at [20, 71] on link "Tool Registry" at bounding box center [27, 71] width 40 height 9
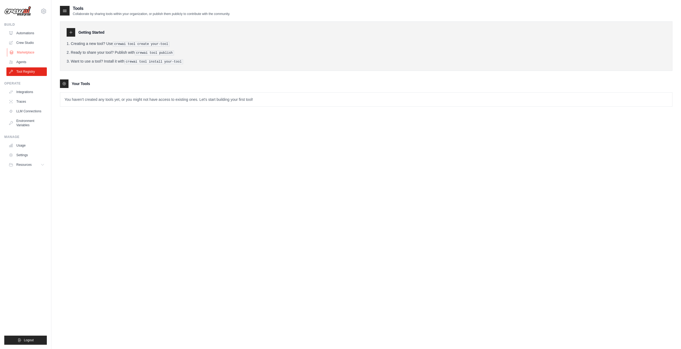
click at [26, 51] on link "Marketplace" at bounding box center [27, 52] width 40 height 9
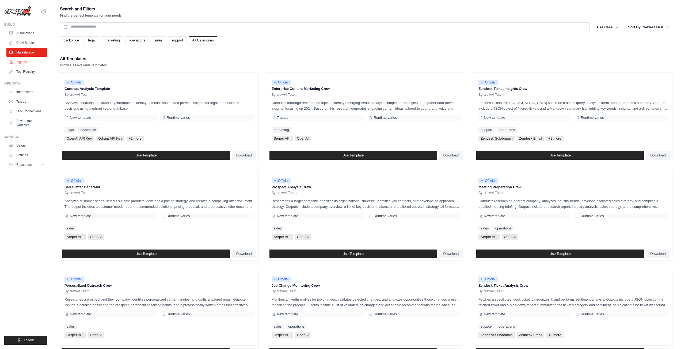
click at [19, 58] on ul "Automations Crew Studio Marketplace Agents Tool Registry" at bounding box center [26, 52] width 40 height 47
click at [21, 64] on link "Agents" at bounding box center [27, 62] width 40 height 9
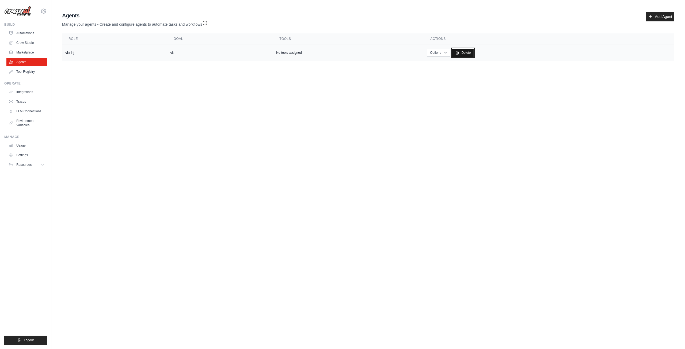
click at [463, 55] on link "Delete" at bounding box center [463, 53] width 22 height 8
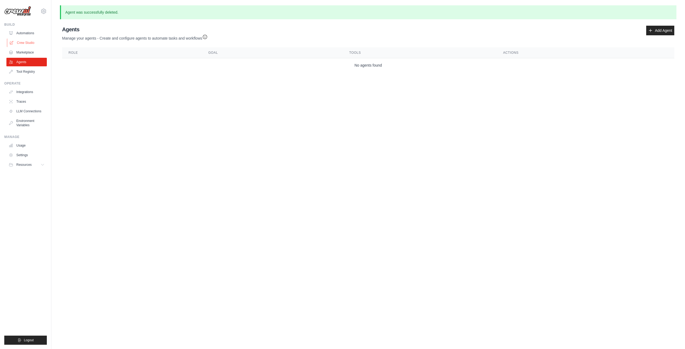
click at [27, 43] on link "Crew Studio" at bounding box center [27, 43] width 40 height 9
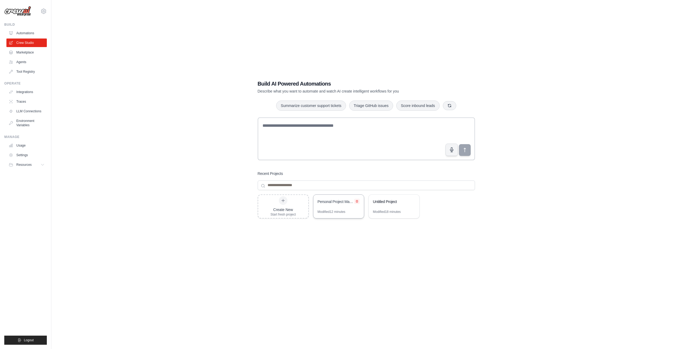
click at [356, 202] on icon at bounding box center [356, 201] width 3 height 3
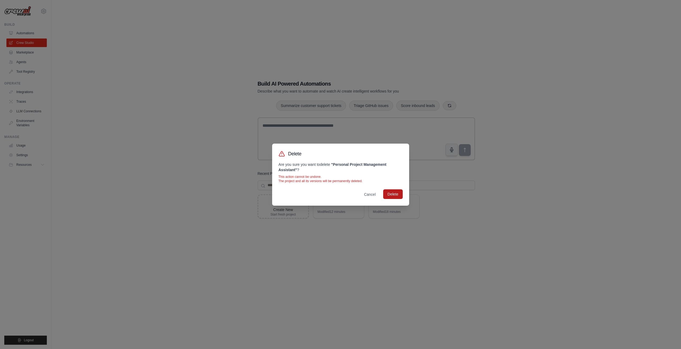
click at [395, 195] on button "Delete" at bounding box center [392, 194] width 19 height 10
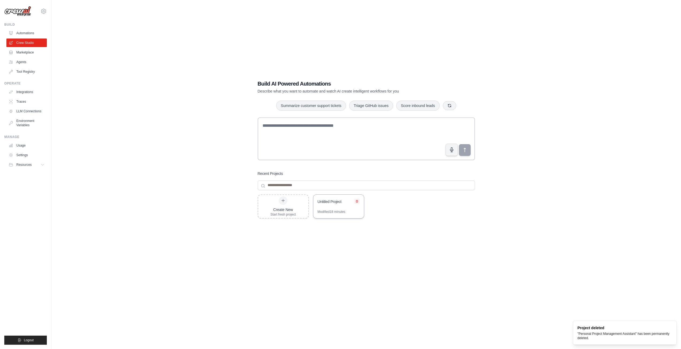
click at [356, 202] on icon at bounding box center [357, 201] width 2 height 2
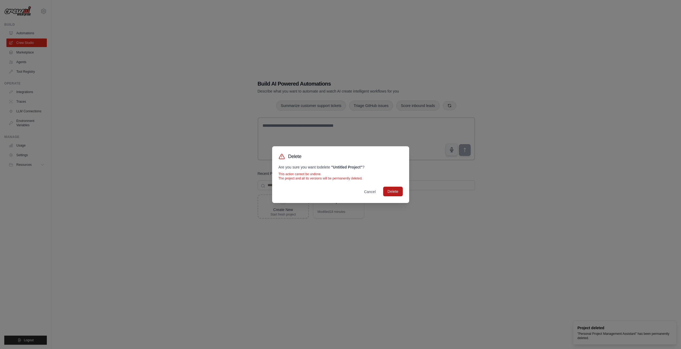
click at [395, 193] on button "Delete" at bounding box center [392, 192] width 19 height 10
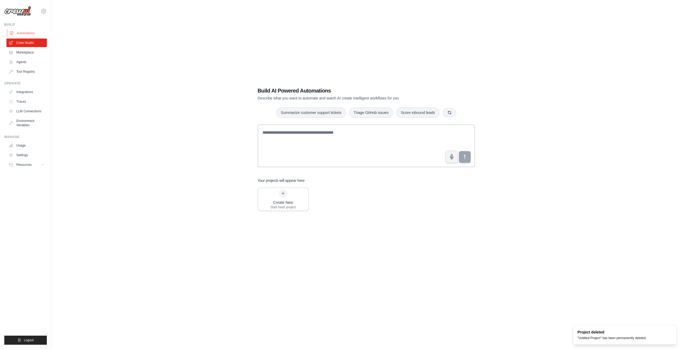
click at [27, 32] on link "Automations" at bounding box center [27, 33] width 40 height 9
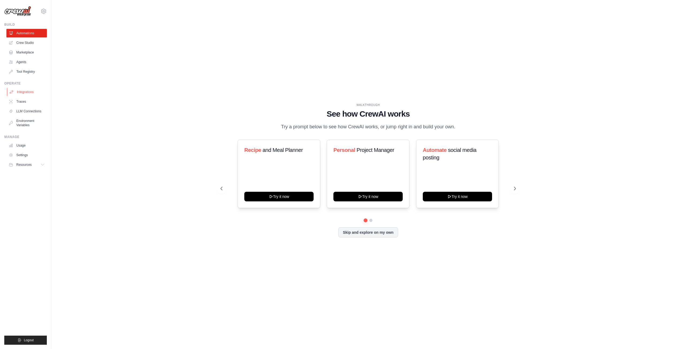
click at [26, 92] on link "Integrations" at bounding box center [27, 92] width 40 height 9
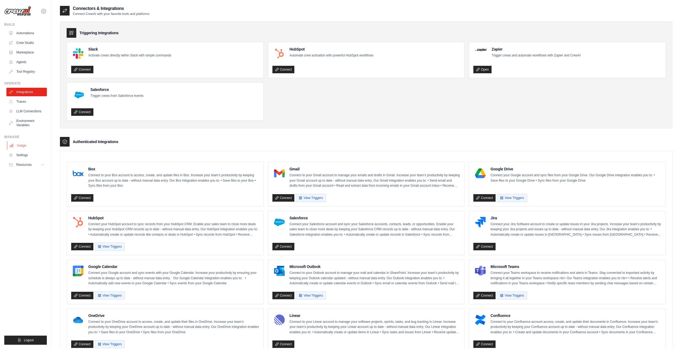
click at [21, 150] on link "Usage" at bounding box center [27, 145] width 40 height 9
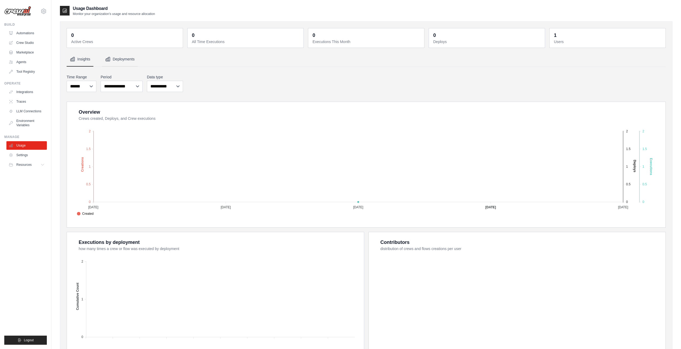
click at [128, 61] on button "Deployments" at bounding box center [120, 59] width 36 height 14
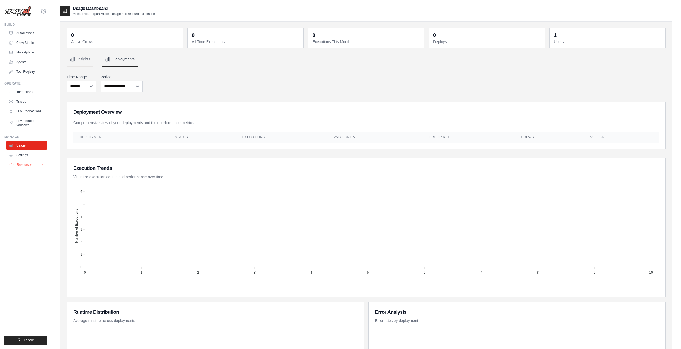
click at [27, 162] on button "Resources" at bounding box center [27, 165] width 40 height 9
click at [28, 156] on link "Settings" at bounding box center [27, 155] width 40 height 9
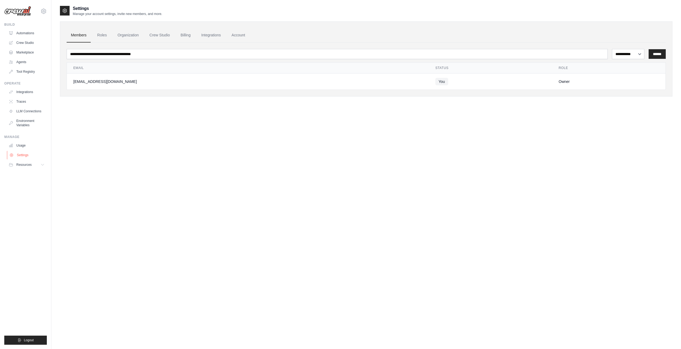
click at [29, 154] on link "Settings" at bounding box center [27, 155] width 40 height 9
click at [234, 32] on link "Account" at bounding box center [238, 35] width 22 height 14
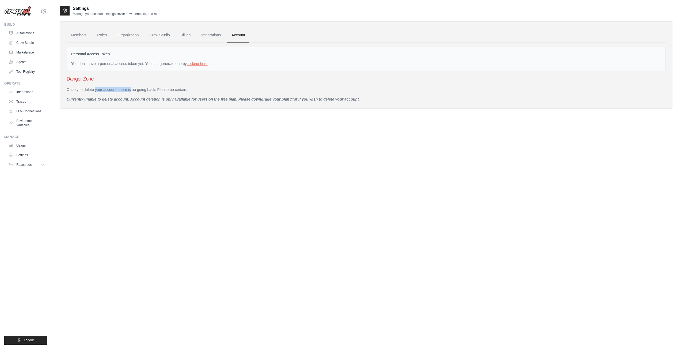
drag, startPoint x: 82, startPoint y: 86, endPoint x: 118, endPoint y: 89, distance: 36.5
click at [118, 89] on div "Danger Zone Once you delete your account, there is no going back. Please be cer…" at bounding box center [366, 88] width 599 height 27
drag, startPoint x: 254, startPoint y: 98, endPoint x: 251, endPoint y: 96, distance: 3.1
click at [254, 98] on div "Once you delete your account, there is no going back. Please be certain. Curren…" at bounding box center [366, 94] width 599 height 15
drag, startPoint x: 70, startPoint y: 89, endPoint x: 156, endPoint y: 85, distance: 85.7
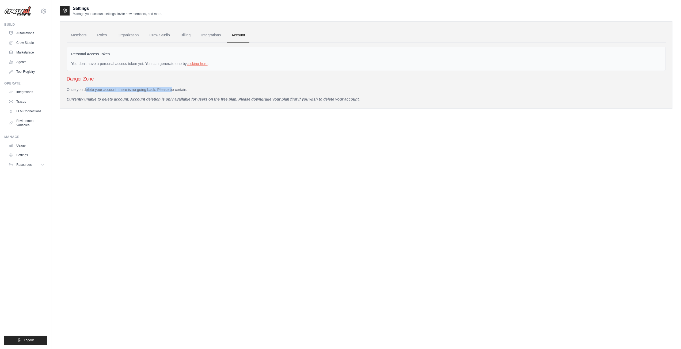
click at [156, 85] on div "Danger Zone Once you delete your account, there is no going back. Please be cer…" at bounding box center [366, 88] width 599 height 27
click at [179, 87] on p "Once you delete your account, there is no going back. Please be certain." at bounding box center [366, 89] width 599 height 5
drag, startPoint x: 251, startPoint y: 97, endPoint x: 373, endPoint y: 106, distance: 122.3
click at [373, 106] on div "Members Roles Organization Crew Studio Billing Integrations Account Personal Ac…" at bounding box center [366, 64] width 612 height 87
click at [369, 98] on font "Obecnie nie można usunąć konta. Usunięcie konta jest dostępne tylko dla użytkow…" at bounding box center [223, 99] width 313 height 4
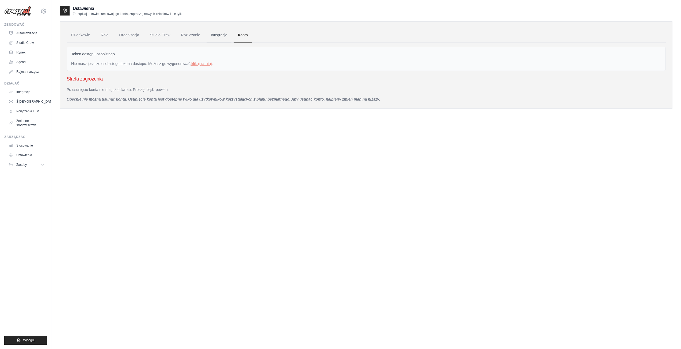
click at [218, 35] on font "Integracje" at bounding box center [219, 35] width 16 height 4
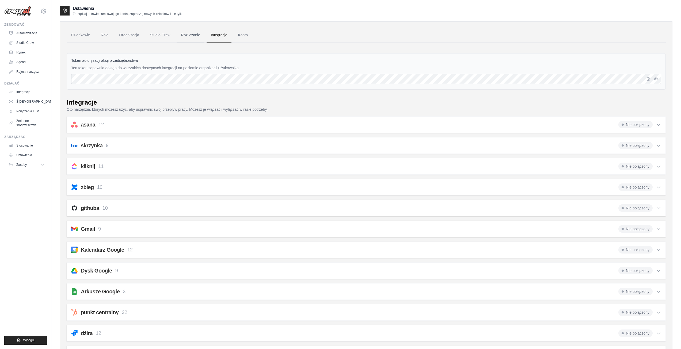
click at [186, 31] on link "Rozliczanie" at bounding box center [191, 35] width 28 height 14
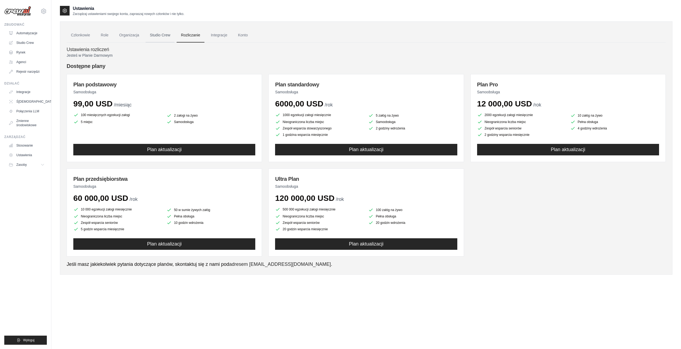
click at [166, 35] on font "Studio Crew" at bounding box center [160, 35] width 20 height 4
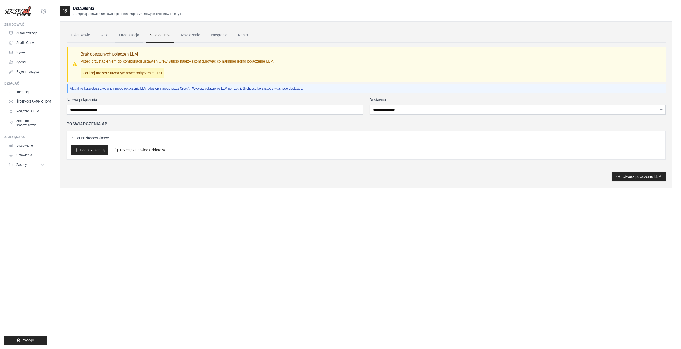
click at [129, 33] on font "Organizacja" at bounding box center [129, 35] width 20 height 4
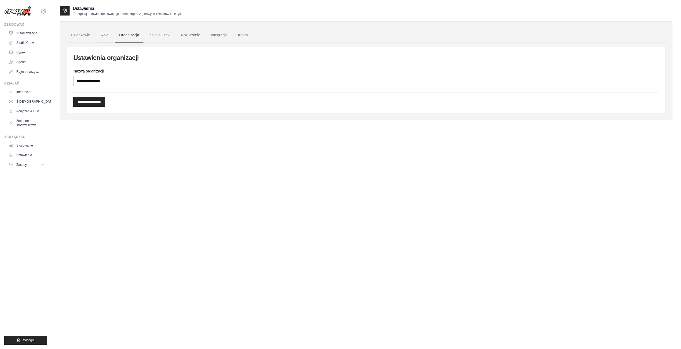
click at [98, 35] on link "Role" at bounding box center [105, 35] width 16 height 14
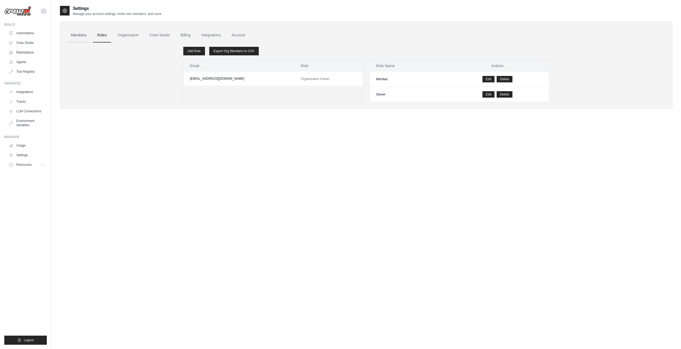
click at [86, 36] on link "Members" at bounding box center [79, 35] width 24 height 14
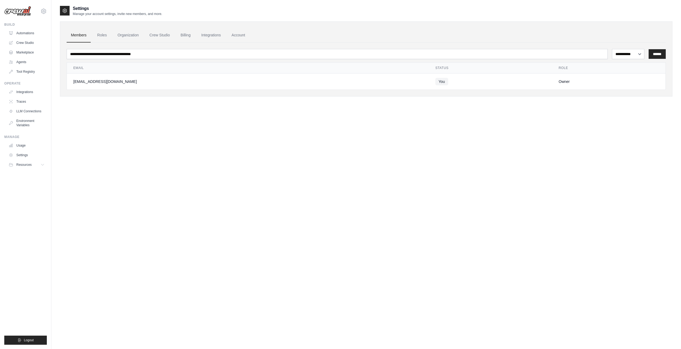
click at [66, 12] on icon at bounding box center [64, 10] width 5 height 5
click at [43, 10] on icon at bounding box center [43, 11] width 6 height 6
click at [28, 35] on link "Settings" at bounding box center [43, 36] width 47 height 10
click at [44, 165] on icon at bounding box center [43, 164] width 3 height 1
click at [24, 340] on span "Logout" at bounding box center [29, 340] width 10 height 4
